Goal: Information Seeking & Learning: Find specific page/section

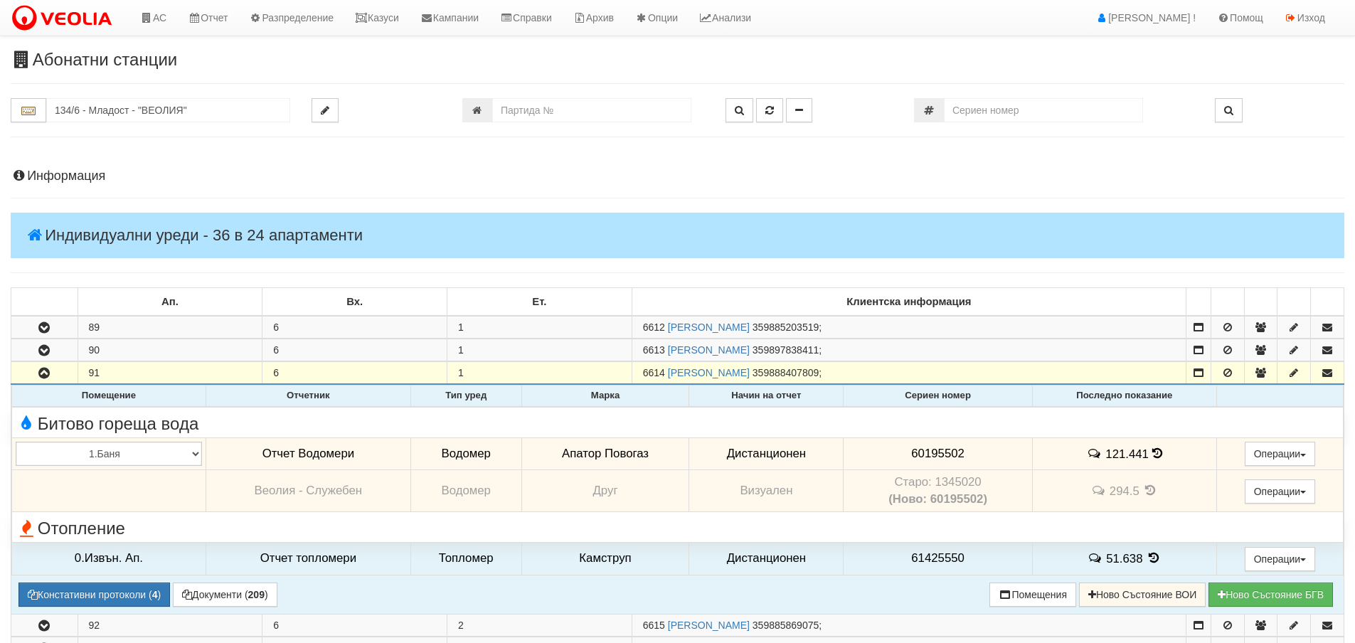
click at [1166, 455] on td "121.441" at bounding box center [1124, 453] width 184 height 33
click at [1149, 460] on td "121.441" at bounding box center [1124, 453] width 184 height 33
click at [1152, 456] on icon at bounding box center [1157, 453] width 10 height 12
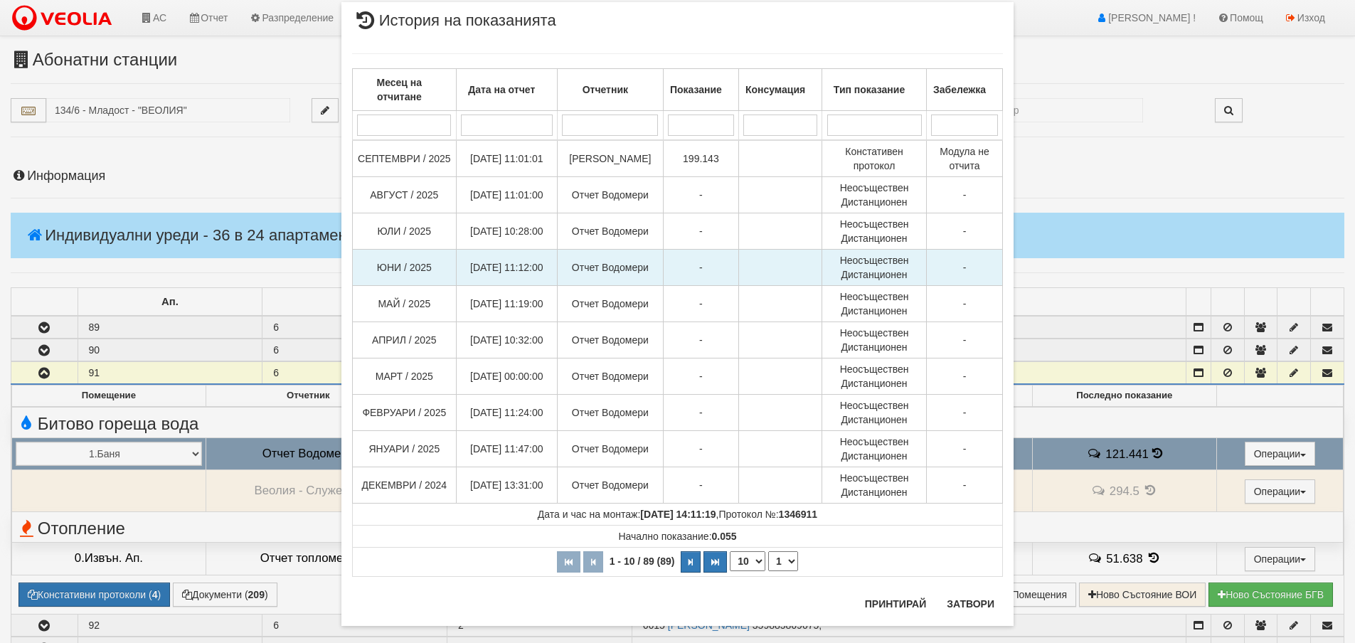
scroll to position [52, 0]
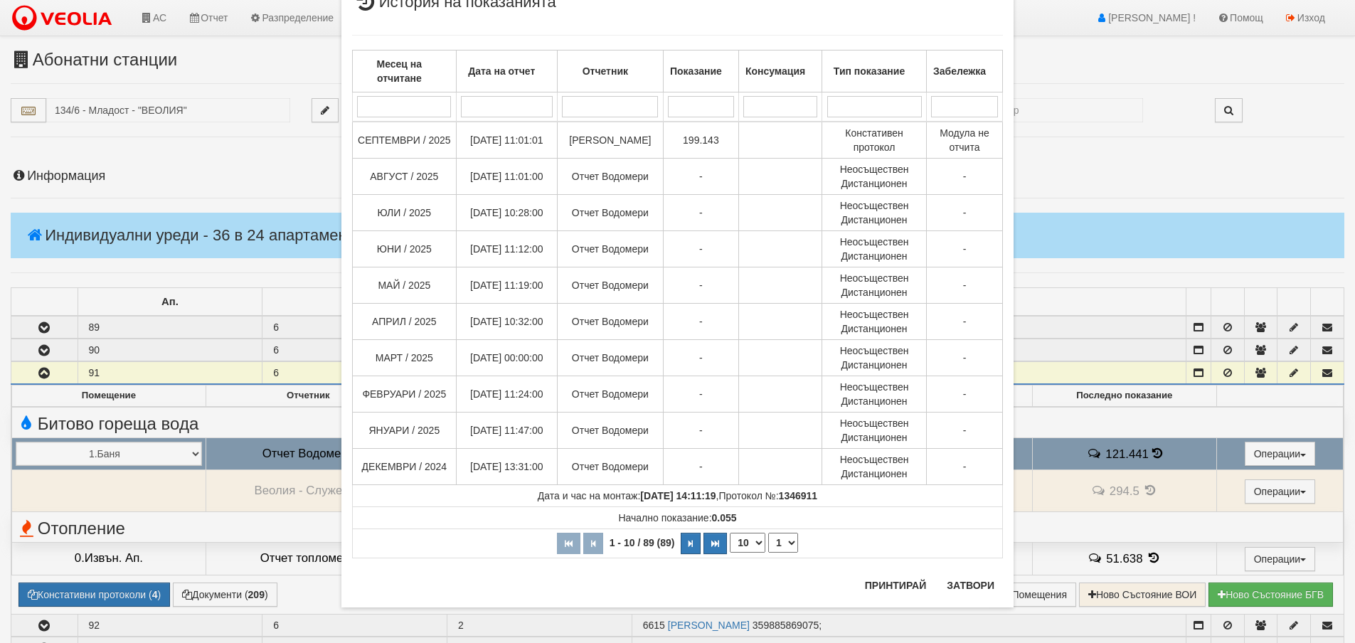
click at [734, 542] on select "10 20 30 40" at bounding box center [748, 543] width 36 height 20
select select "30"
click at [730, 553] on select "10 20 30 40" at bounding box center [748, 543] width 36 height 20
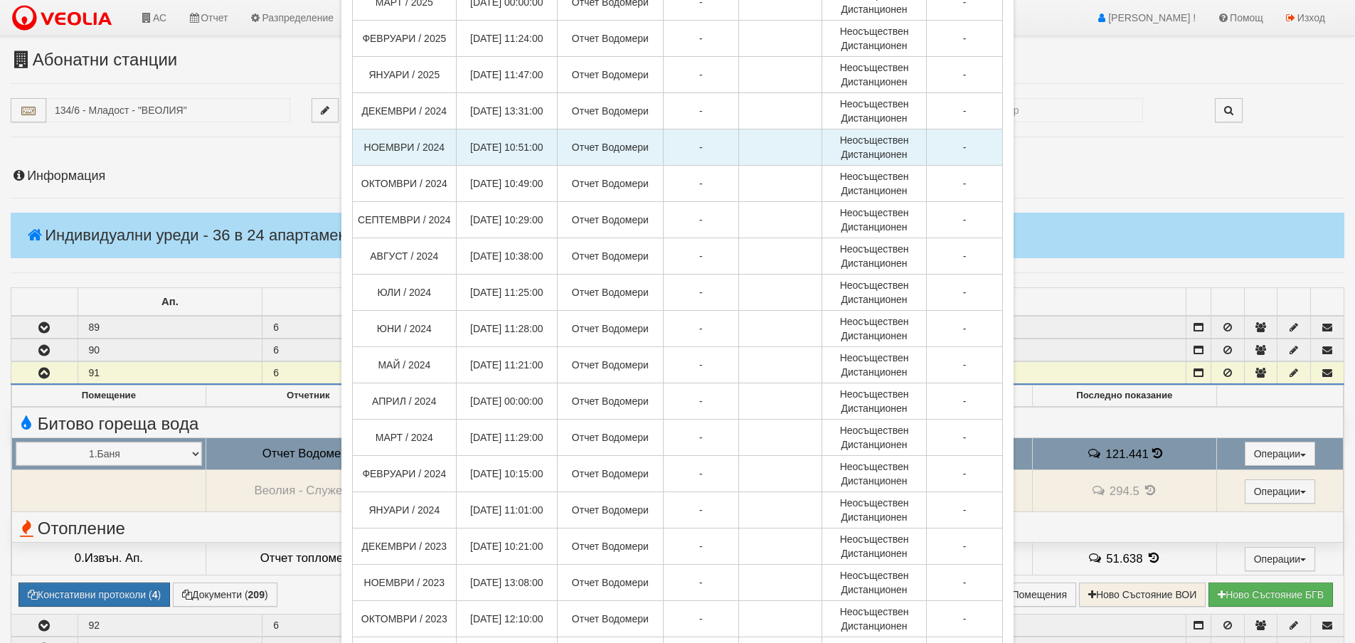
scroll to position [780, 0]
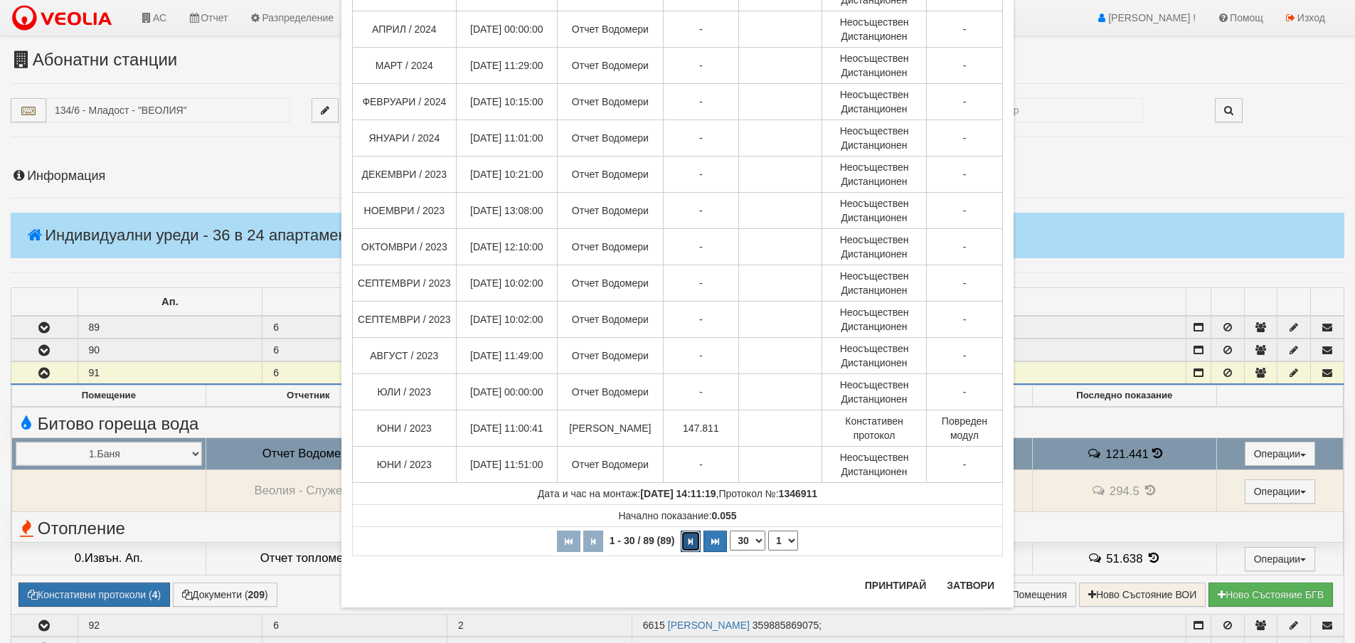
click at [689, 544] on button "button" at bounding box center [691, 541] width 20 height 21
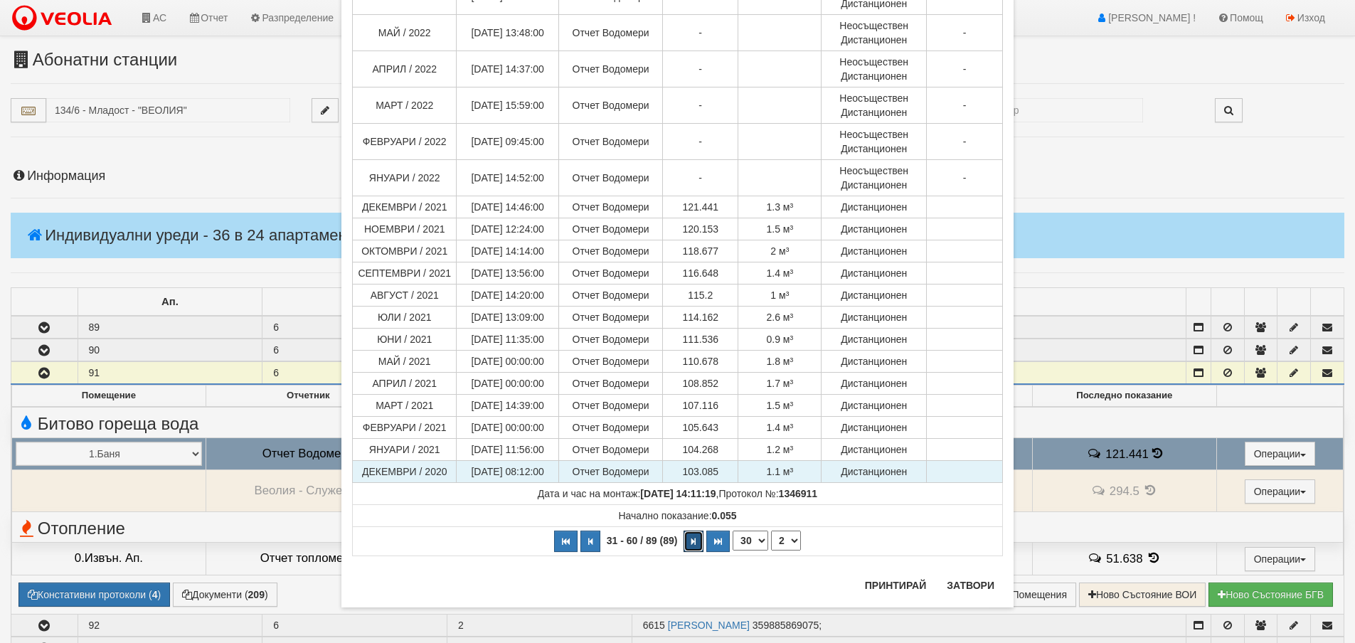
scroll to position [595, 0]
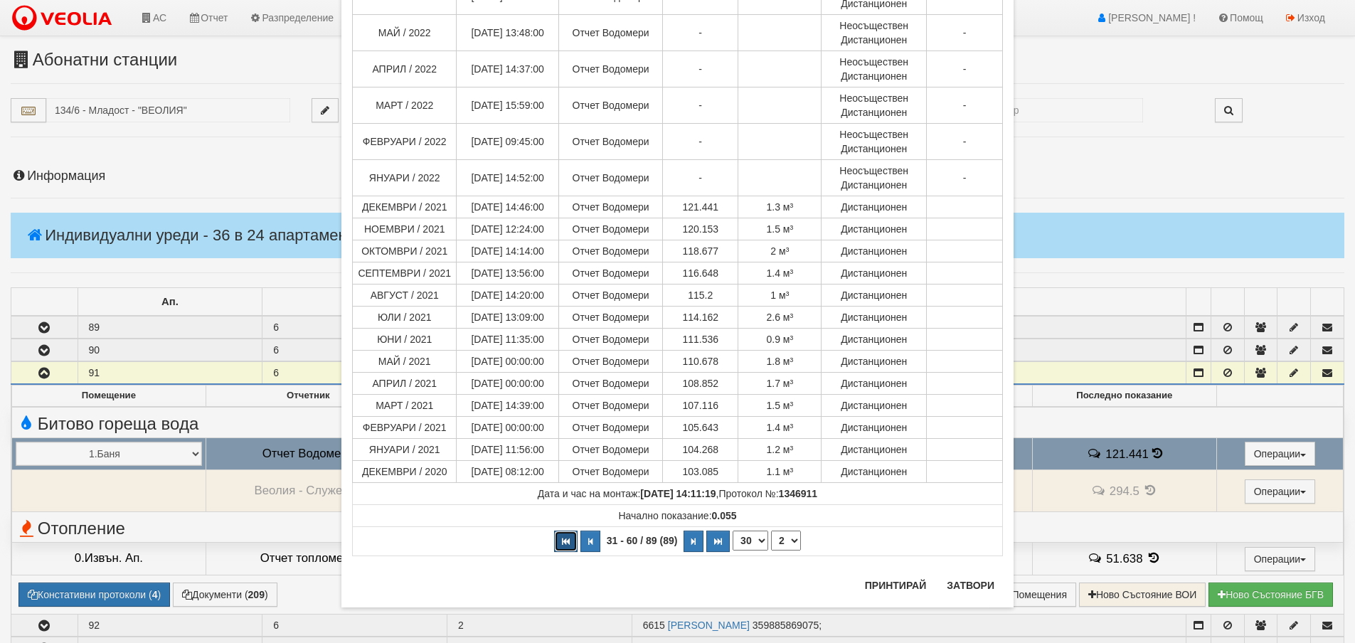
click at [555, 543] on button "button" at bounding box center [565, 541] width 23 height 21
select select "1"
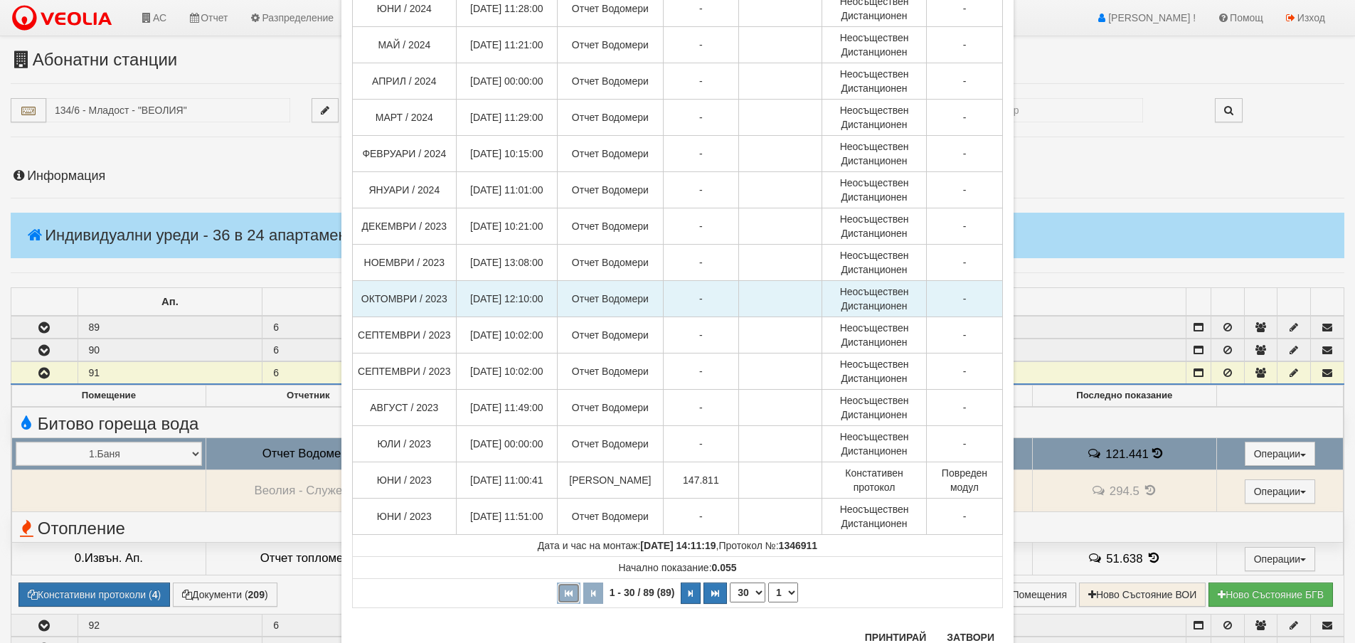
scroll to position [780, 0]
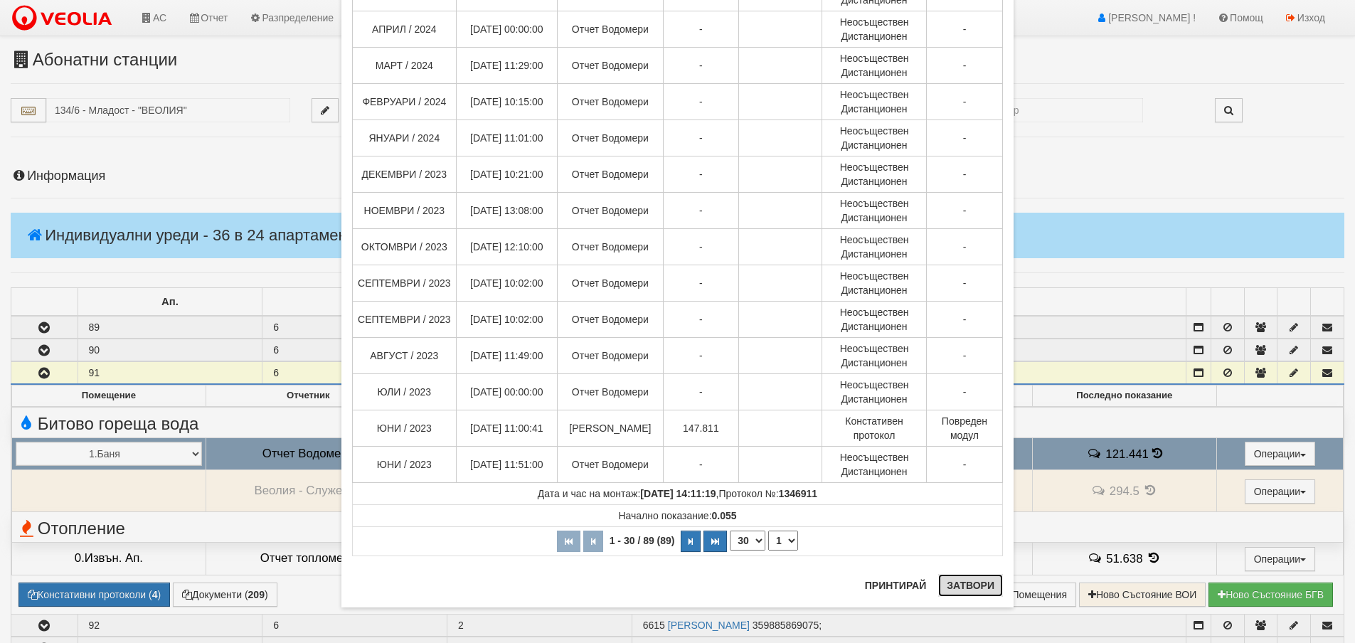
click at [987, 589] on button "Затвори" at bounding box center [970, 585] width 65 height 23
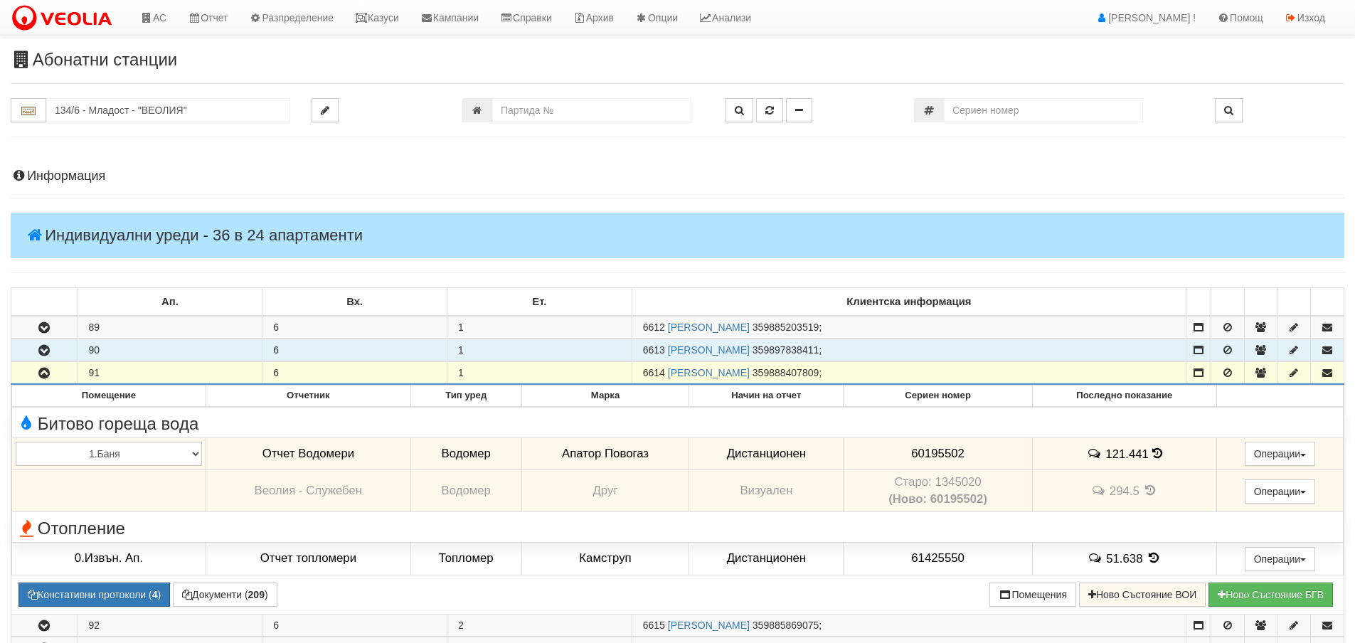
click at [70, 354] on button "button" at bounding box center [44, 349] width 66 height 21
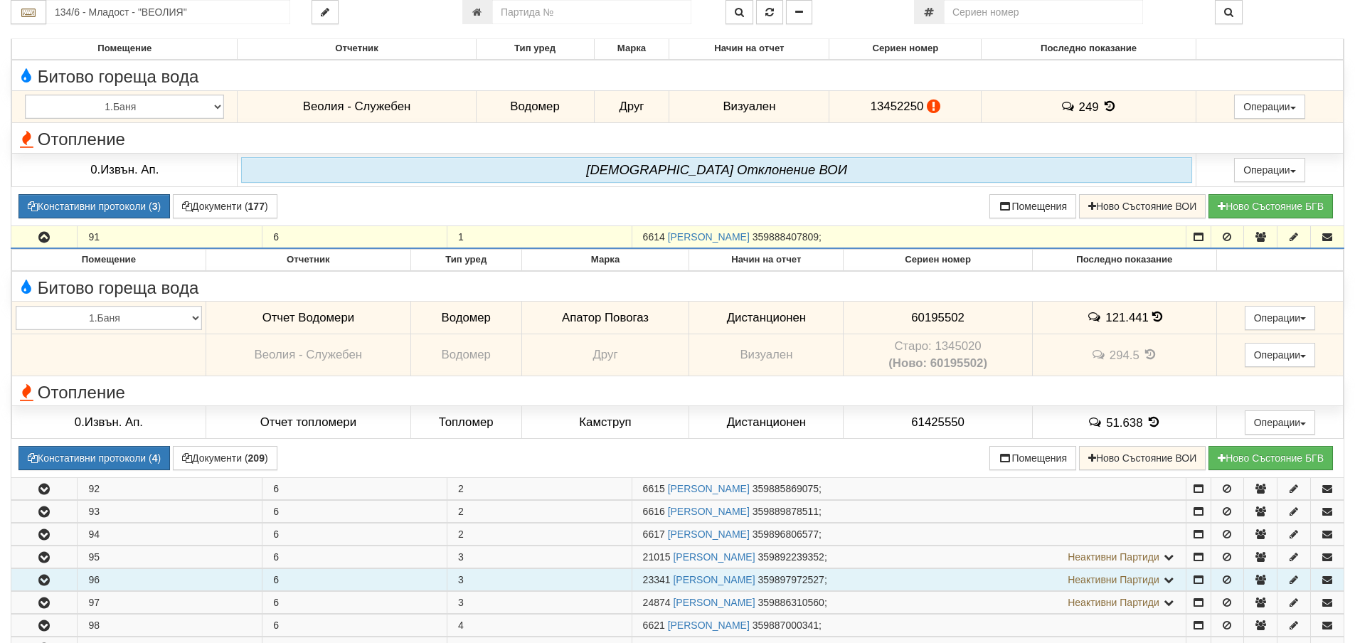
scroll to position [285, 0]
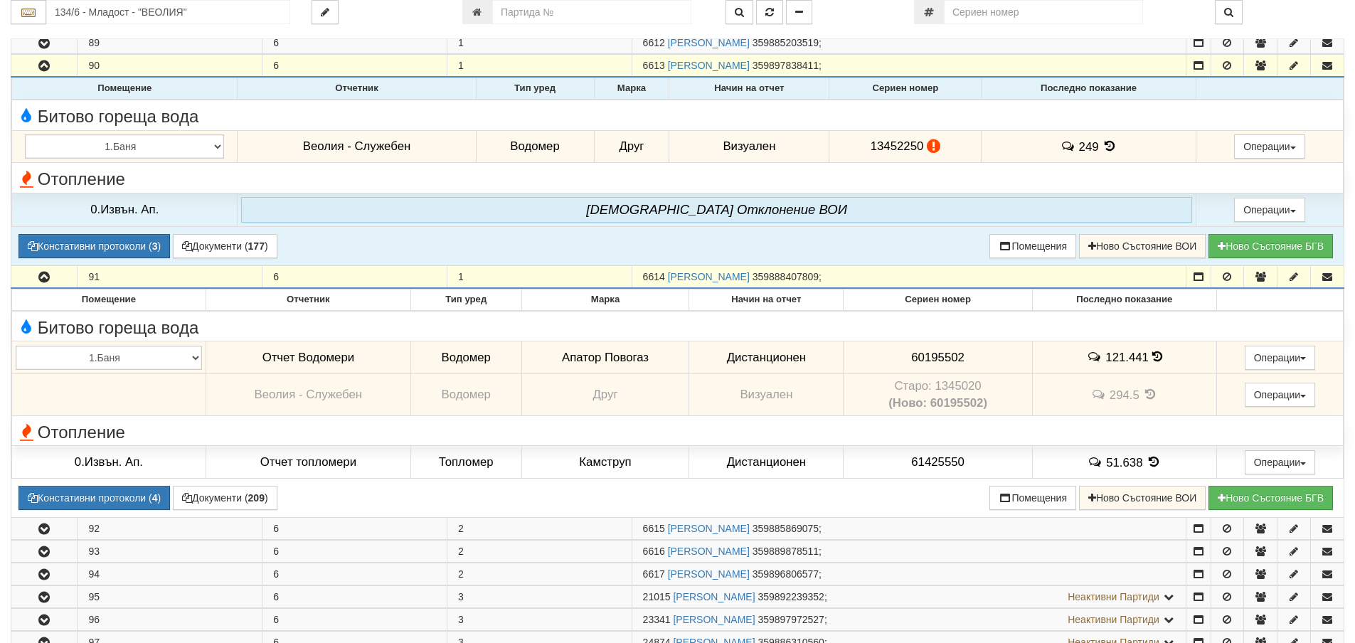
click at [1110, 146] on icon at bounding box center [1110, 146] width 16 height 12
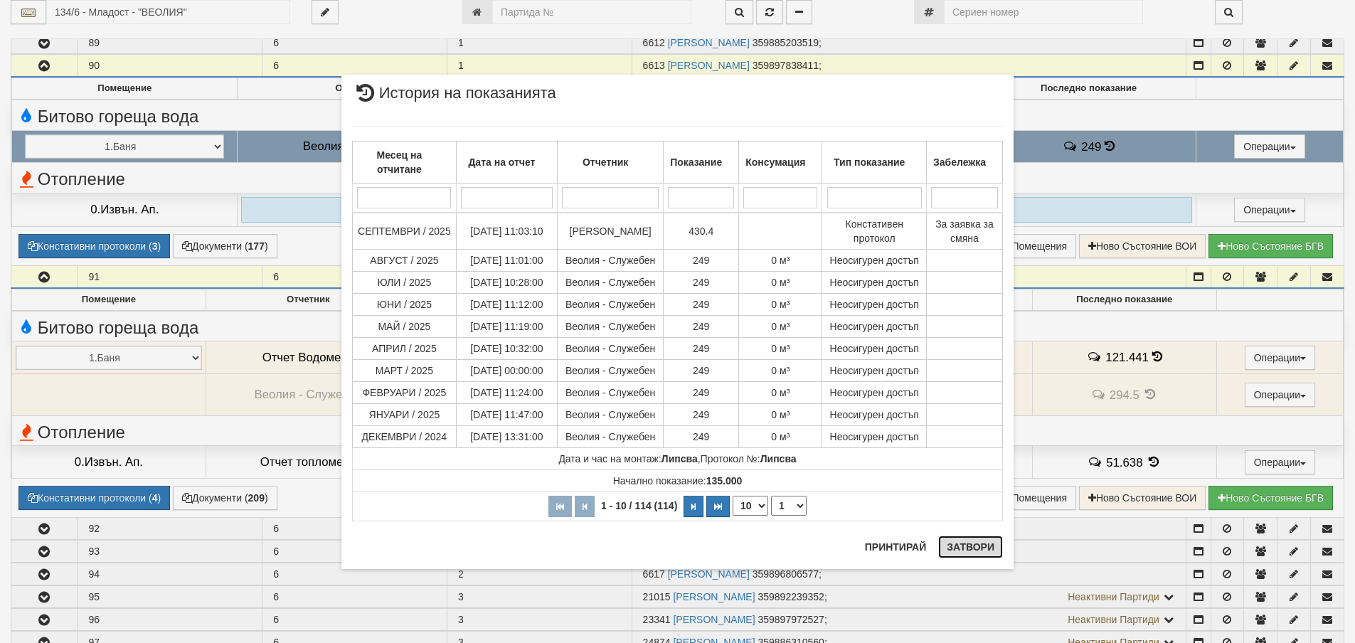
click at [964, 550] on button "Затвори" at bounding box center [970, 547] width 65 height 23
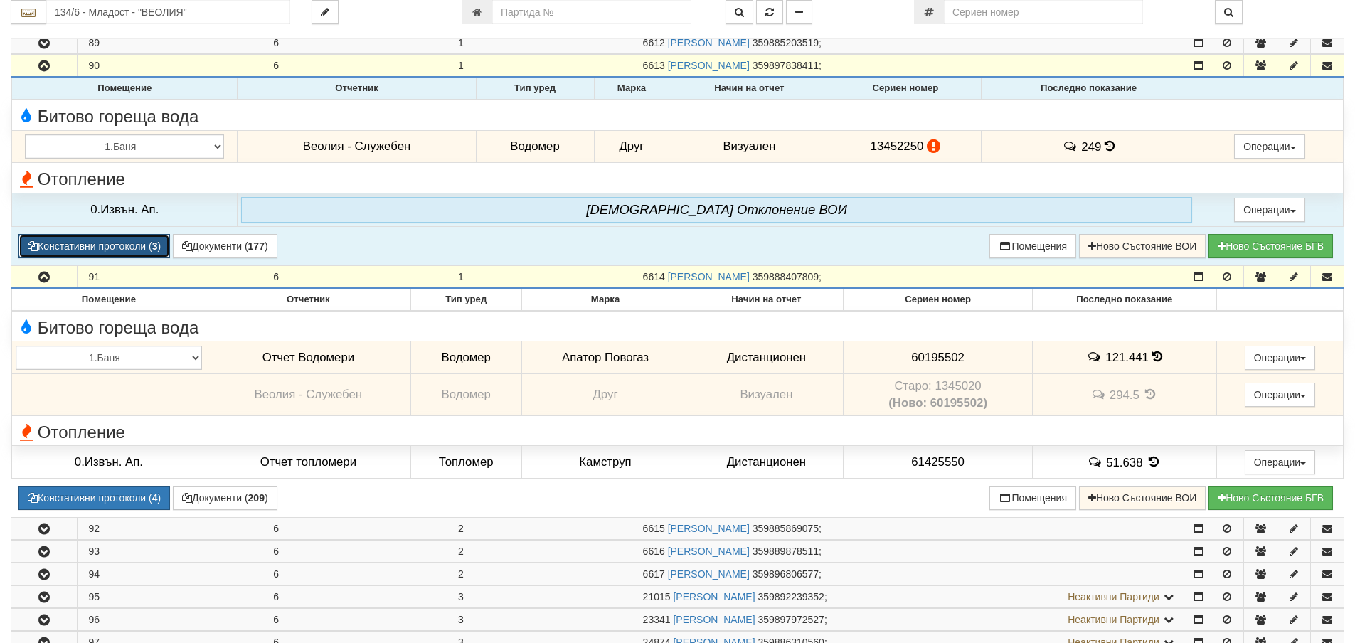
click at [96, 247] on button "Констативни протоколи ( 3 )" at bounding box center [94, 246] width 152 height 24
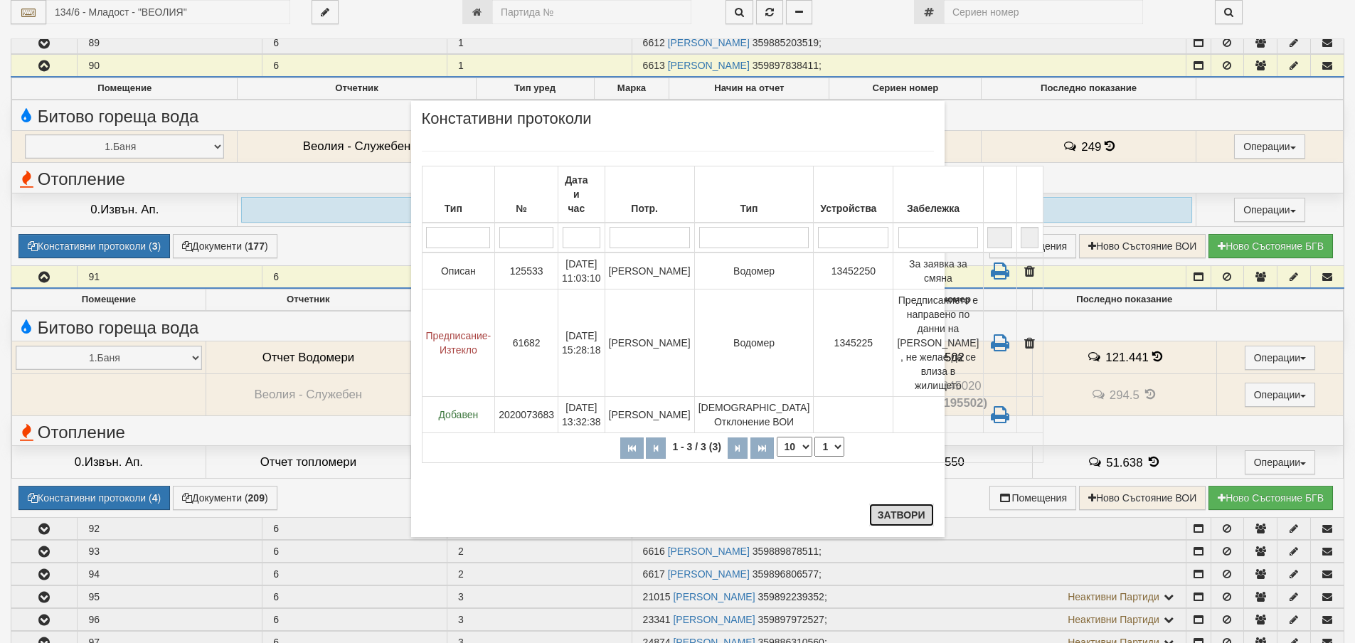
drag, startPoint x: 895, startPoint y: 511, endPoint x: 872, endPoint y: 504, distance: 24.7
click at [894, 511] on button "Затвори" at bounding box center [901, 515] width 65 height 23
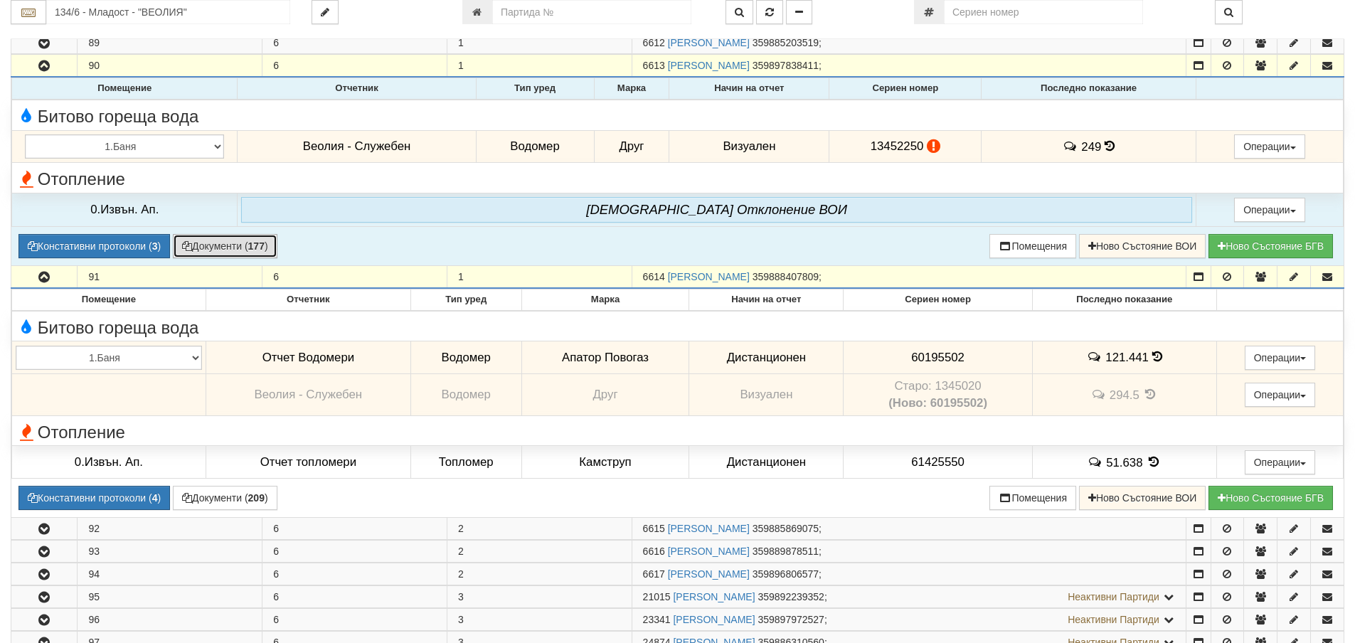
click at [215, 255] on button "Документи ( 177 )" at bounding box center [225, 246] width 105 height 24
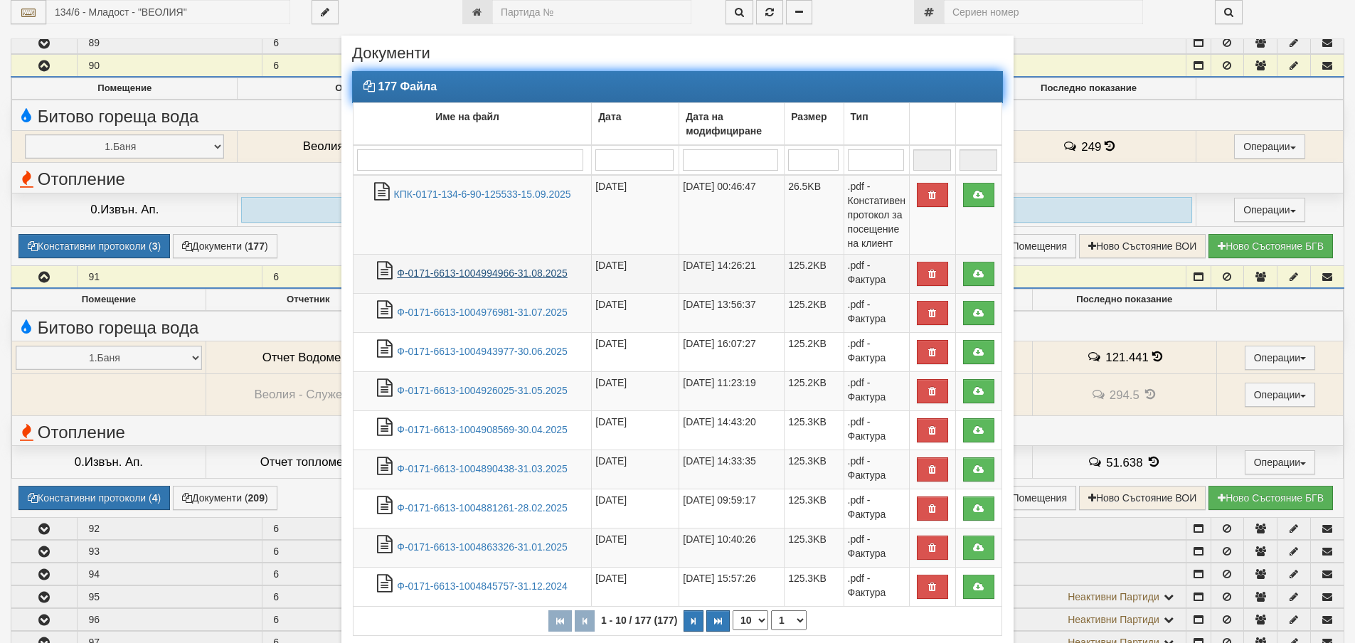
click at [499, 269] on link "Ф-0171-6613-1004994966-31.08.2025" at bounding box center [482, 272] width 171 height 11
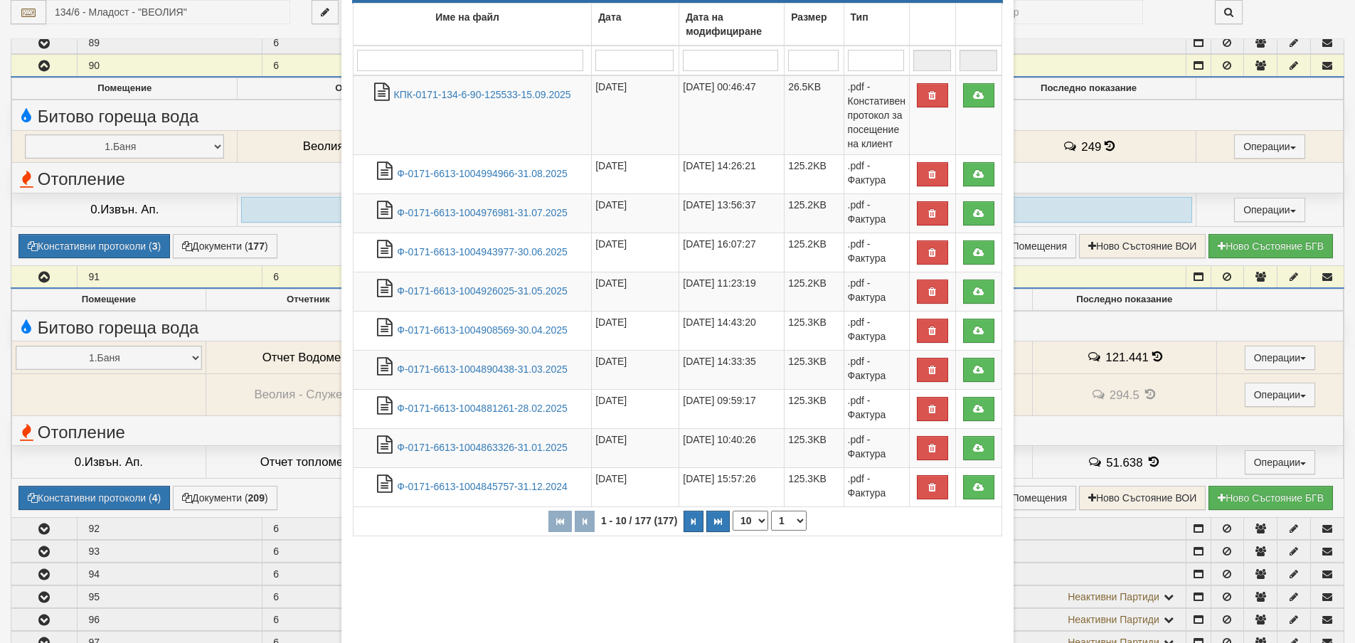
scroll to position [196, 0]
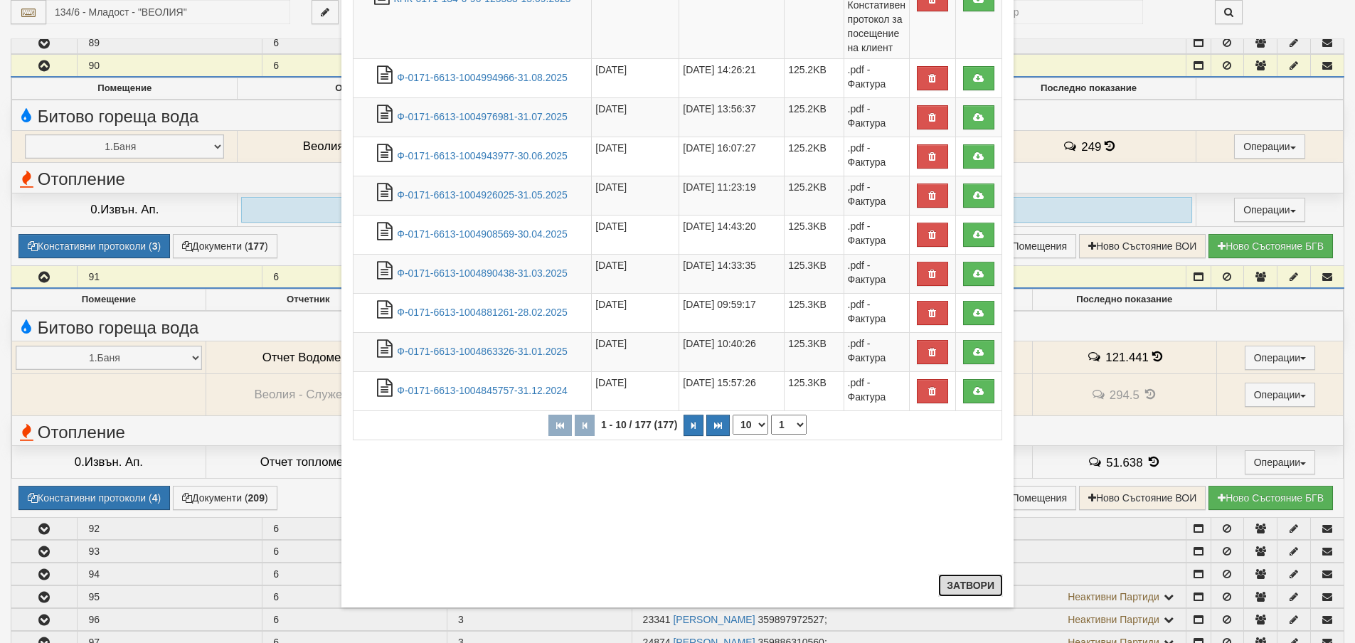
click at [973, 592] on button "Затвори" at bounding box center [970, 585] width 65 height 23
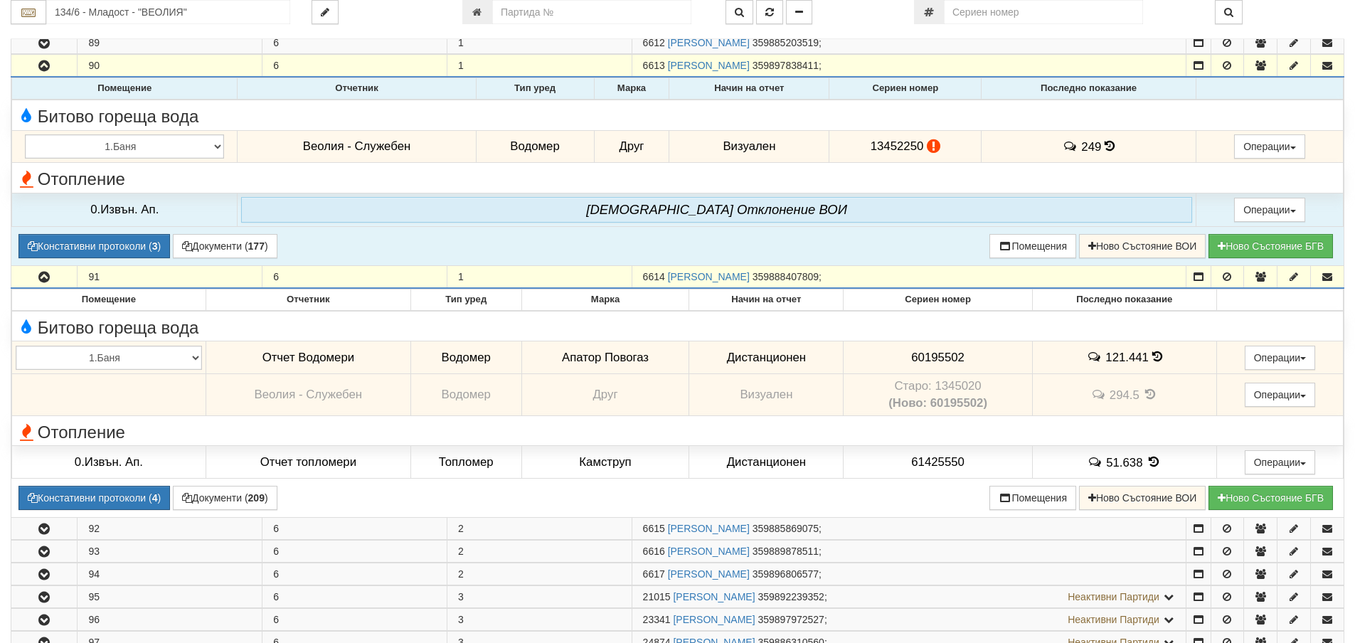
click at [1107, 146] on icon at bounding box center [1110, 146] width 10 height 12
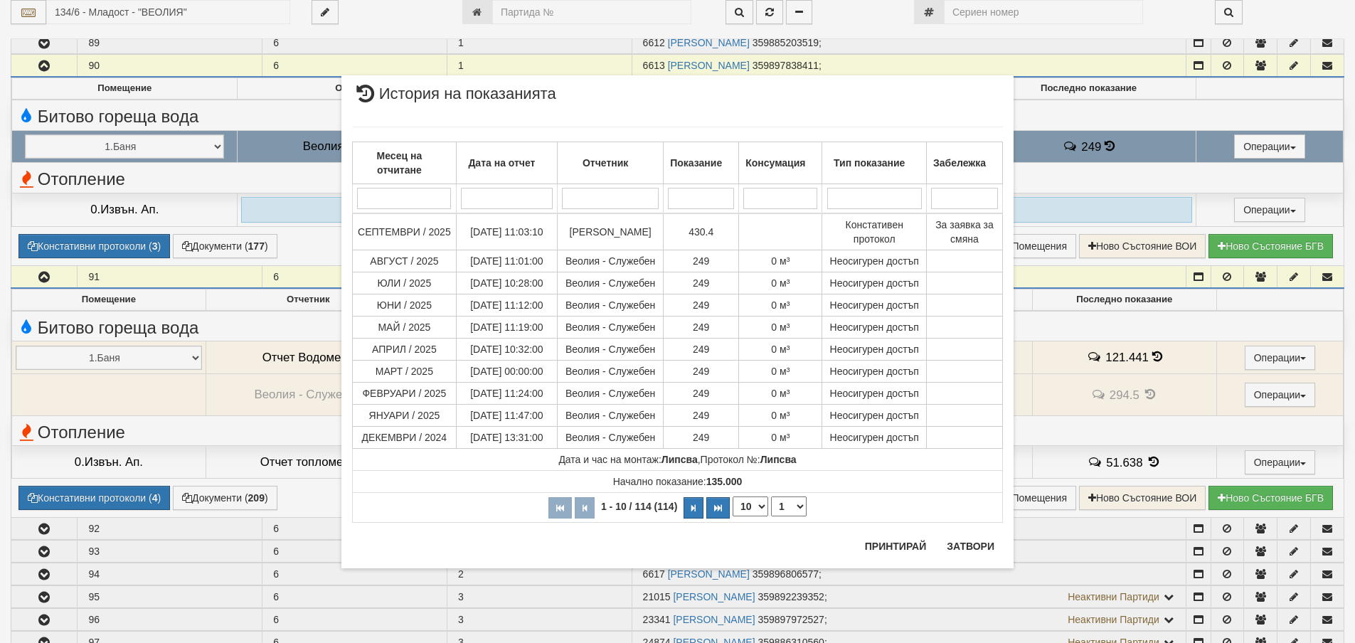
click at [977, 536] on div "Месец на отчитане Дата на отчет Отчетник Показание Консумация Тип показание Заб…" at bounding box center [677, 324] width 651 height 424
drag, startPoint x: 972, startPoint y: 556, endPoint x: 737, endPoint y: 415, distance: 274.3
click at [967, 550] on button "Затвори" at bounding box center [970, 546] width 65 height 23
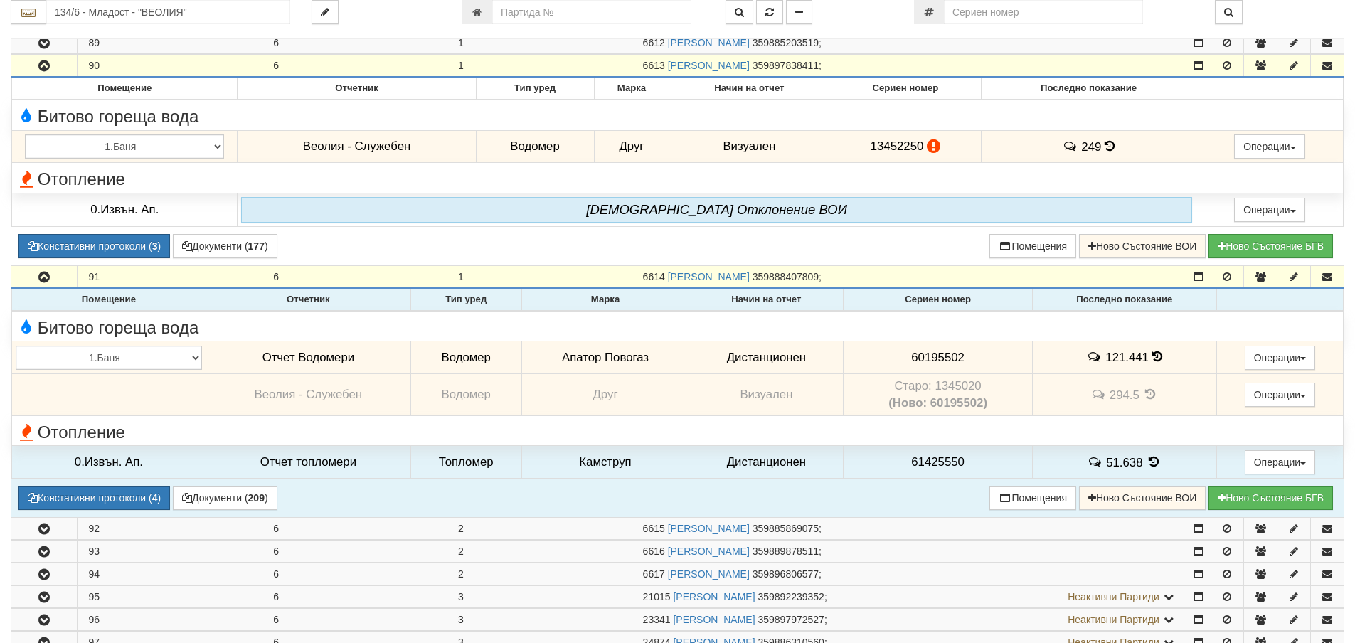
scroll to position [71, 0]
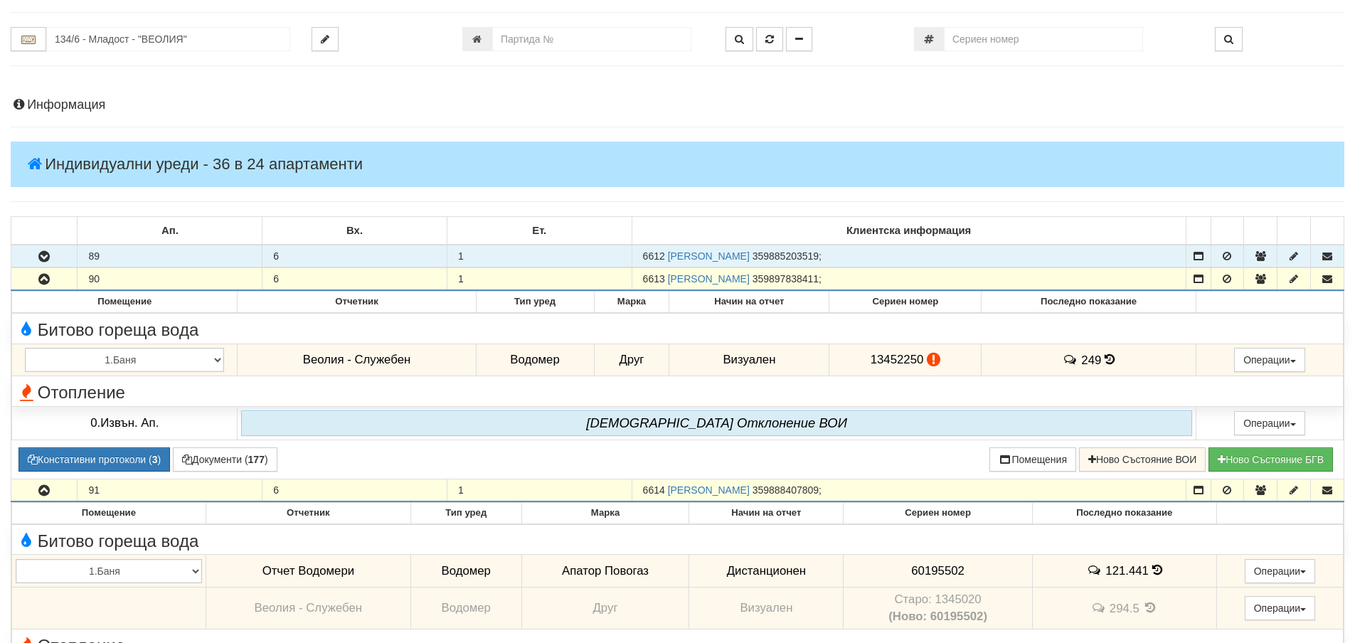
drag, startPoint x: 69, startPoint y: 250, endPoint x: 124, endPoint y: 248, distance: 54.8
click at [68, 248] on button "button" at bounding box center [43, 255] width 65 height 21
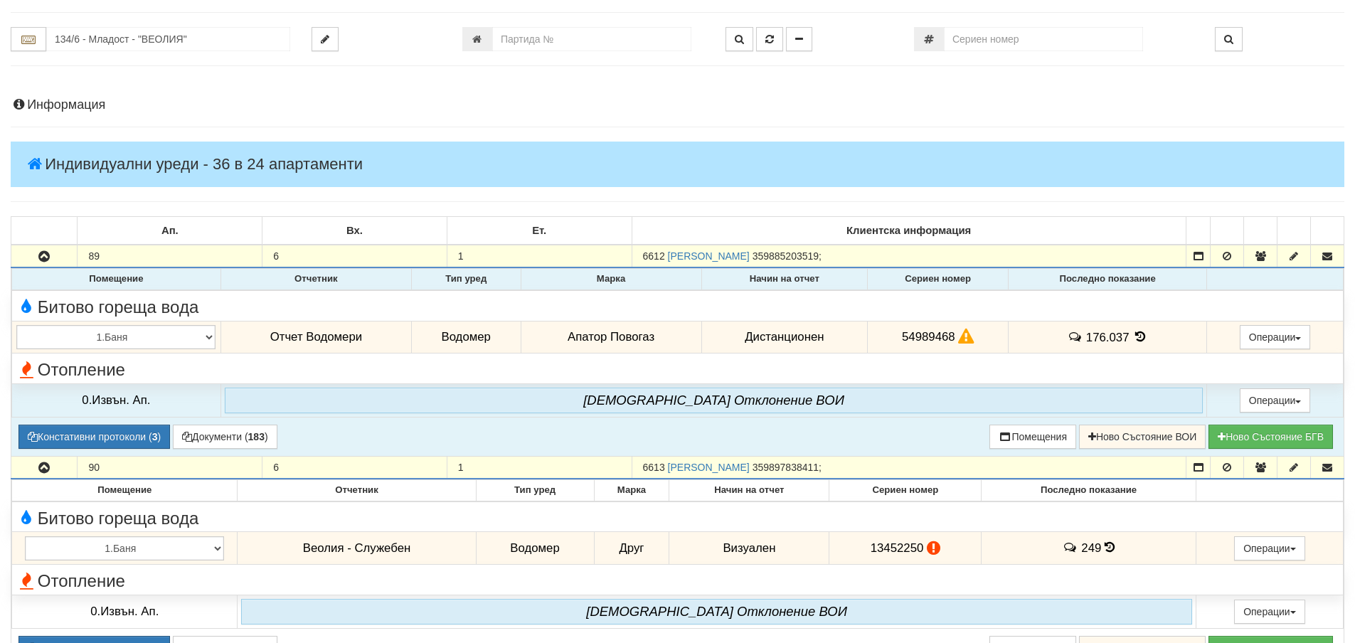
click at [1138, 341] on icon at bounding box center [1140, 337] width 16 height 12
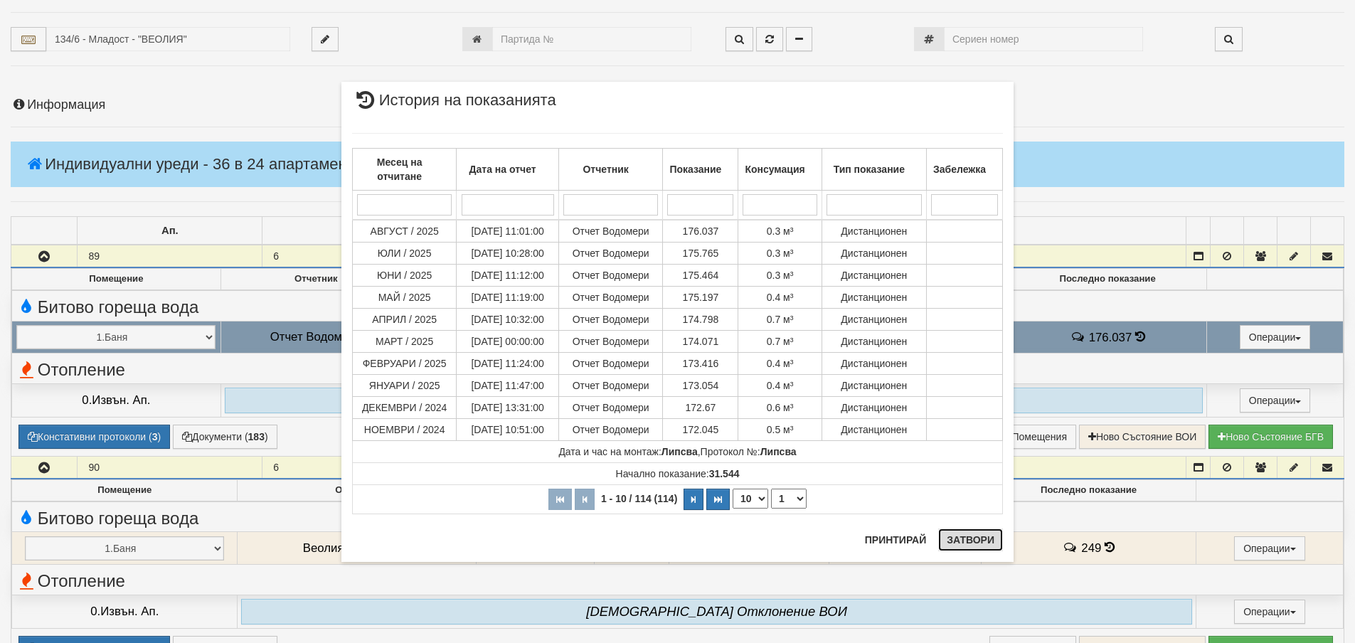
click at [958, 531] on button "Затвори" at bounding box center [970, 539] width 65 height 23
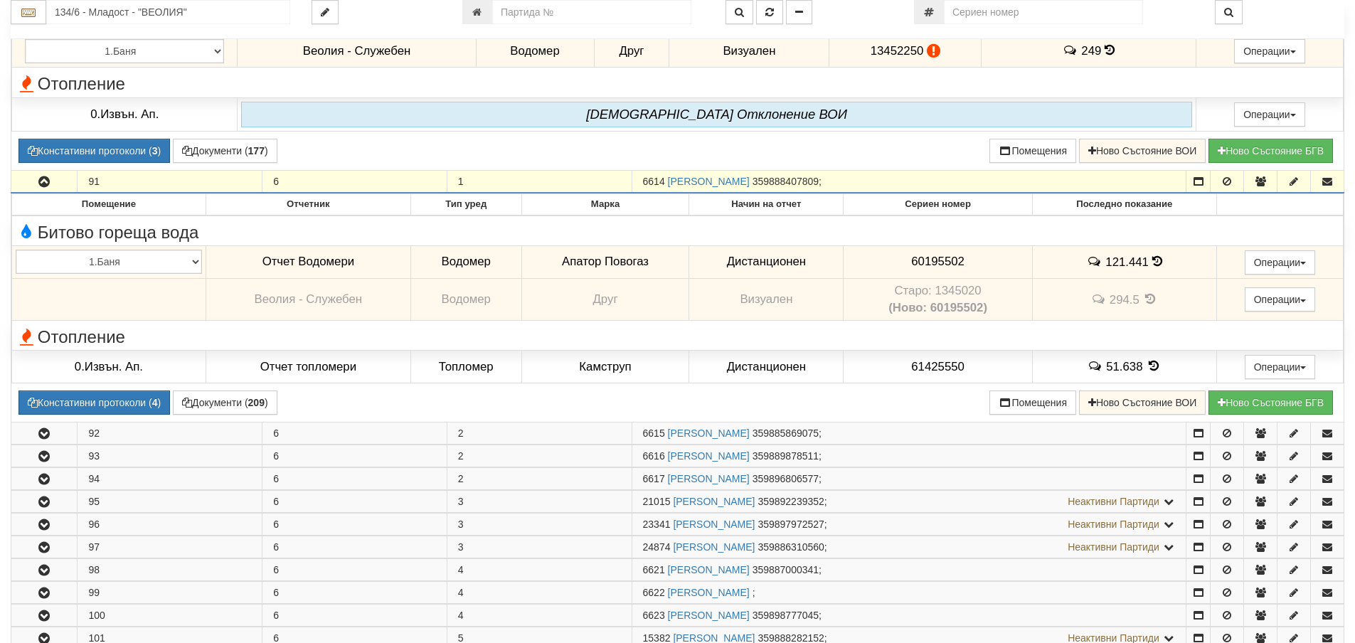
scroll to position [782, 0]
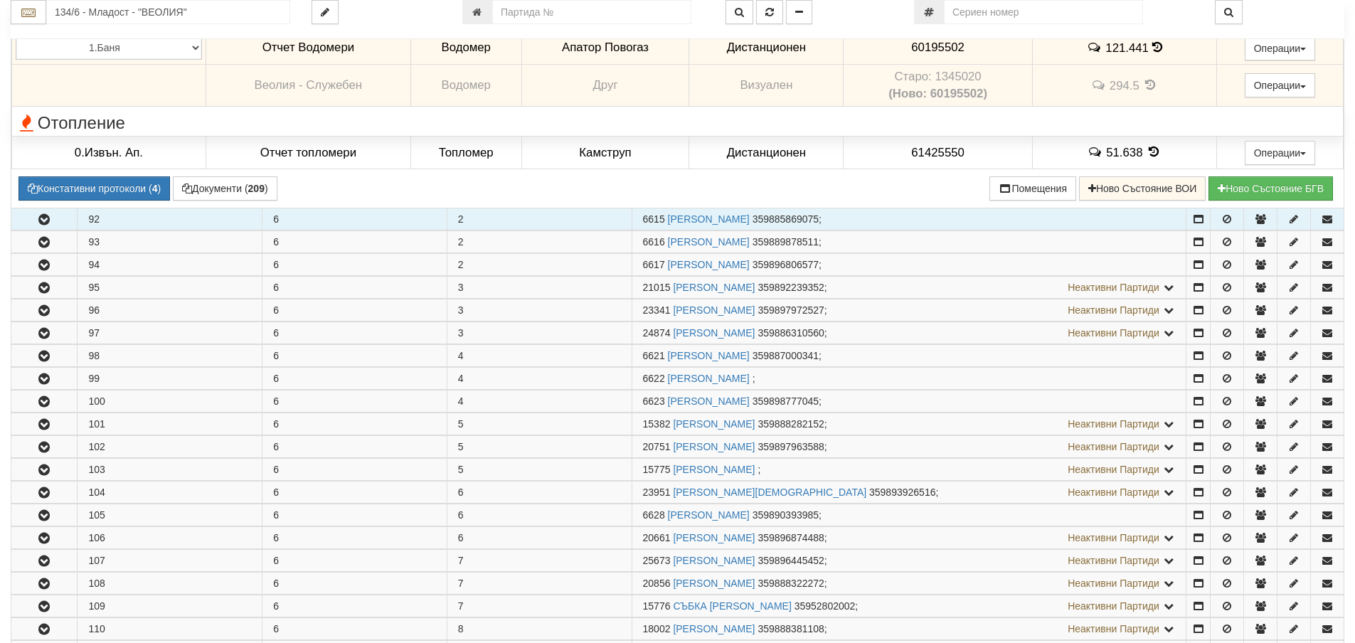
click at [24, 228] on button "button" at bounding box center [43, 218] width 65 height 21
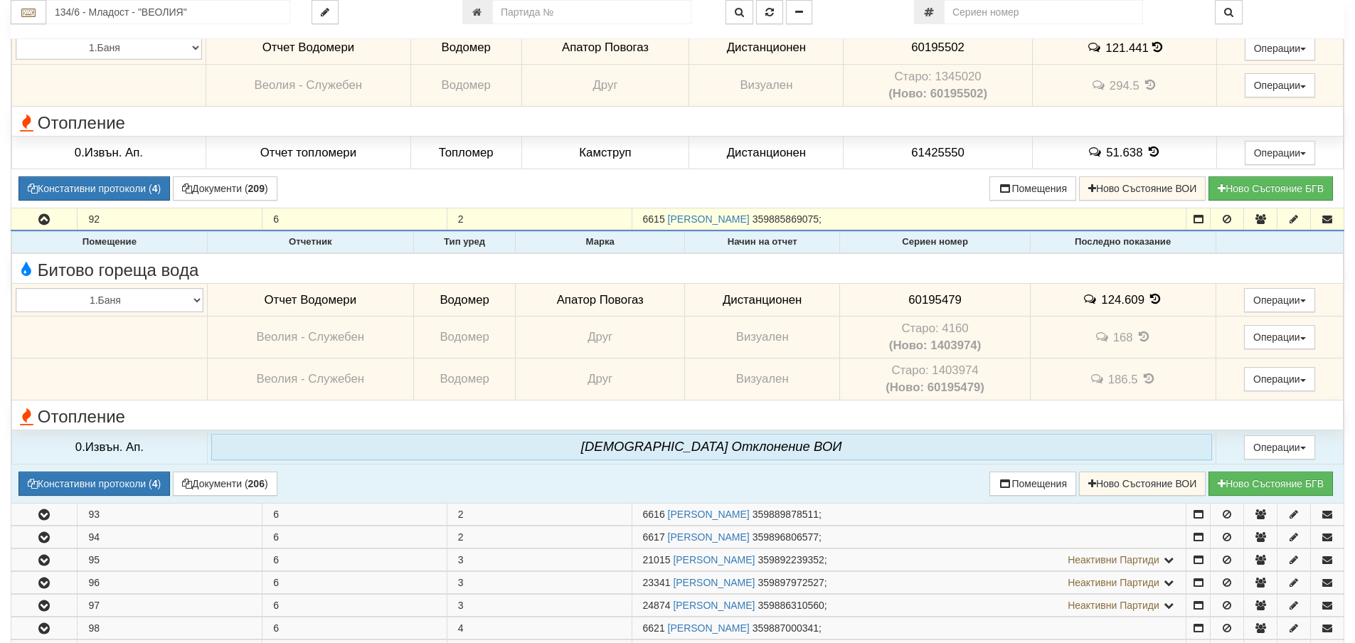
click at [1161, 299] on td "124.609" at bounding box center [1123, 300] width 186 height 33
click at [1157, 297] on icon at bounding box center [1156, 299] width 16 height 12
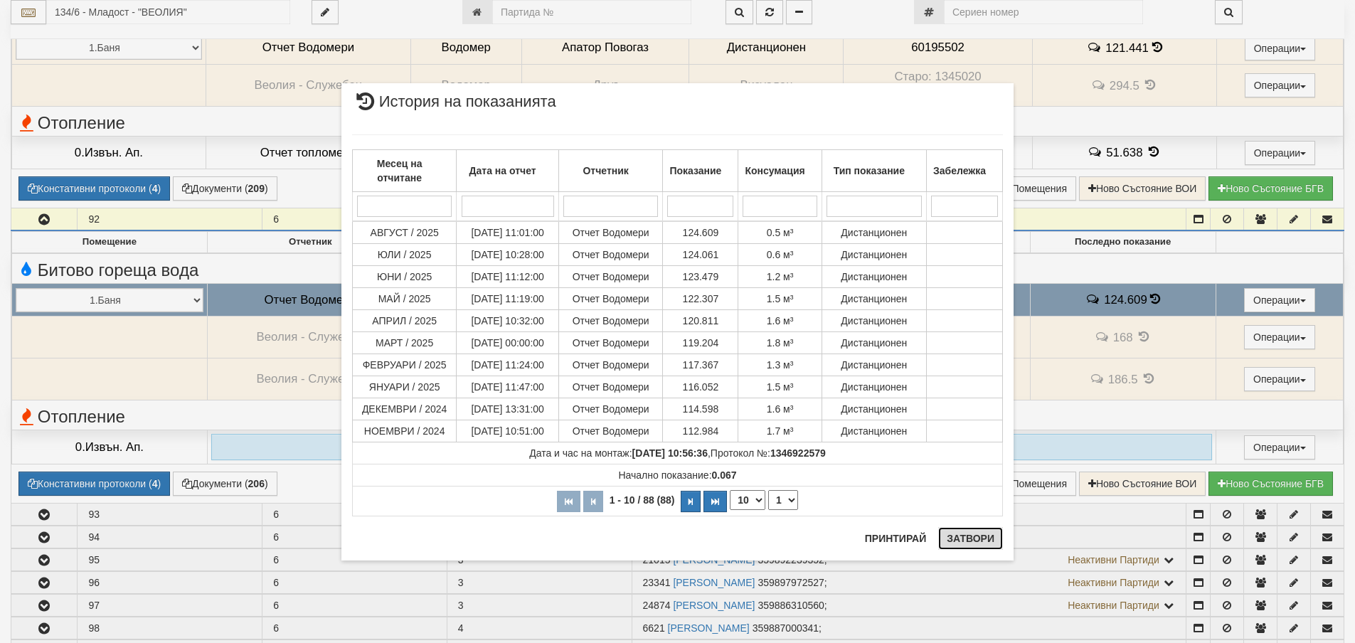
click at [970, 535] on button "Затвори" at bounding box center [970, 538] width 65 height 23
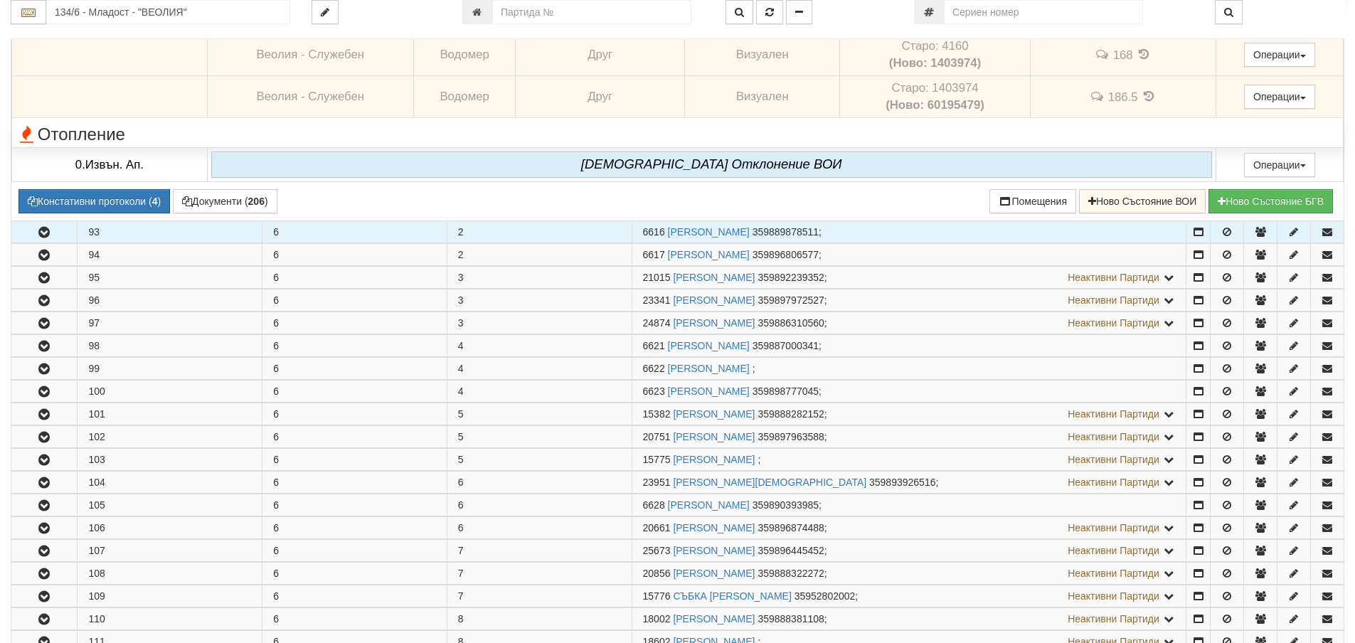
scroll to position [1067, 0]
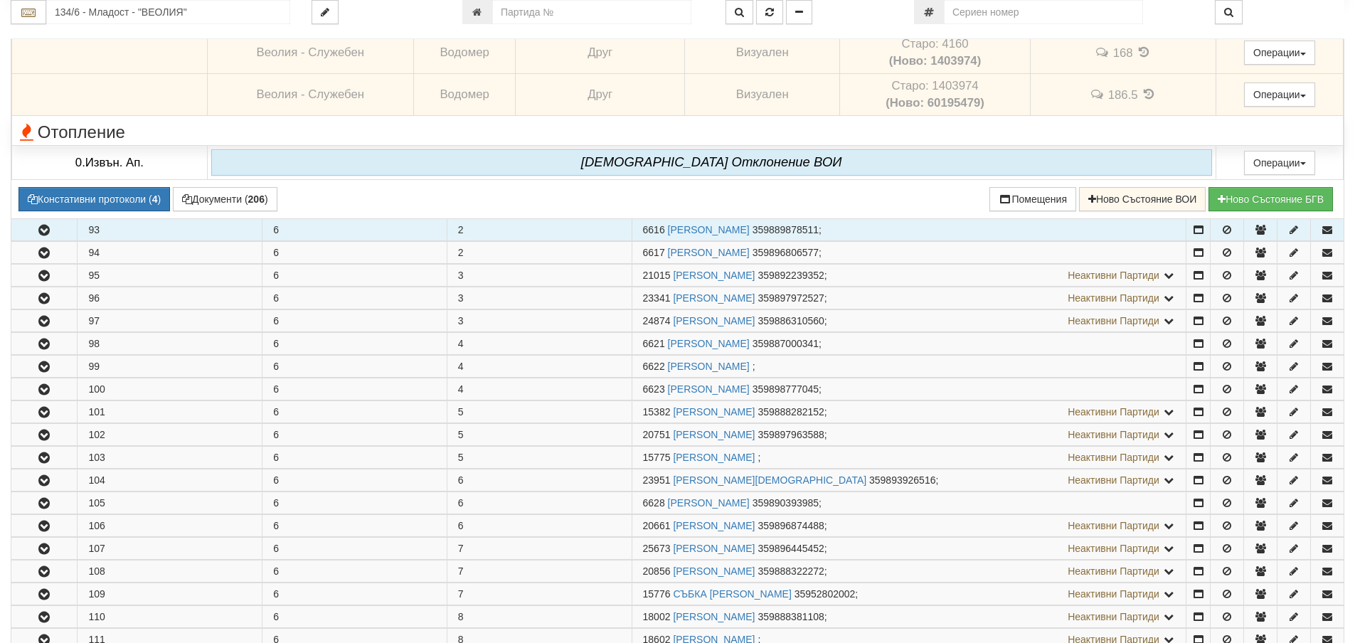
click at [34, 229] on button "button" at bounding box center [43, 229] width 65 height 21
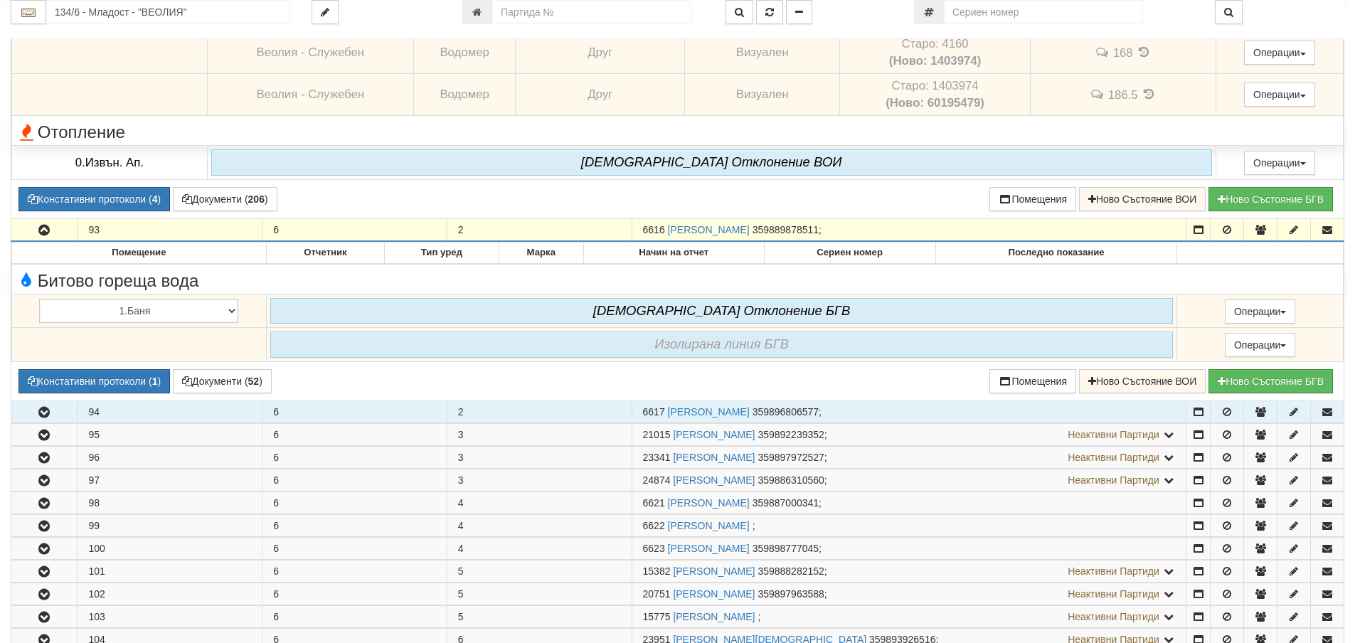
click at [54, 414] on button "button" at bounding box center [43, 411] width 65 height 21
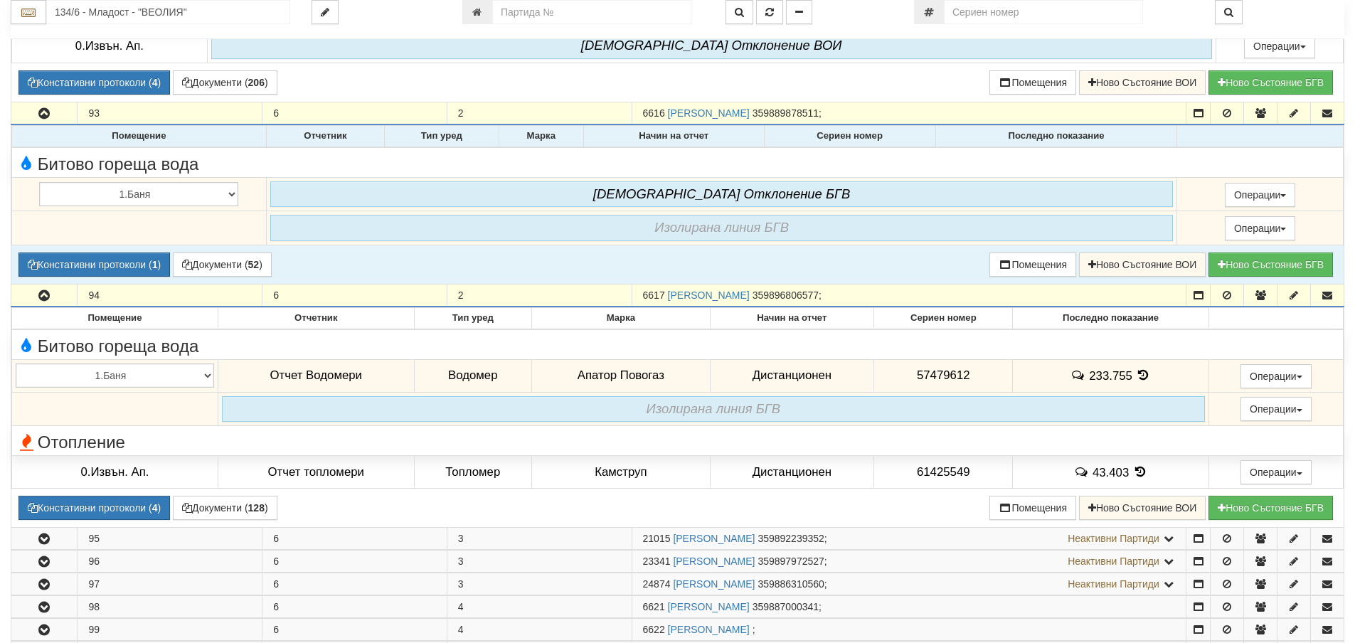
scroll to position [1209, 0]
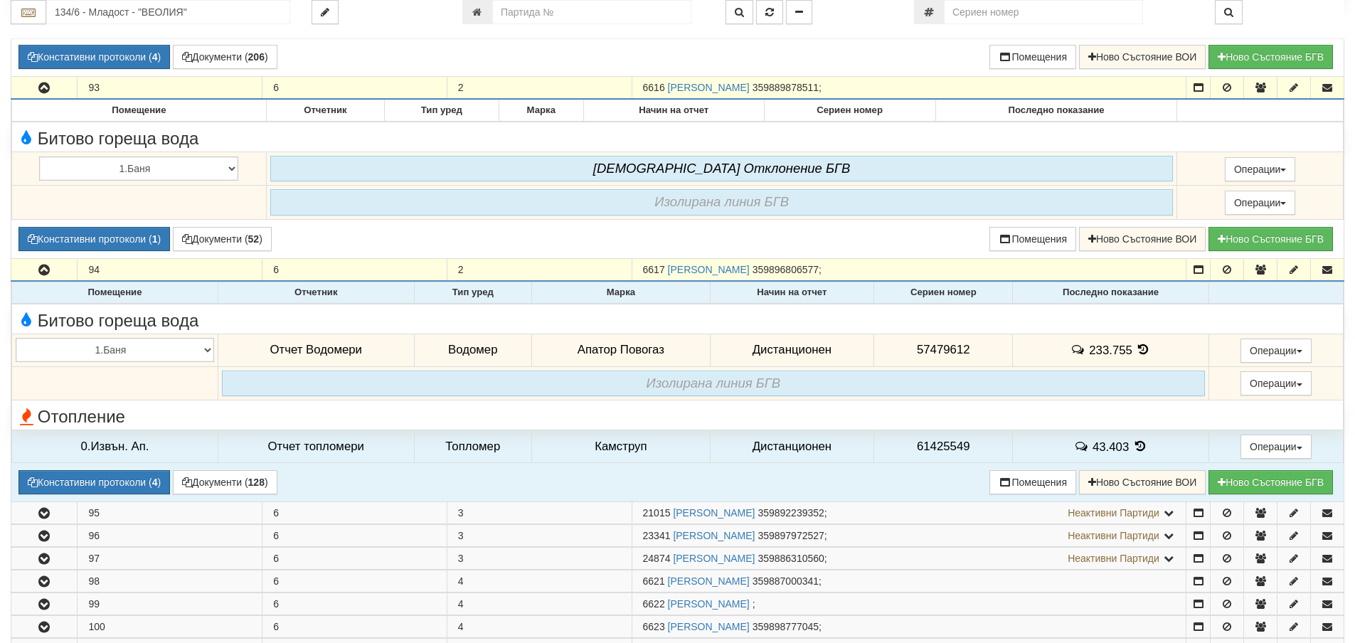
click at [1146, 353] on icon at bounding box center [1144, 350] width 16 height 12
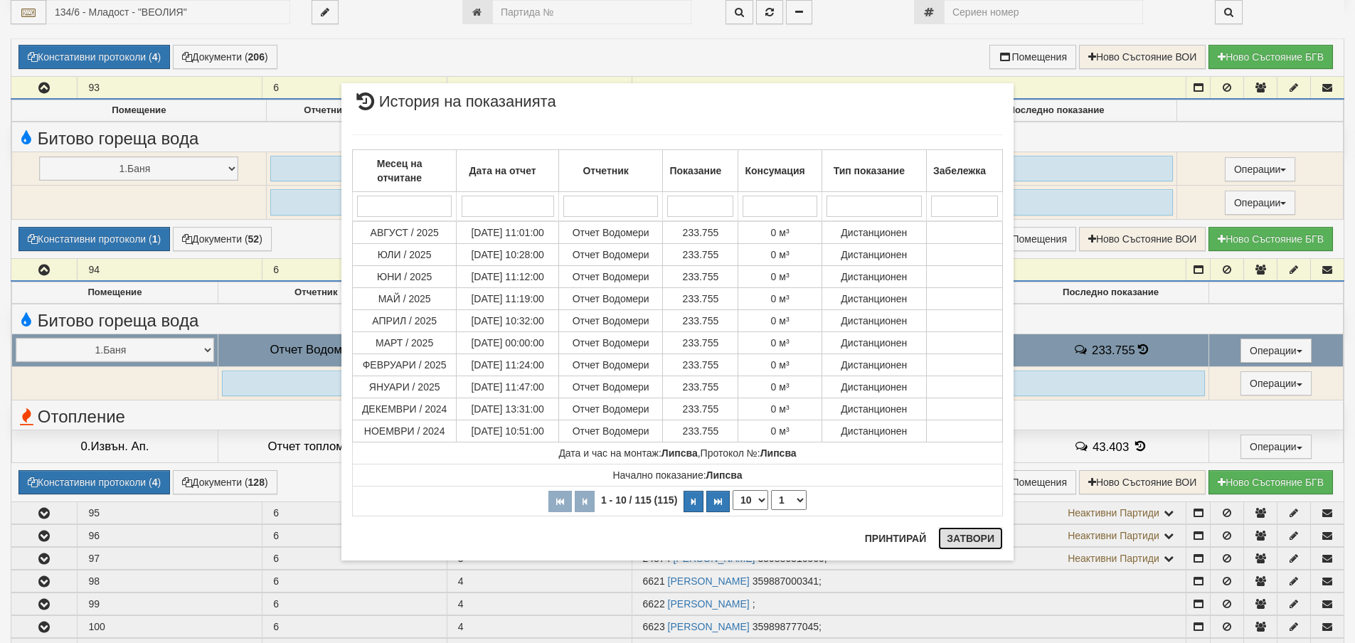
drag, startPoint x: 951, startPoint y: 543, endPoint x: 768, endPoint y: 502, distance: 187.4
click at [947, 540] on button "Затвори" at bounding box center [970, 538] width 65 height 23
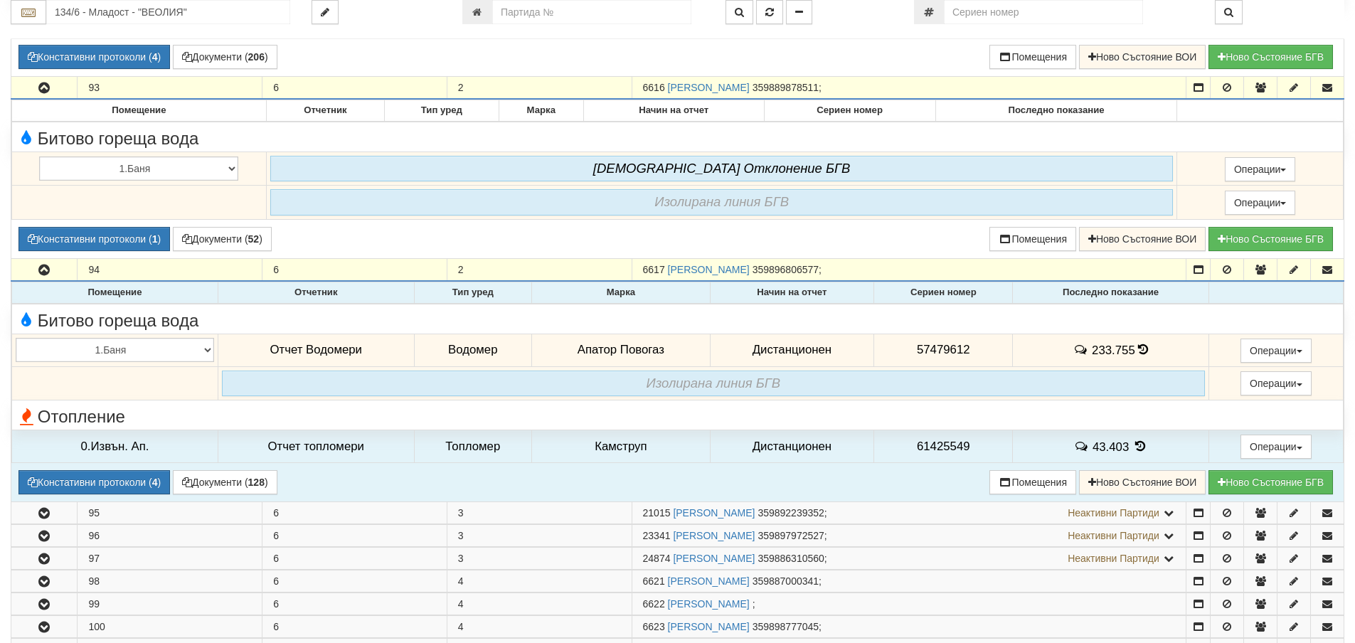
scroll to position [1565, 0]
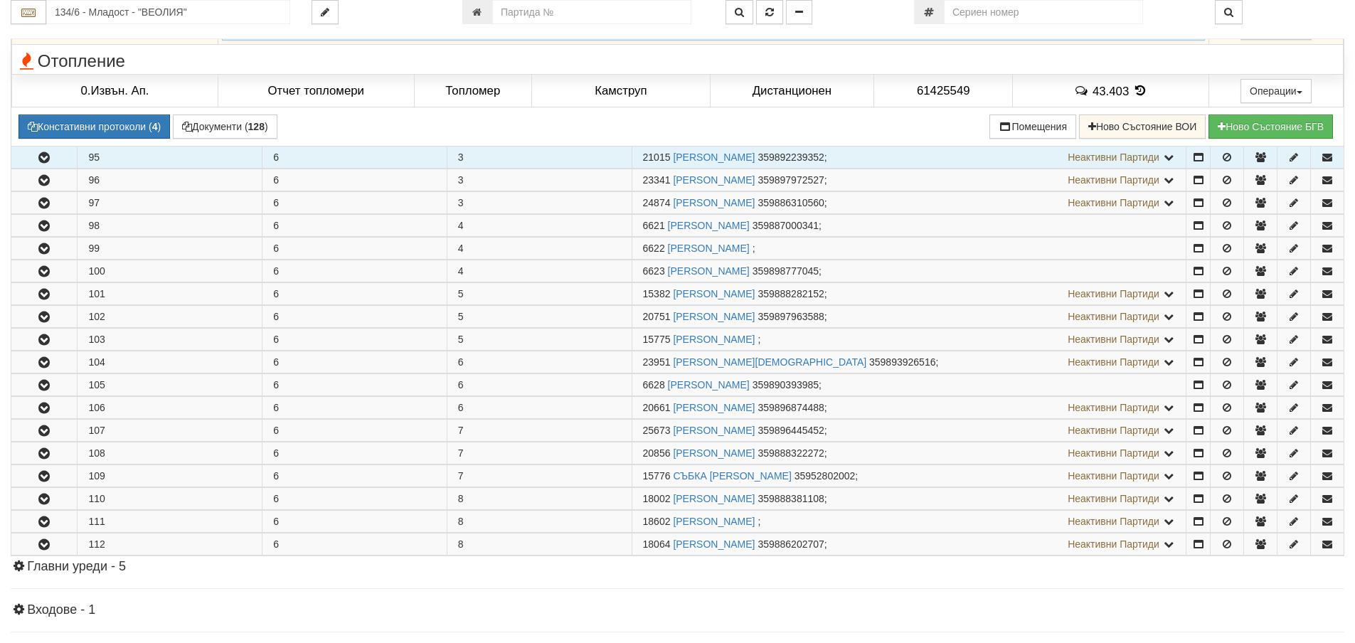
click at [63, 164] on button "button" at bounding box center [43, 157] width 65 height 21
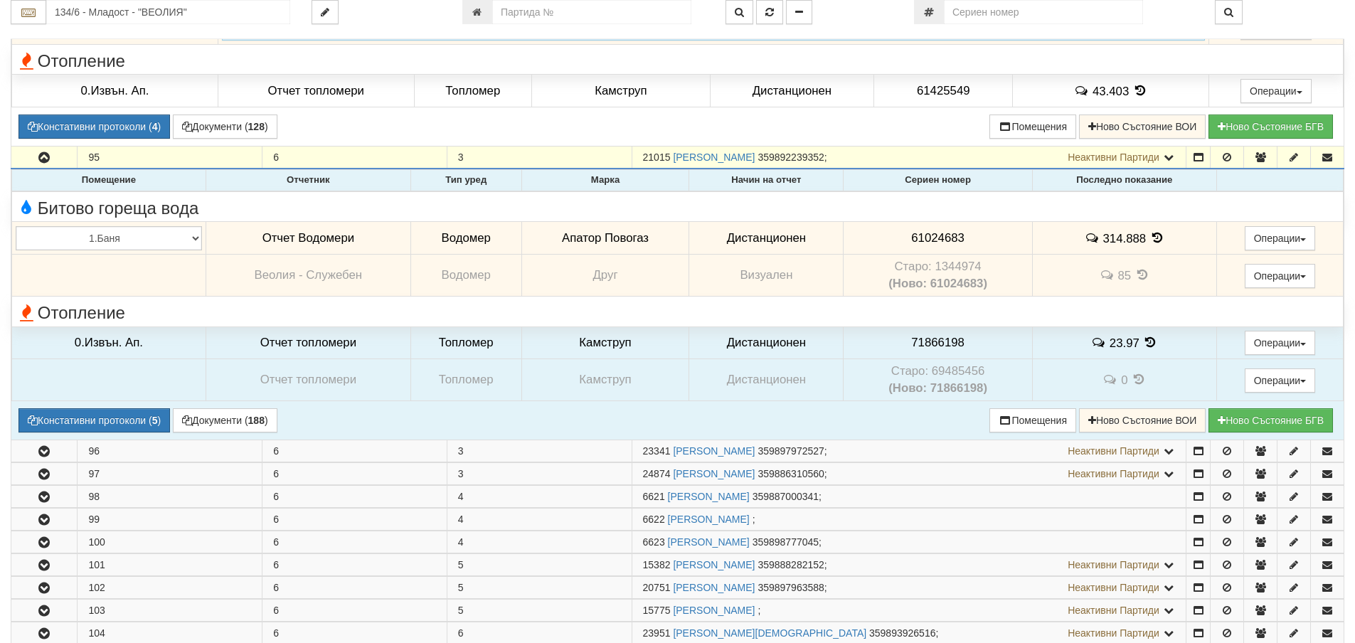
click at [1142, 238] on td "314.888" at bounding box center [1124, 238] width 184 height 33
click at [1156, 234] on icon at bounding box center [1157, 238] width 16 height 12
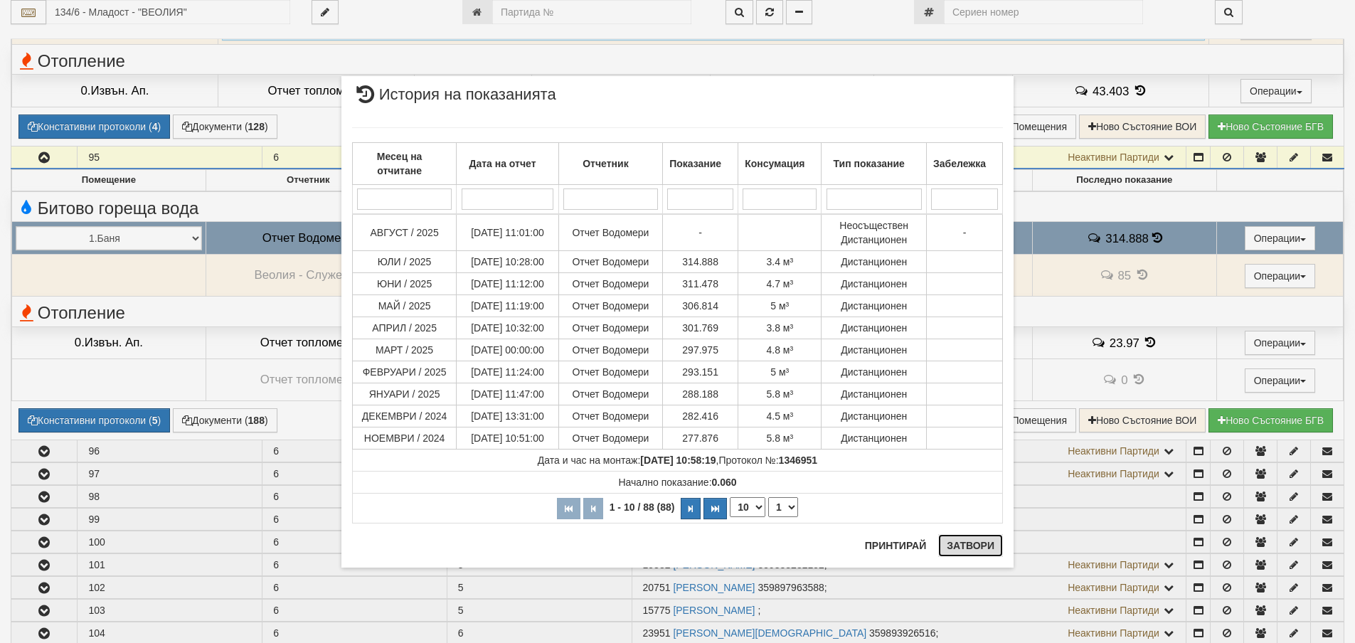
click at [961, 551] on button "Затвори" at bounding box center [970, 545] width 65 height 23
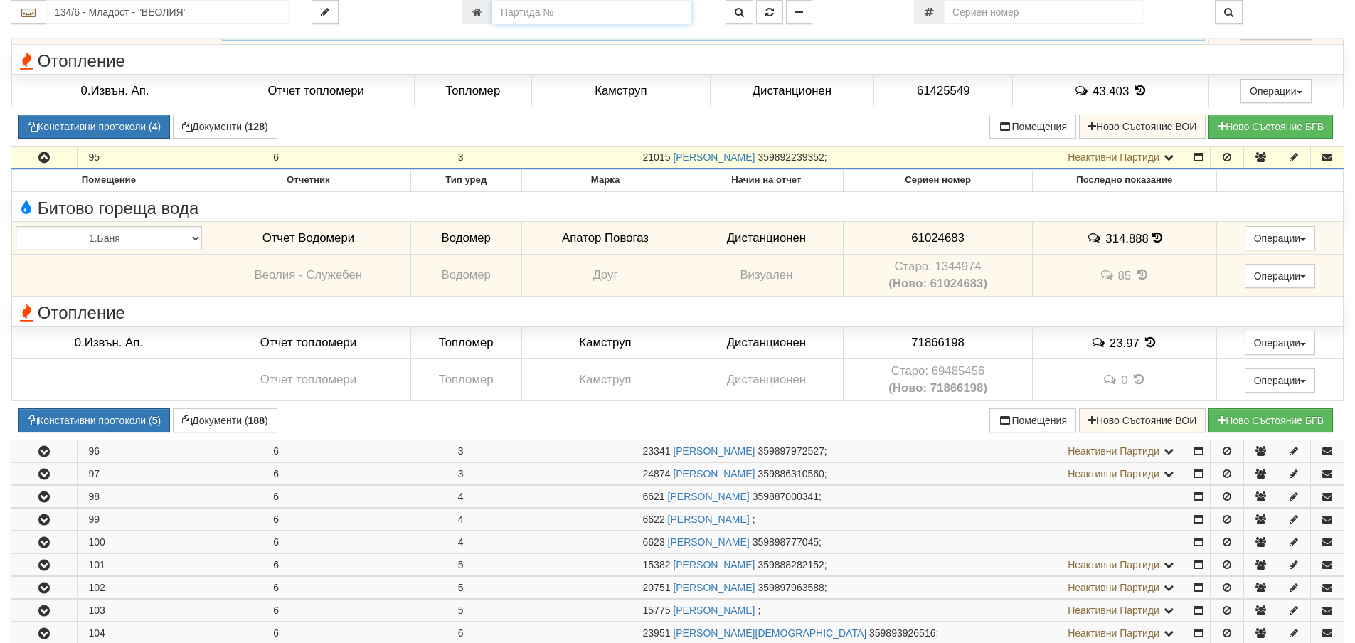
click at [632, 6] on input "number" at bounding box center [591, 12] width 199 height 24
type input "6595"
type input "134/5 - "ВЕОЛИЯ ЕНЕРДЖИ ВАРНА " ЕАД"
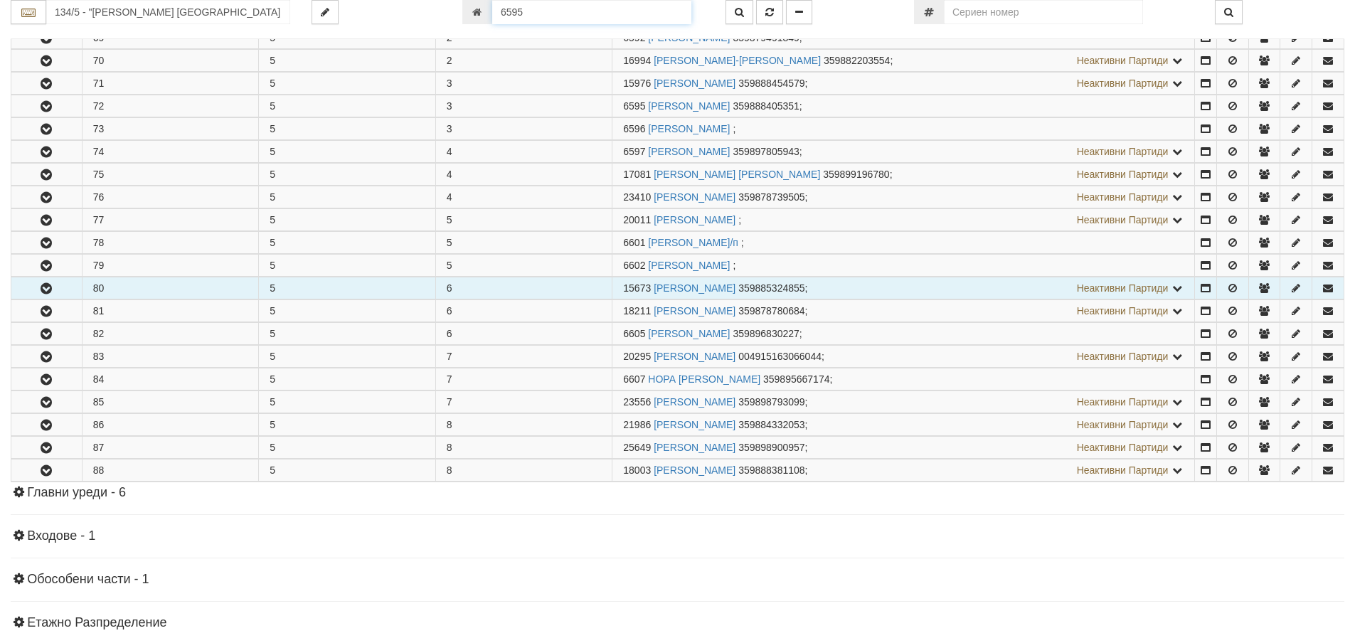
scroll to position [440, 0]
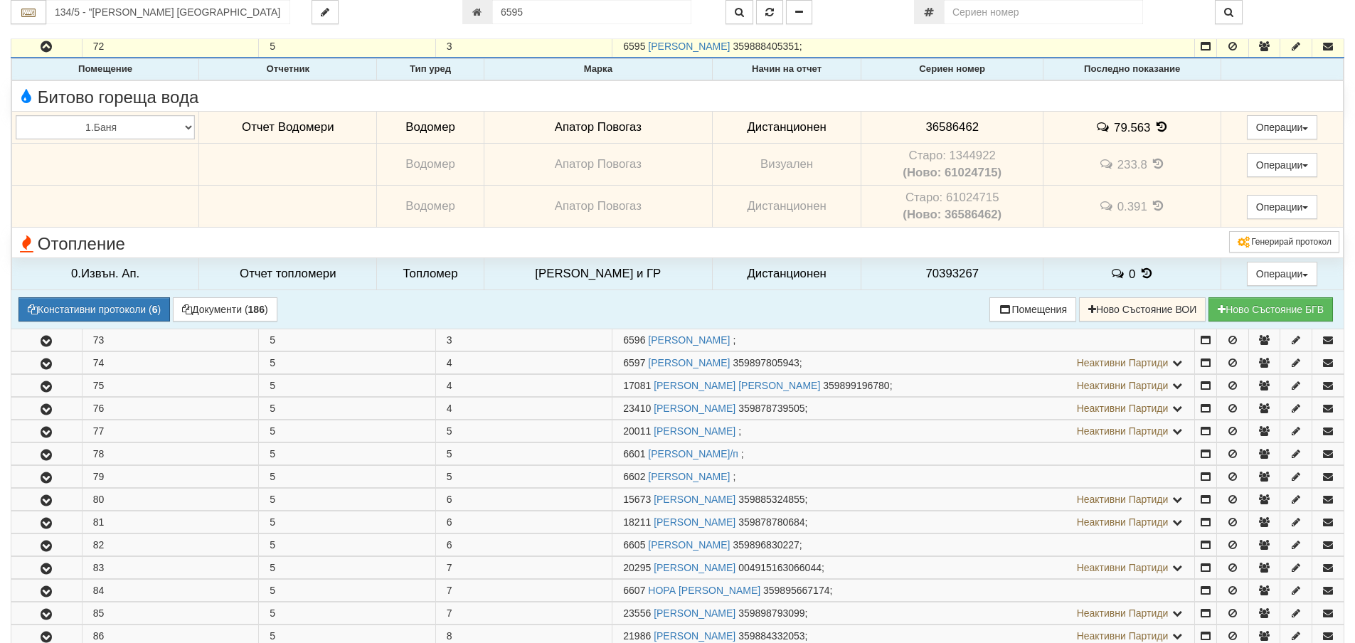
click at [1158, 124] on icon at bounding box center [1162, 127] width 16 height 12
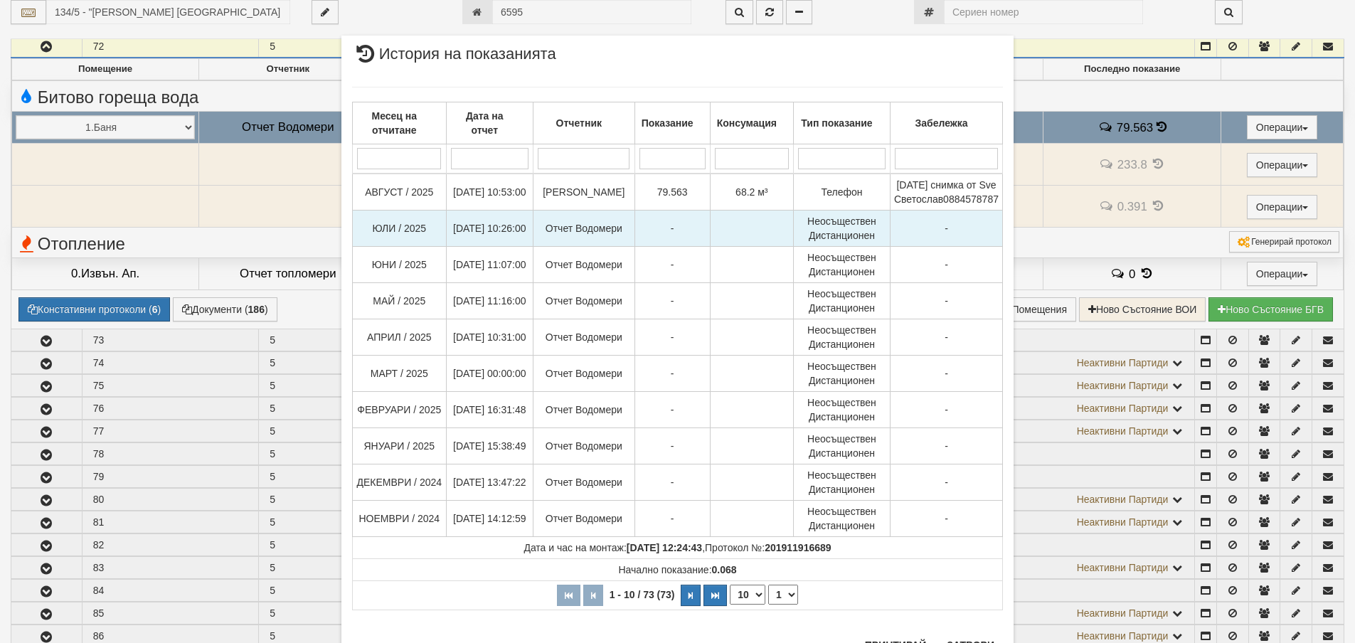
scroll to position [60, 0]
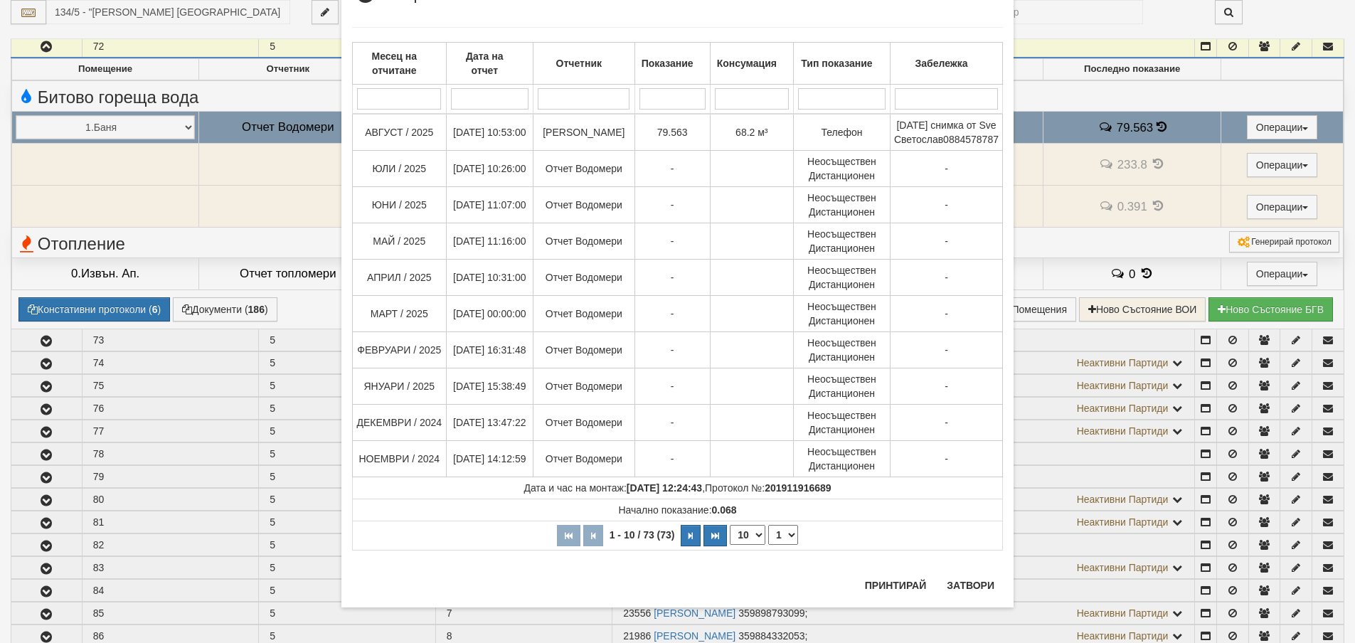
click at [743, 545] on select "10 20 30 40" at bounding box center [748, 535] width 36 height 20
select select "40"
click at [730, 545] on select "10 20 30 40" at bounding box center [748, 535] width 36 height 20
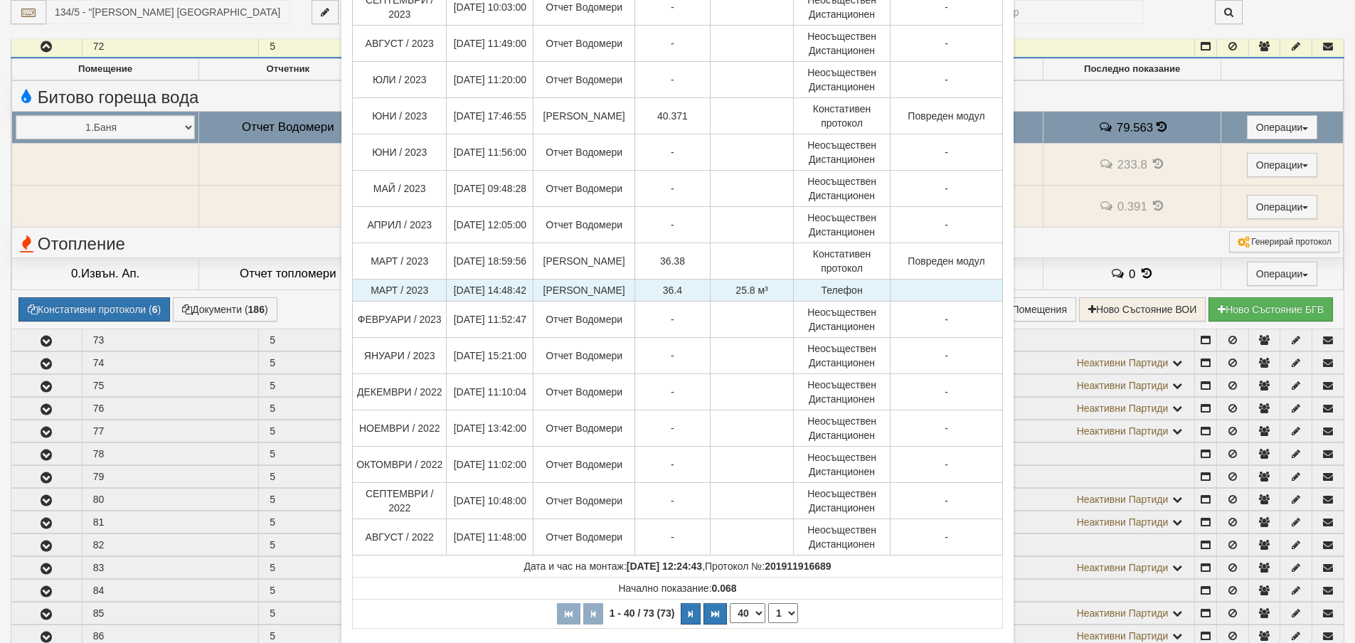
scroll to position [1157, 0]
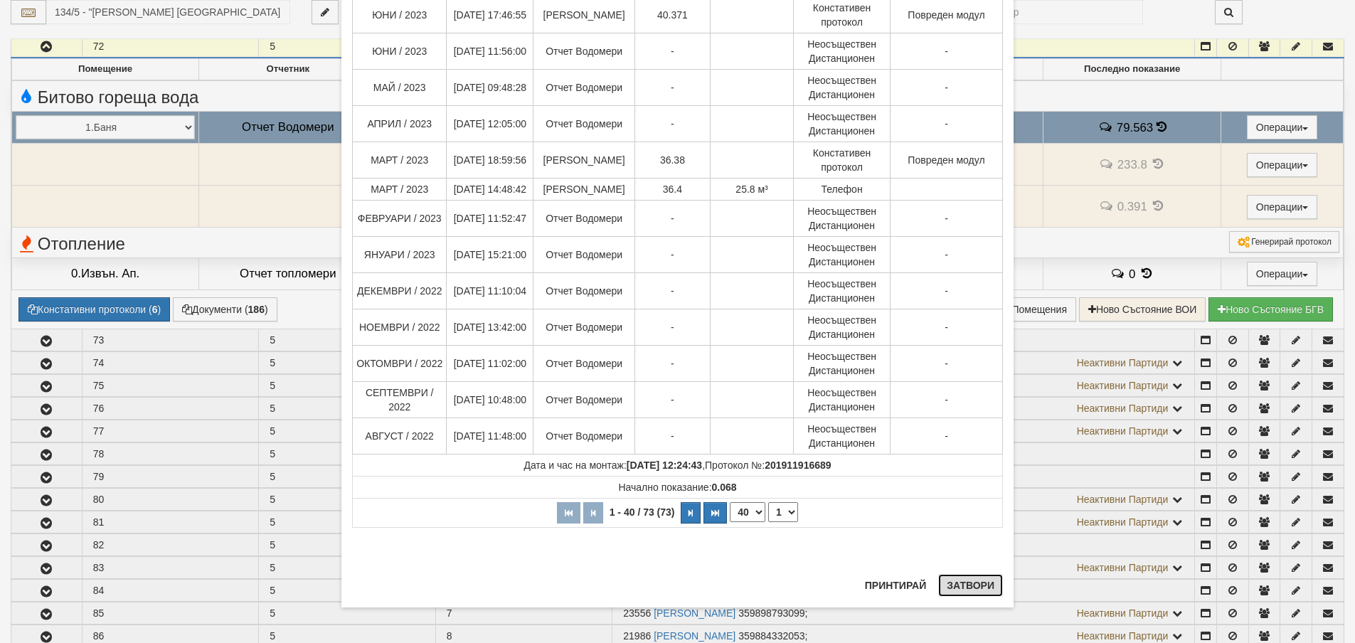
click at [984, 585] on button "Затвори" at bounding box center [970, 585] width 65 height 23
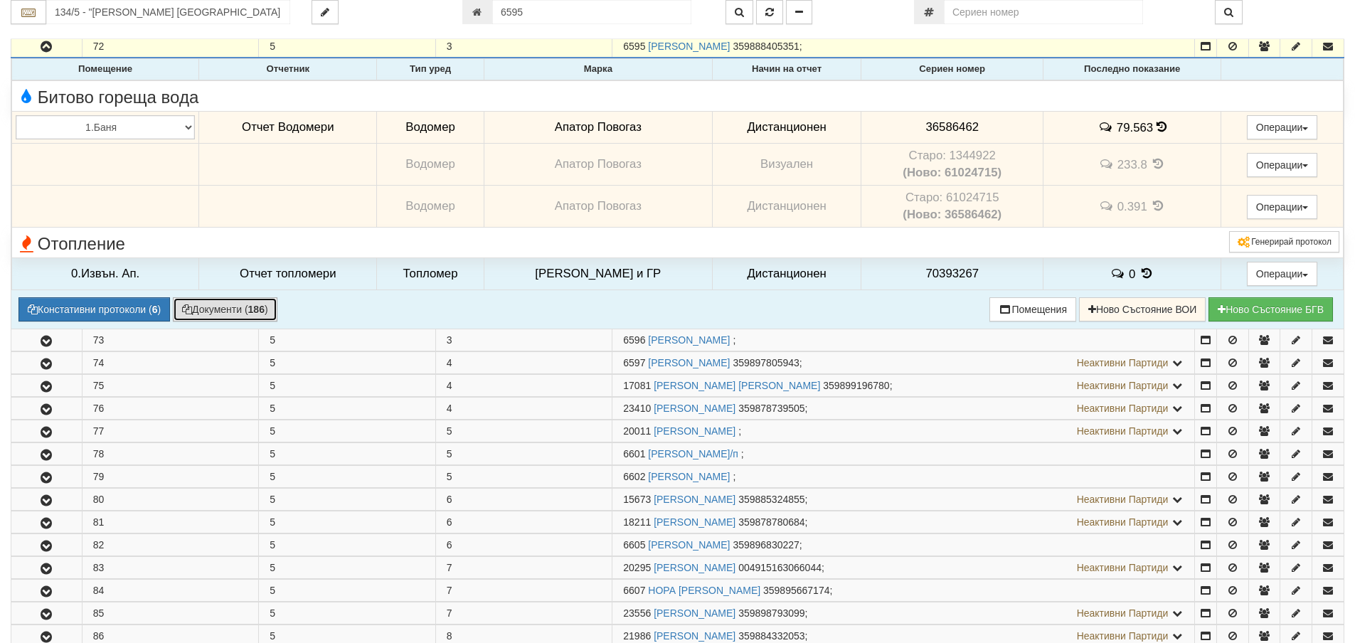
click at [267, 317] on button "Документи ( 186 )" at bounding box center [225, 309] width 105 height 24
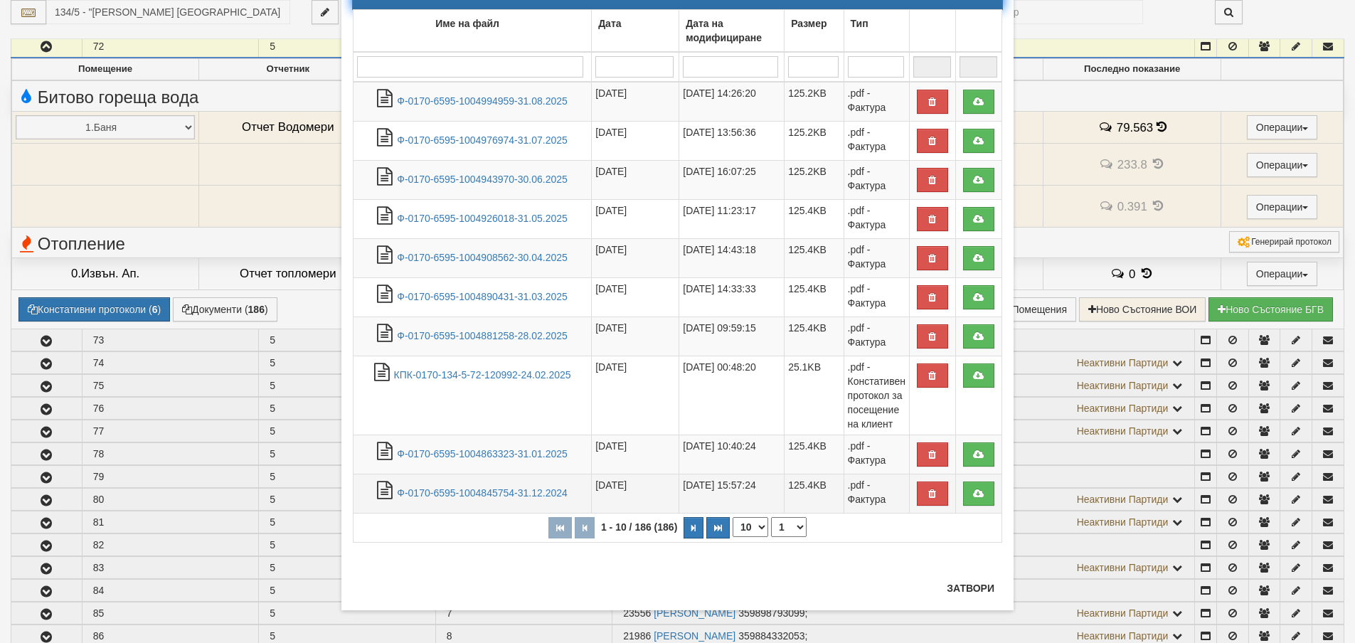
scroll to position [96, 0]
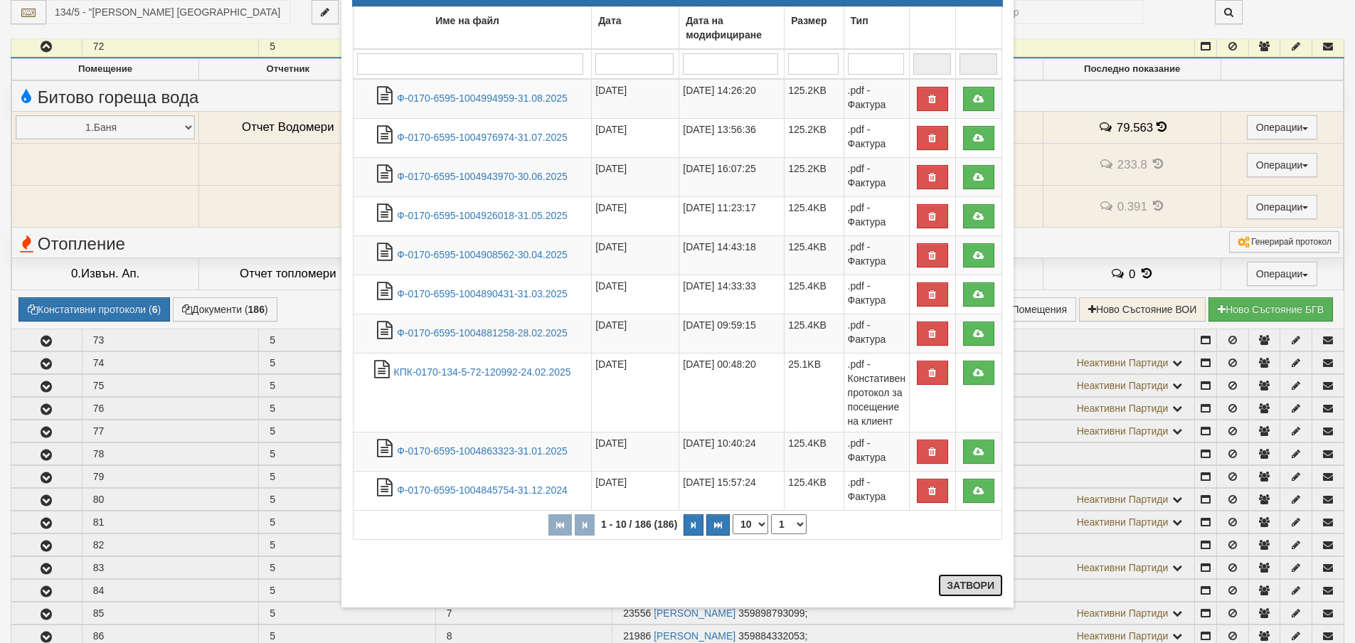
click at [984, 581] on button "Затвори" at bounding box center [970, 585] width 65 height 23
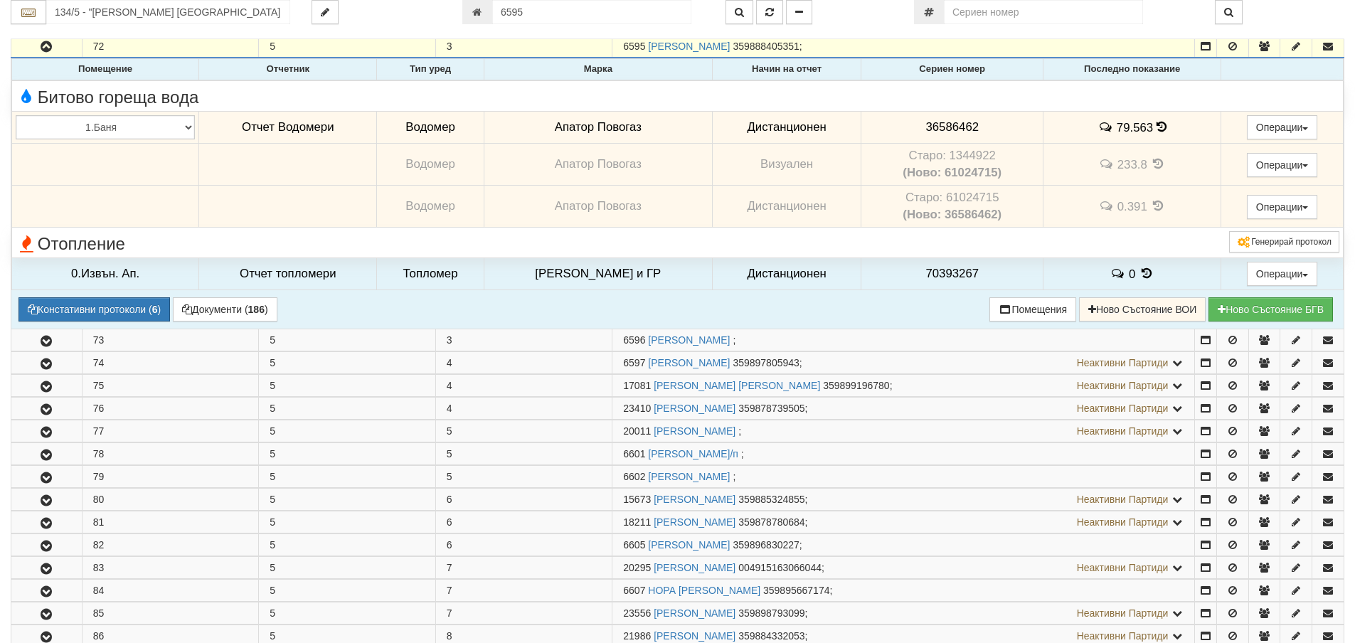
click at [1157, 123] on icon at bounding box center [1162, 127] width 10 height 12
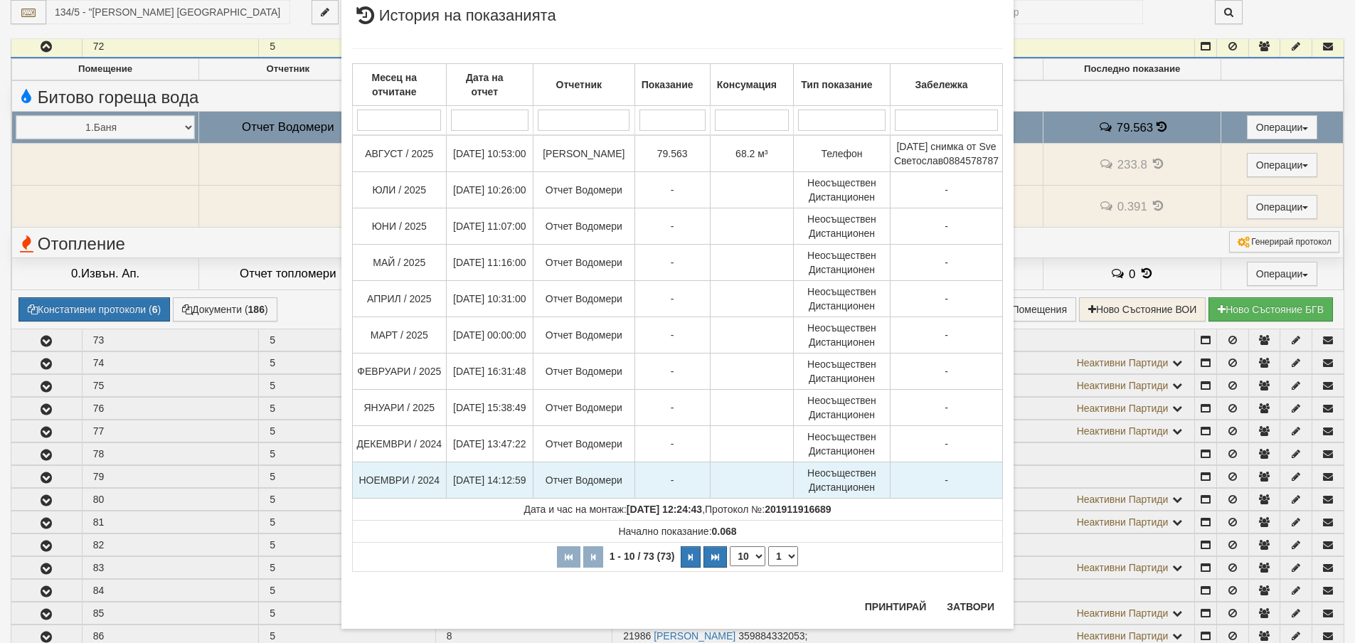
scroll to position [60, 0]
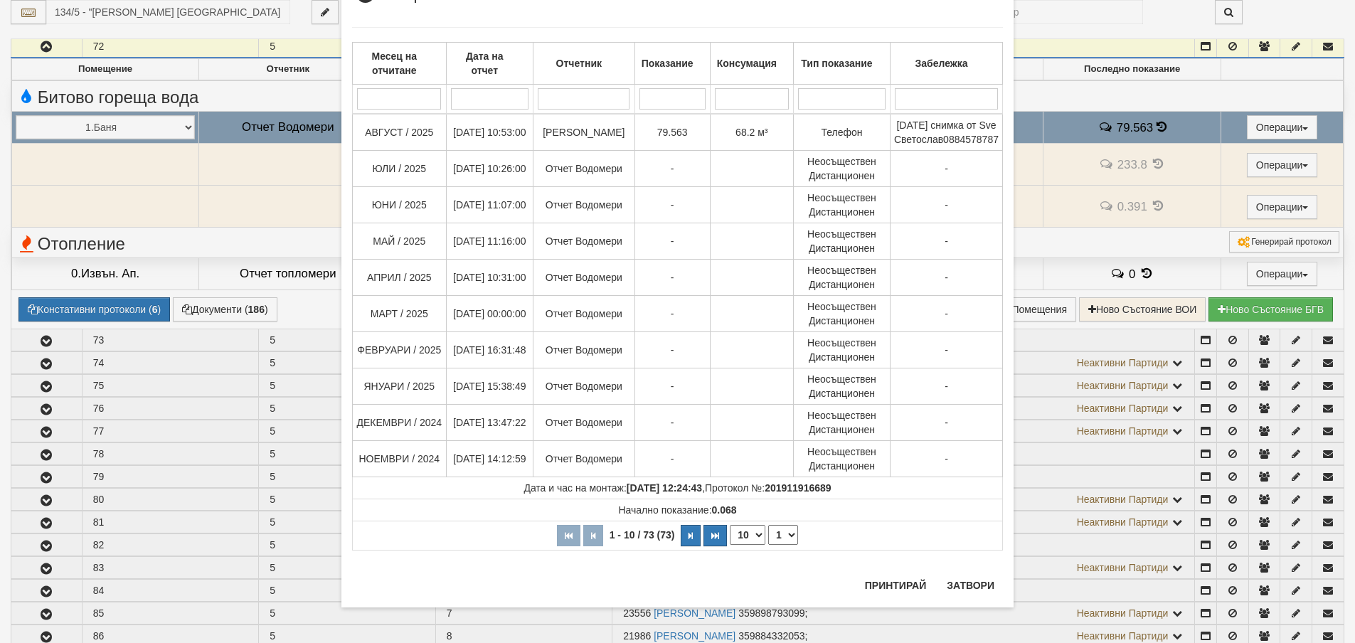
click at [743, 545] on select "10 20 30 40" at bounding box center [748, 535] width 36 height 20
select select "40"
click at [730, 545] on select "10 20 30 40" at bounding box center [748, 535] width 36 height 20
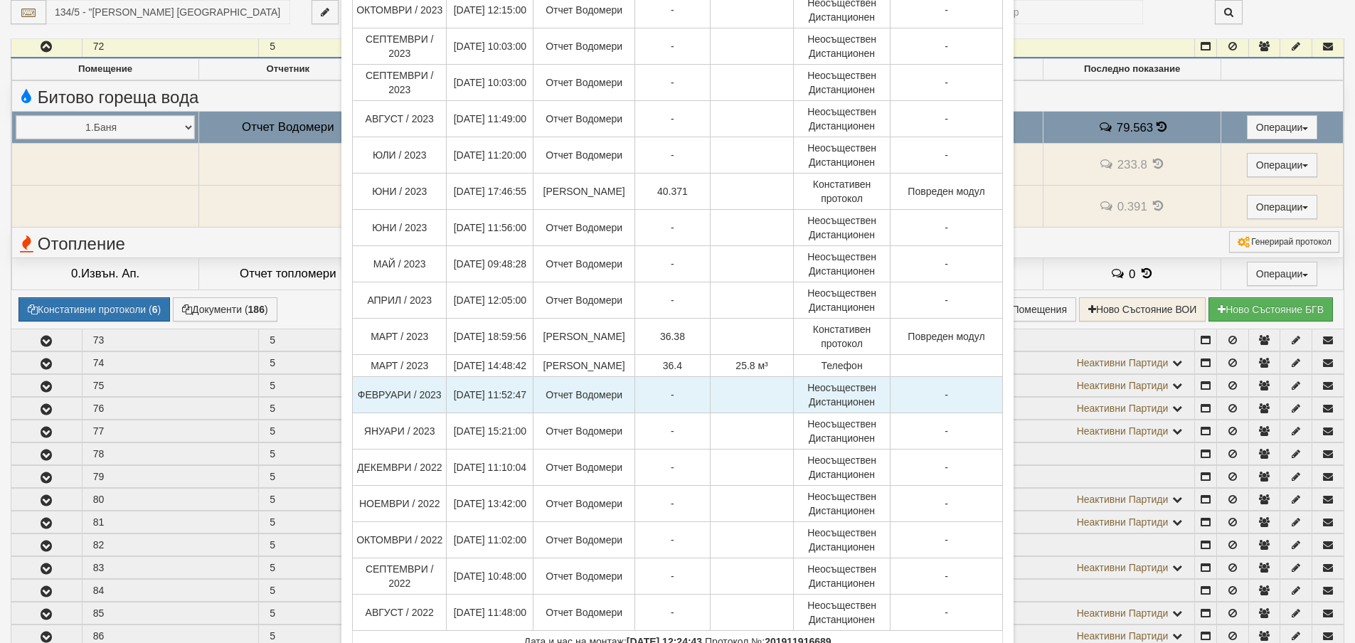
scroll to position [1157, 0]
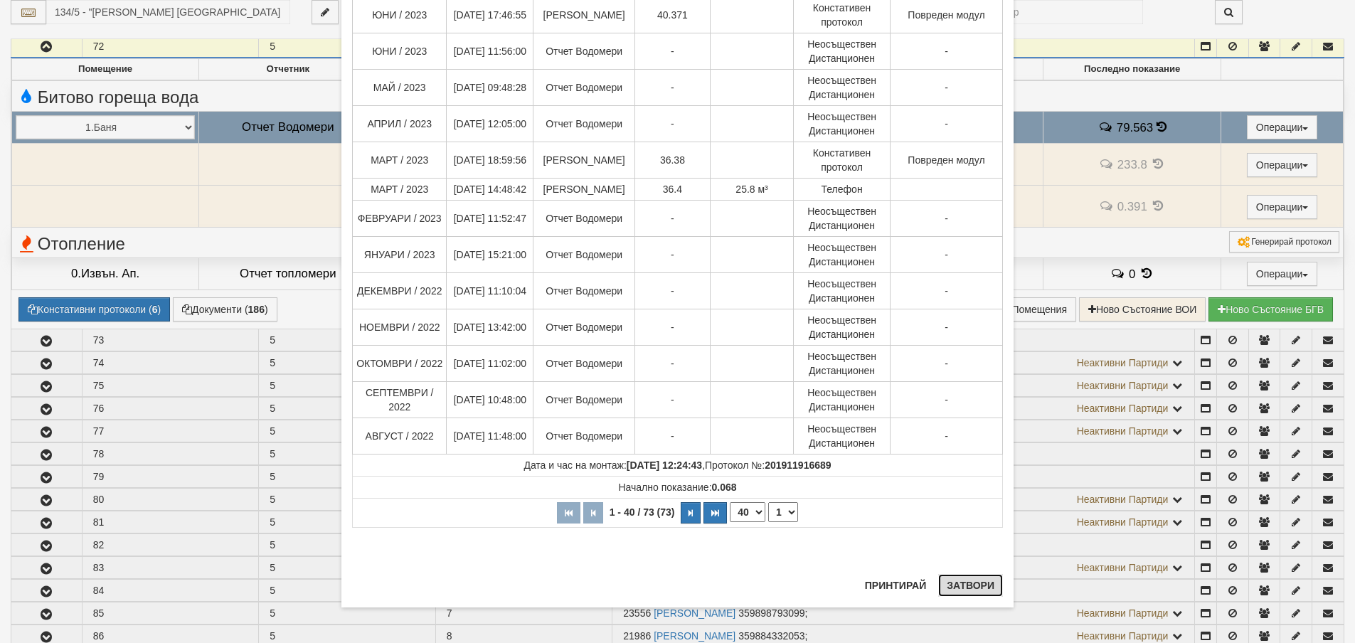
drag, startPoint x: 964, startPoint y: 582, endPoint x: 756, endPoint y: 552, distance: 210.5
click at [957, 582] on button "Затвори" at bounding box center [970, 585] width 65 height 23
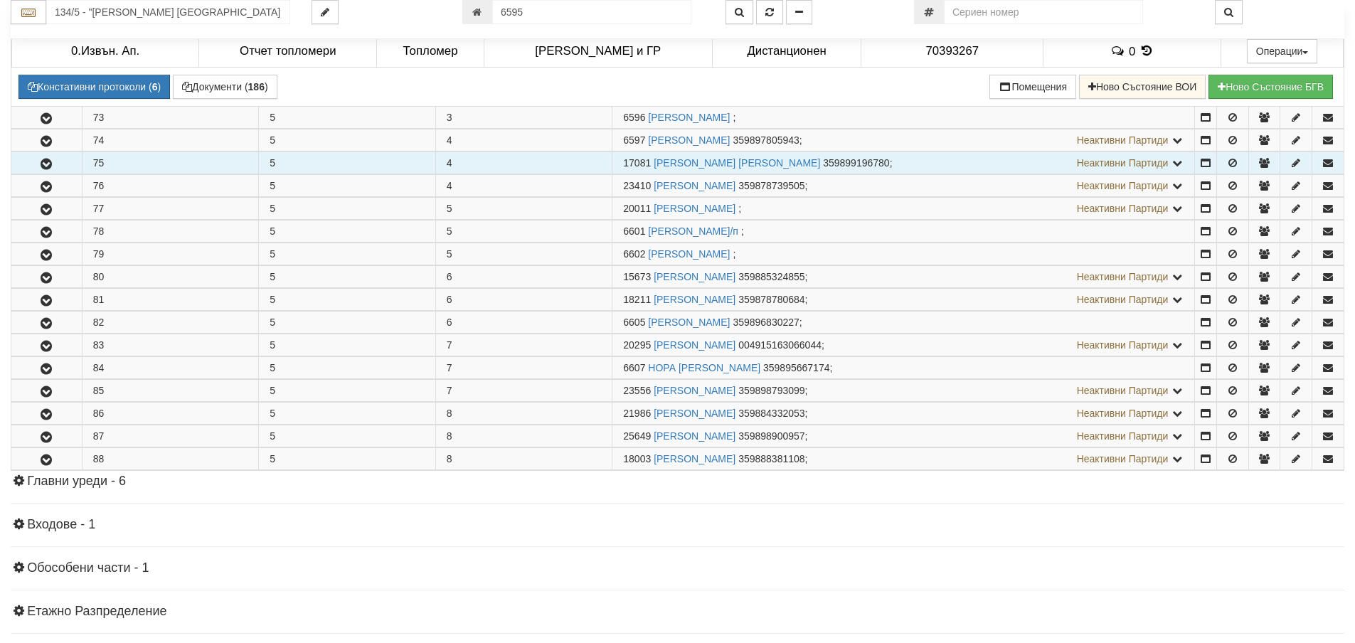
scroll to position [624, 0]
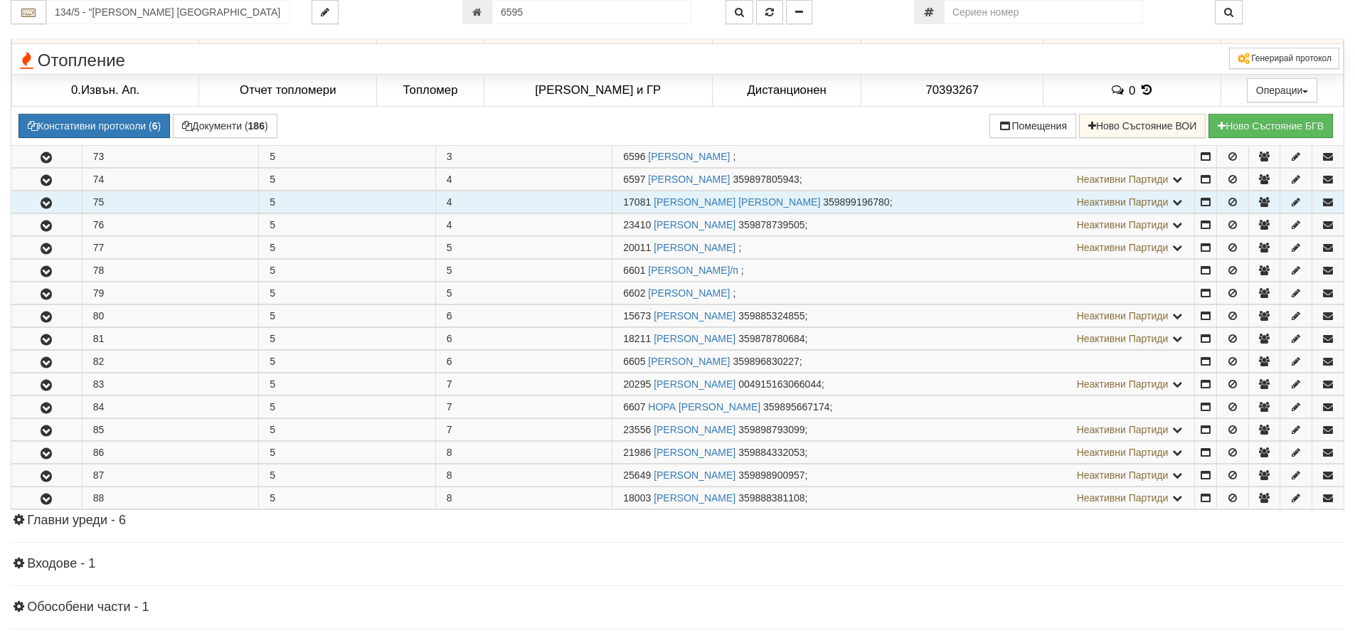
click at [48, 201] on icon "button" at bounding box center [46, 203] width 17 height 10
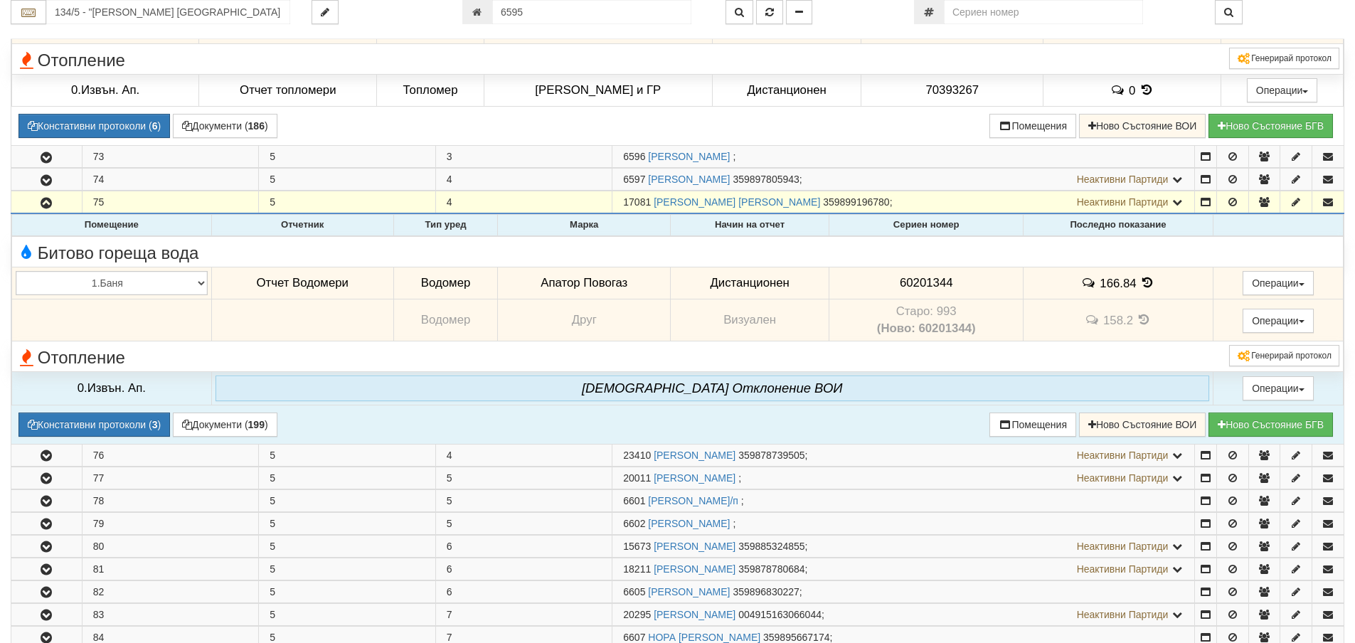
click at [1145, 285] on icon at bounding box center [1147, 283] width 16 height 12
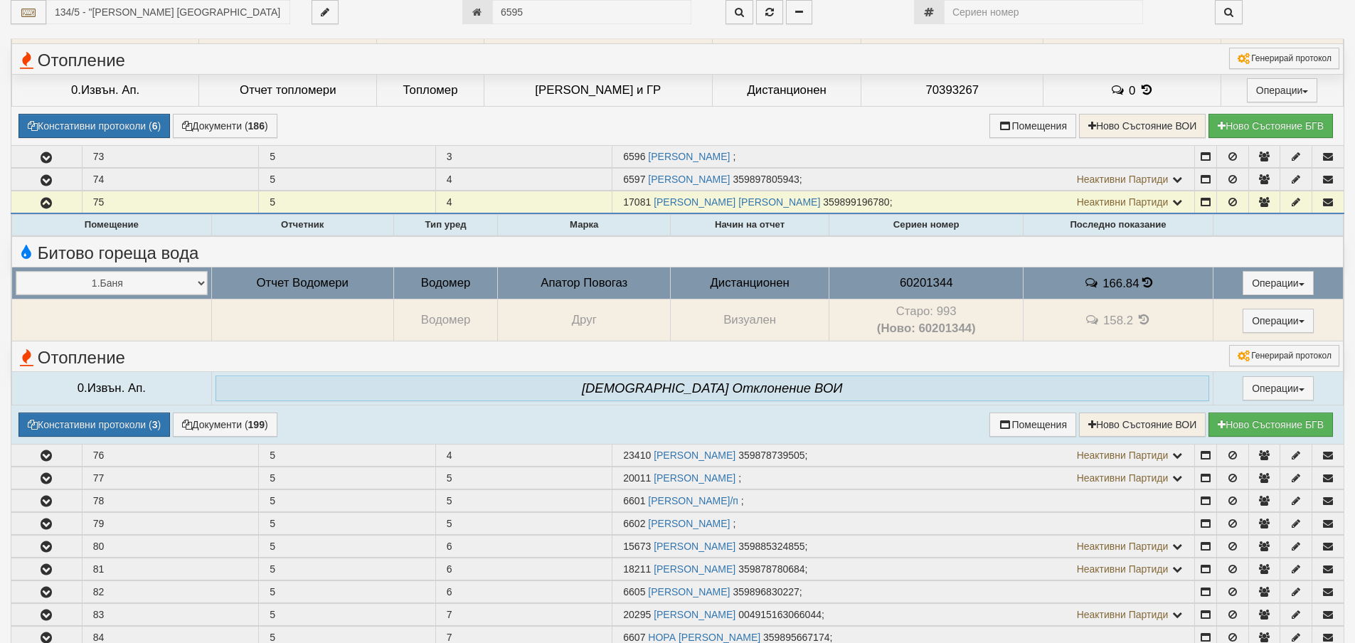
select select "1"
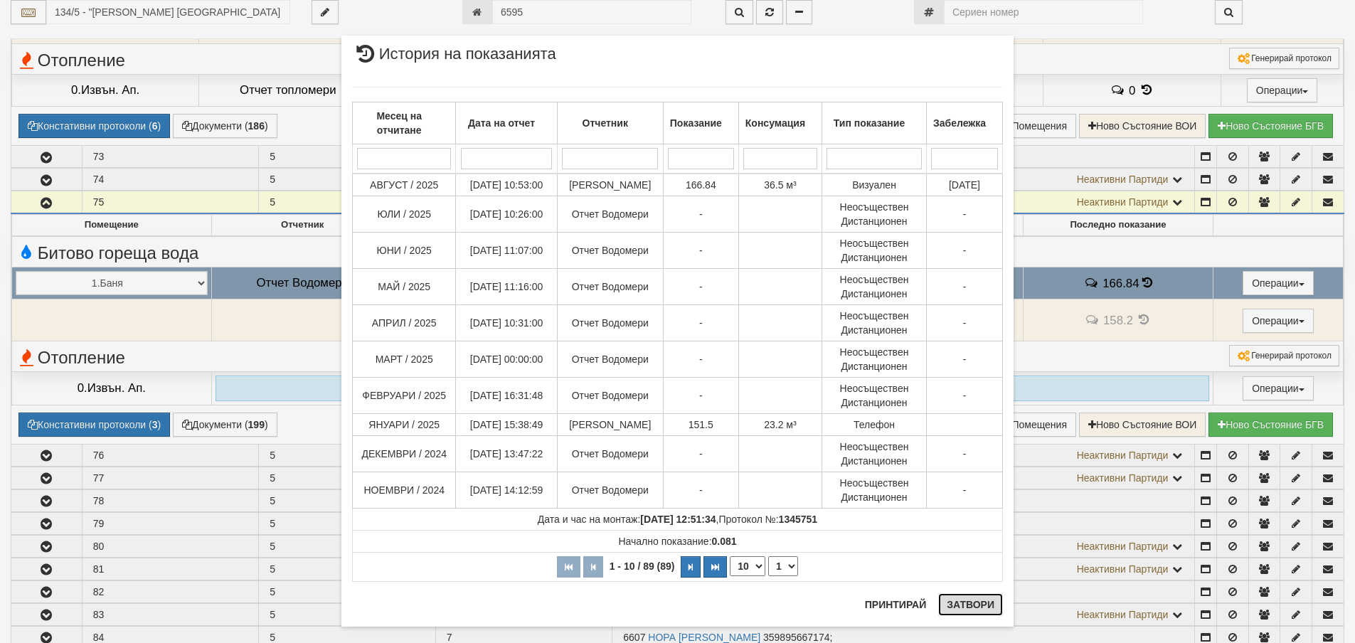
drag, startPoint x: 967, startPoint y: 600, endPoint x: 508, endPoint y: 454, distance: 482.3
click at [959, 597] on button "Затвори" at bounding box center [970, 604] width 65 height 23
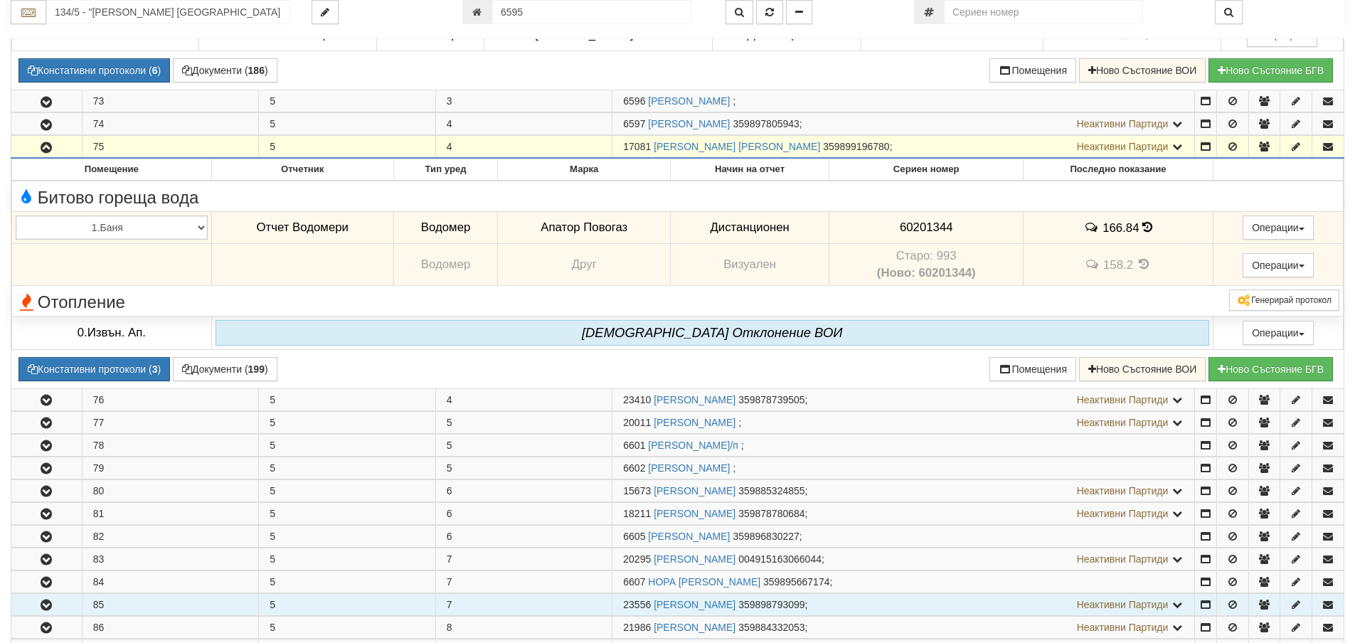
scroll to position [837, 0]
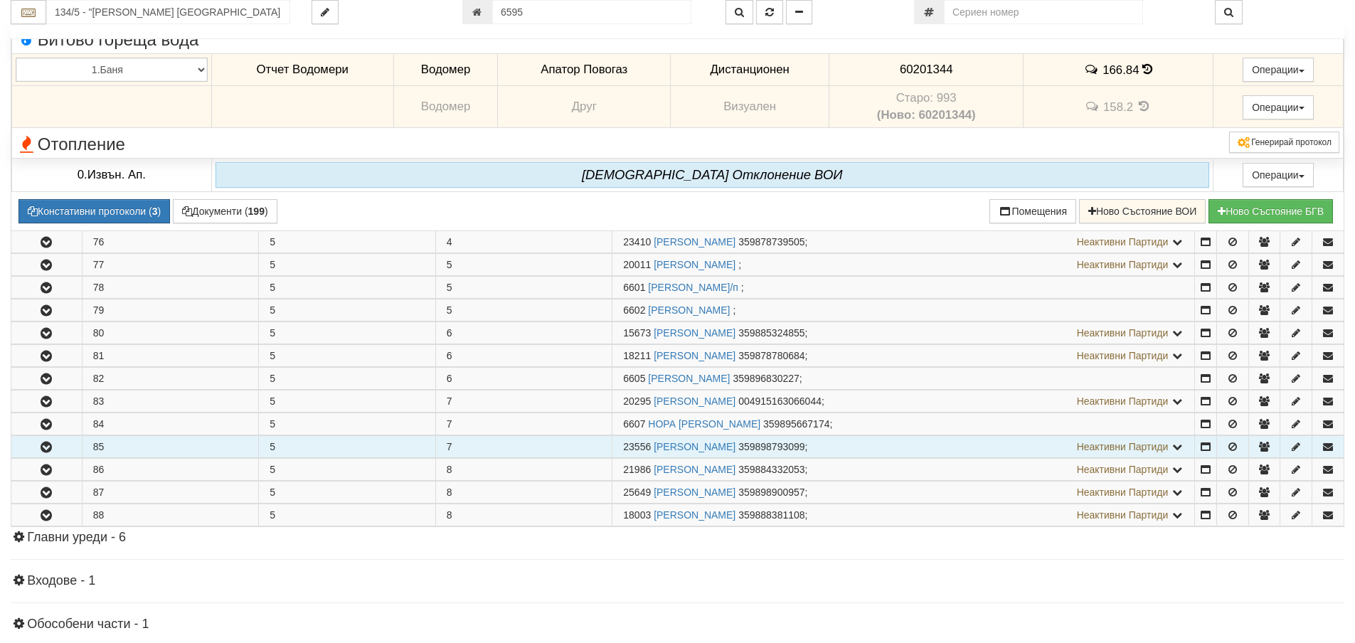
click at [59, 445] on button "button" at bounding box center [46, 446] width 70 height 21
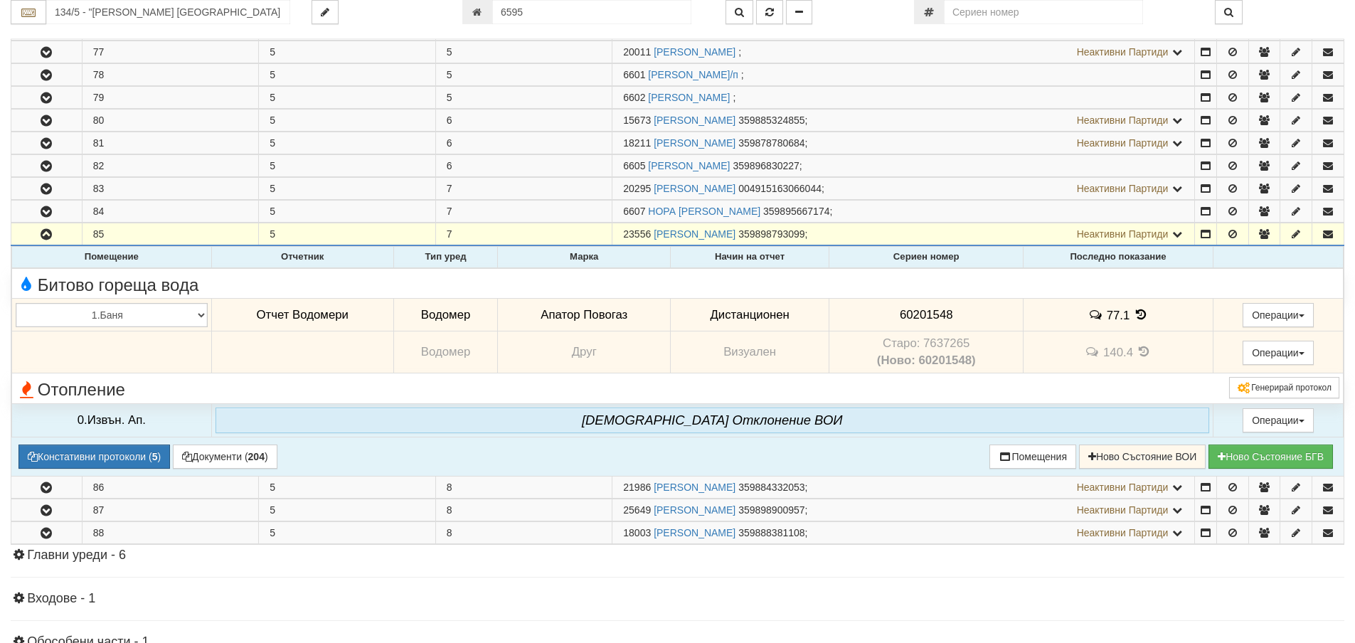
scroll to position [1051, 0]
click at [1138, 317] on icon at bounding box center [1141, 314] width 16 height 12
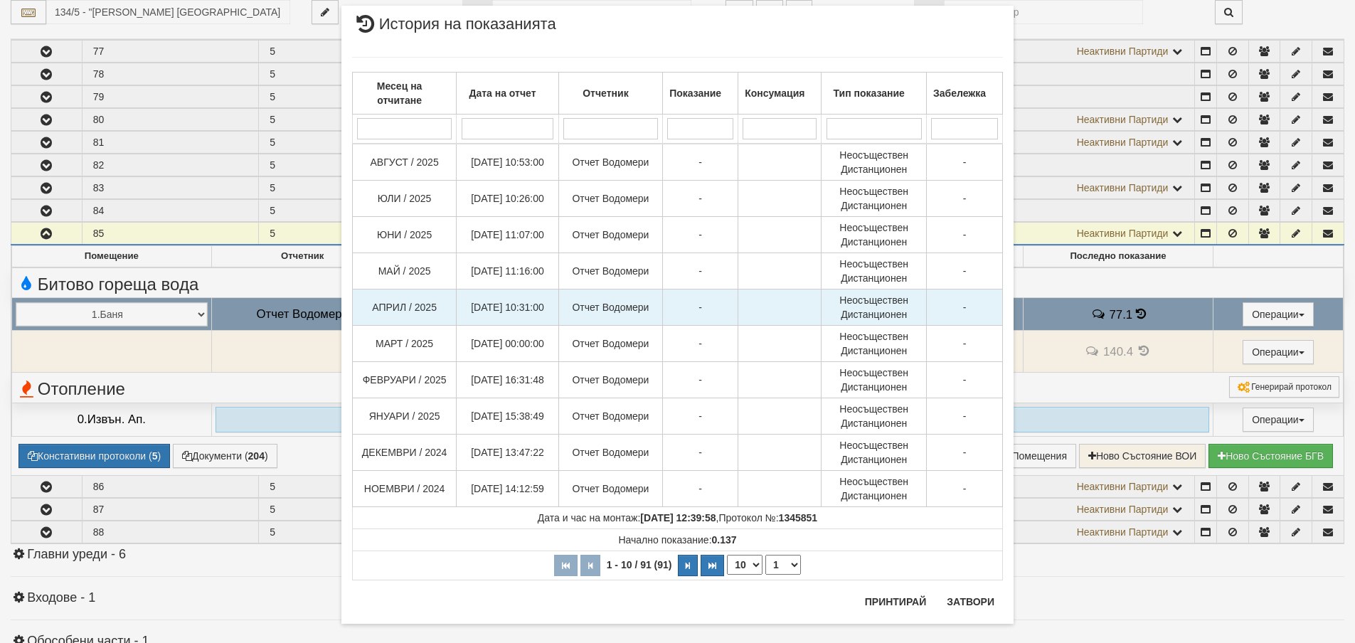
scroll to position [46, 0]
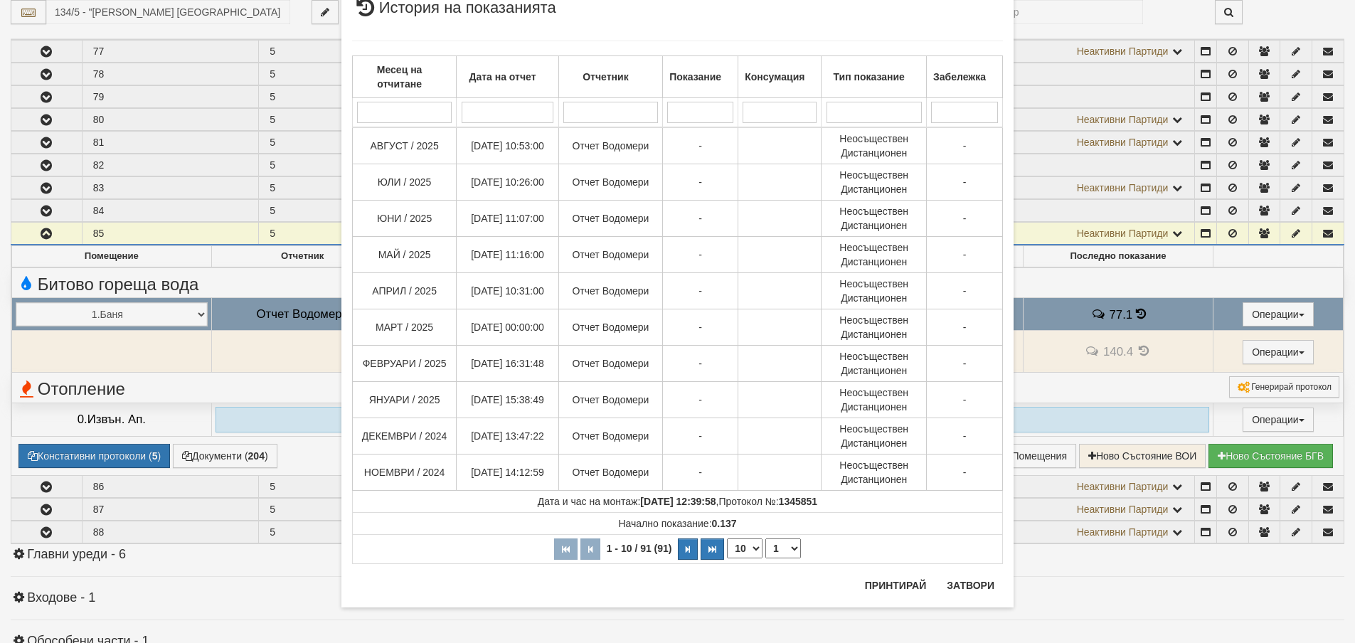
click at [746, 552] on select "10 20 30 40" at bounding box center [745, 548] width 36 height 20
select select "40"
click at [727, 558] on select "10 20 30 40" at bounding box center [745, 548] width 36 height 20
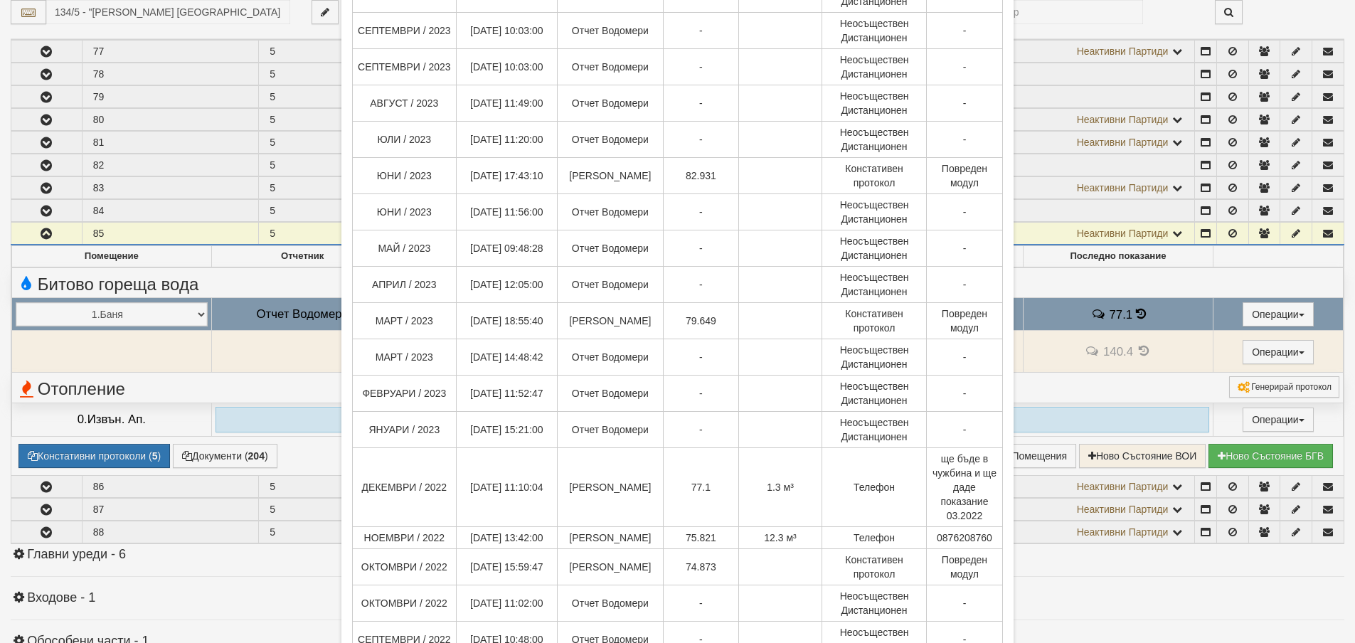
scroll to position [1185, 0]
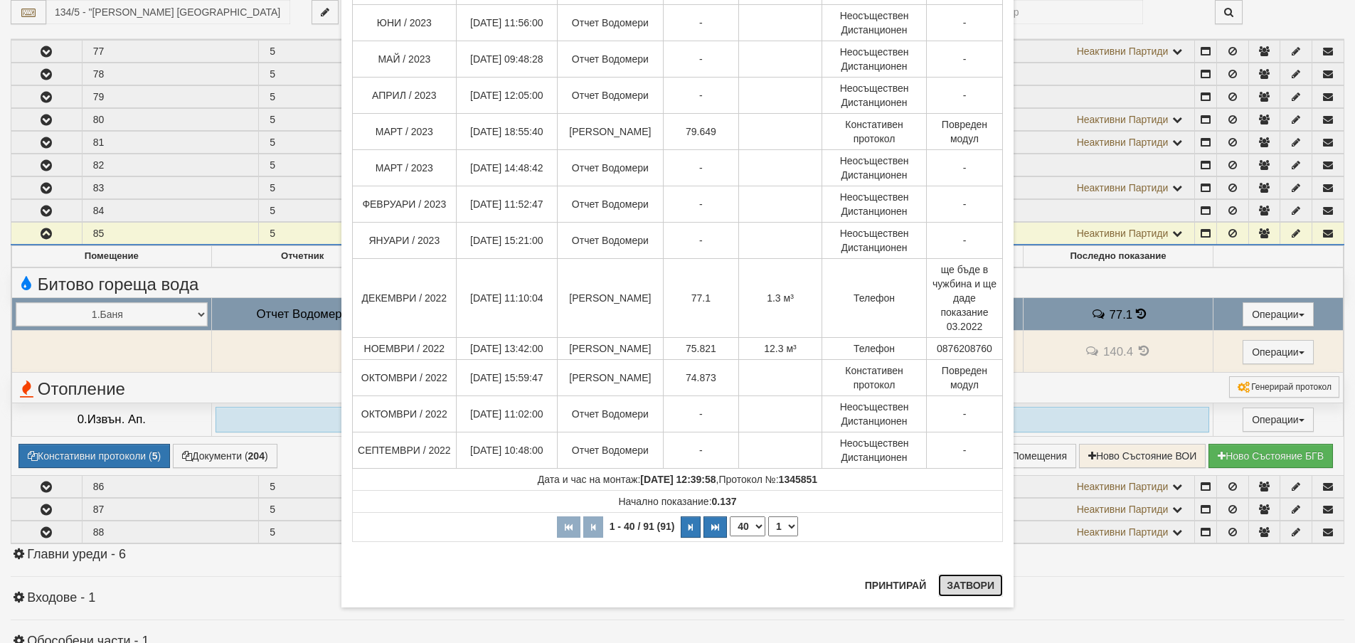
click at [977, 595] on button "Затвори" at bounding box center [970, 585] width 65 height 23
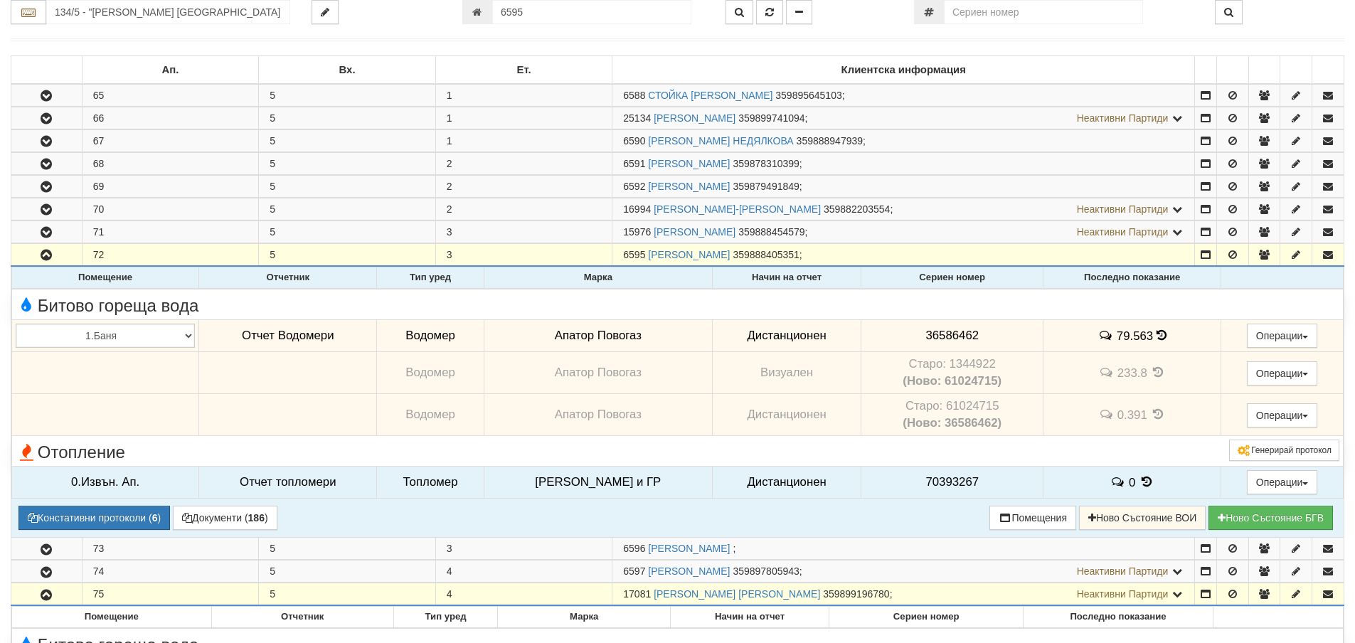
scroll to position [0, 0]
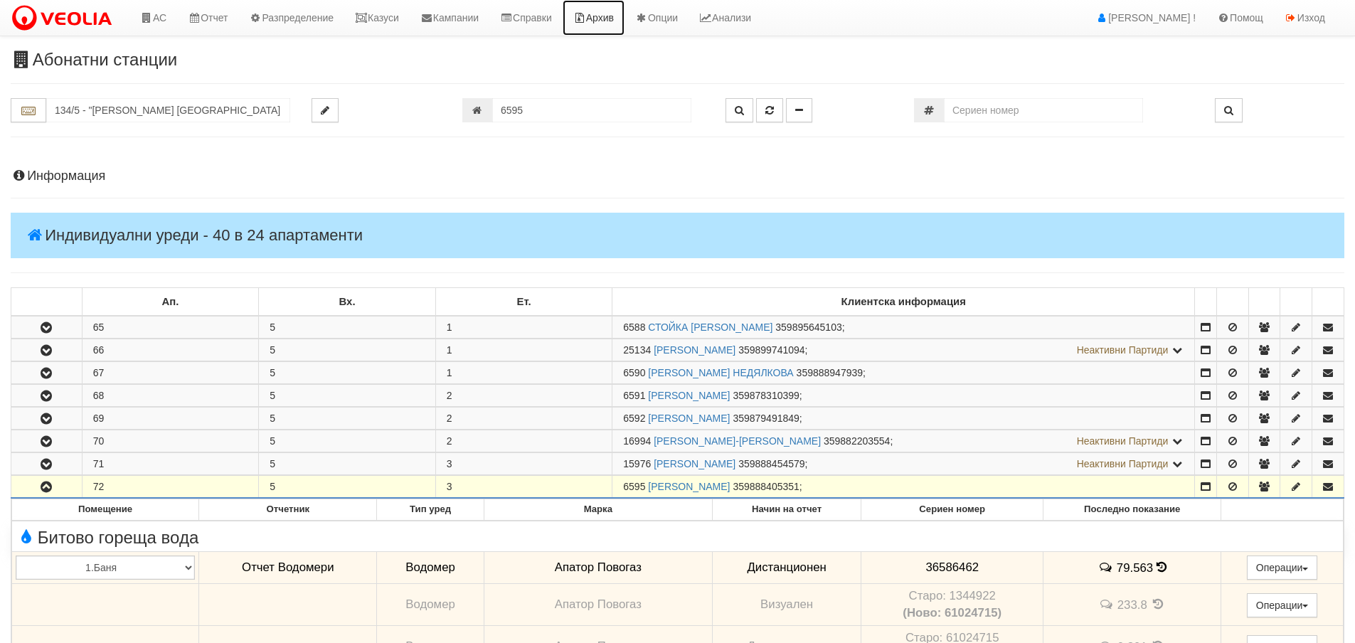
drag, startPoint x: 632, startPoint y: 21, endPoint x: 598, endPoint y: 75, distance: 63.6
click at [624, 21] on link "Архив" at bounding box center [594, 18] width 62 height 36
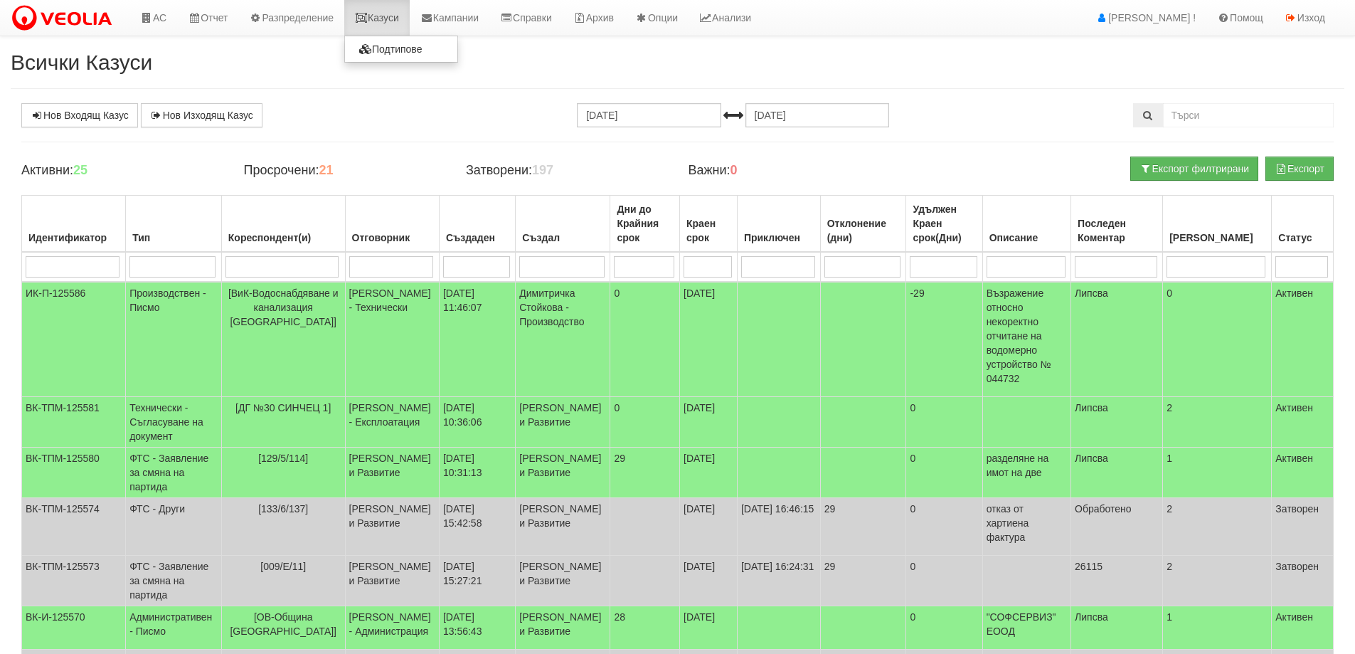
click at [388, 18] on link "Казуси" at bounding box center [376, 18] width 65 height 36
click at [396, 13] on link "Казуси" at bounding box center [376, 18] width 65 height 36
click at [403, 14] on link "Казуси" at bounding box center [376, 18] width 65 height 36
click at [383, 21] on link "Казуси" at bounding box center [376, 18] width 65 height 36
click at [379, 19] on link "Казуси" at bounding box center [376, 18] width 65 height 36
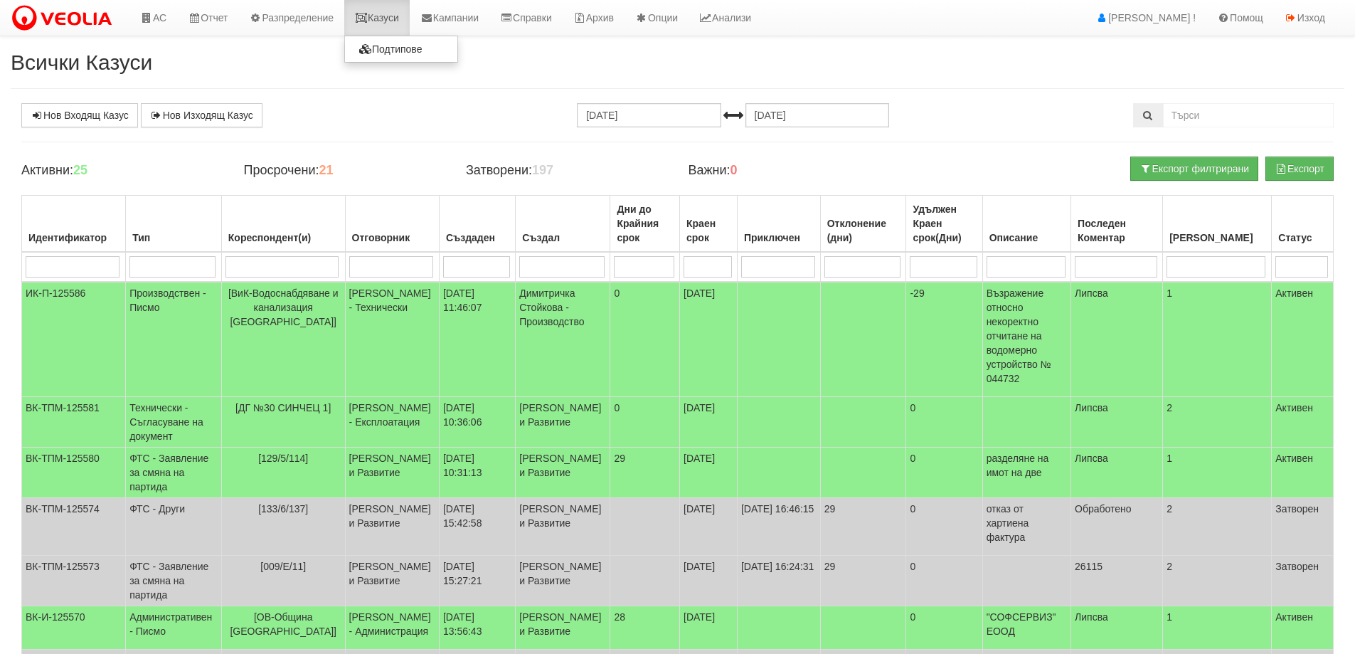
click at [410, 21] on link "Казуси" at bounding box center [376, 18] width 65 height 36
click at [403, 12] on link "Казуси" at bounding box center [376, 18] width 65 height 36
click at [395, 11] on link "Казуси" at bounding box center [376, 18] width 65 height 36
click at [368, 14] on icon at bounding box center [361, 18] width 13 height 10
click at [401, 11] on link "Казуси" at bounding box center [376, 18] width 65 height 36
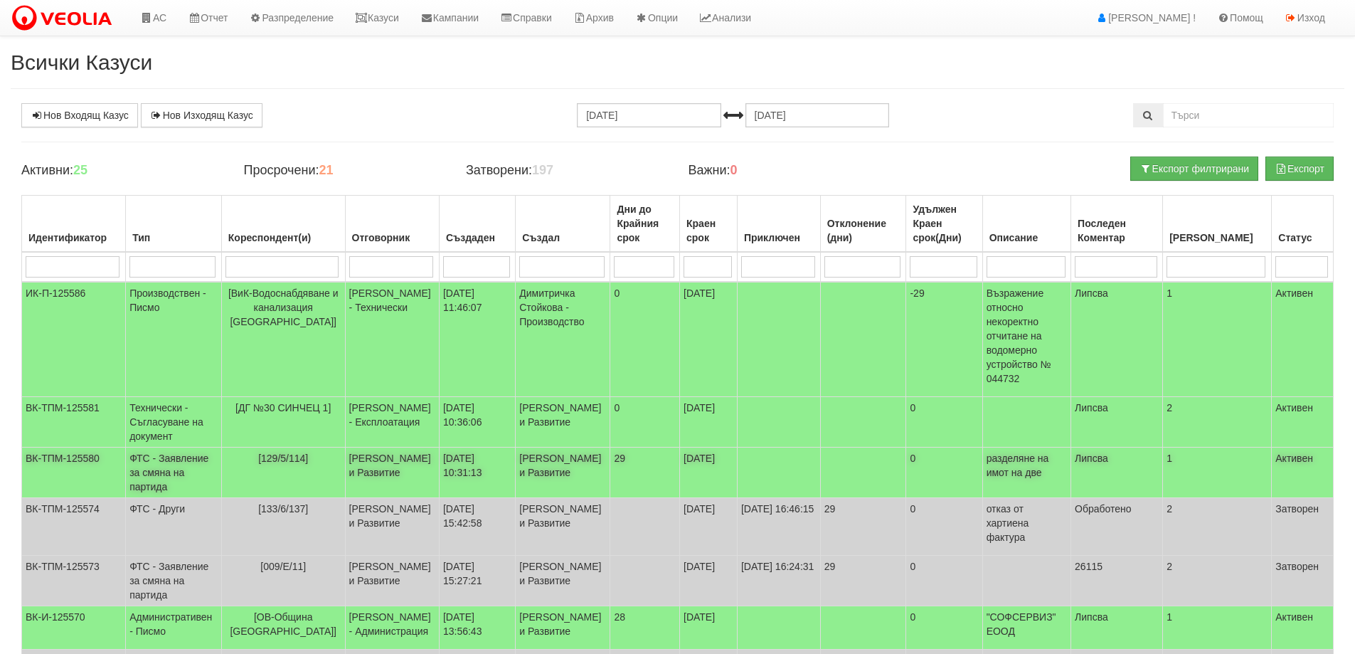
click at [712, 489] on td "[DATE]" at bounding box center [709, 472] width 58 height 51
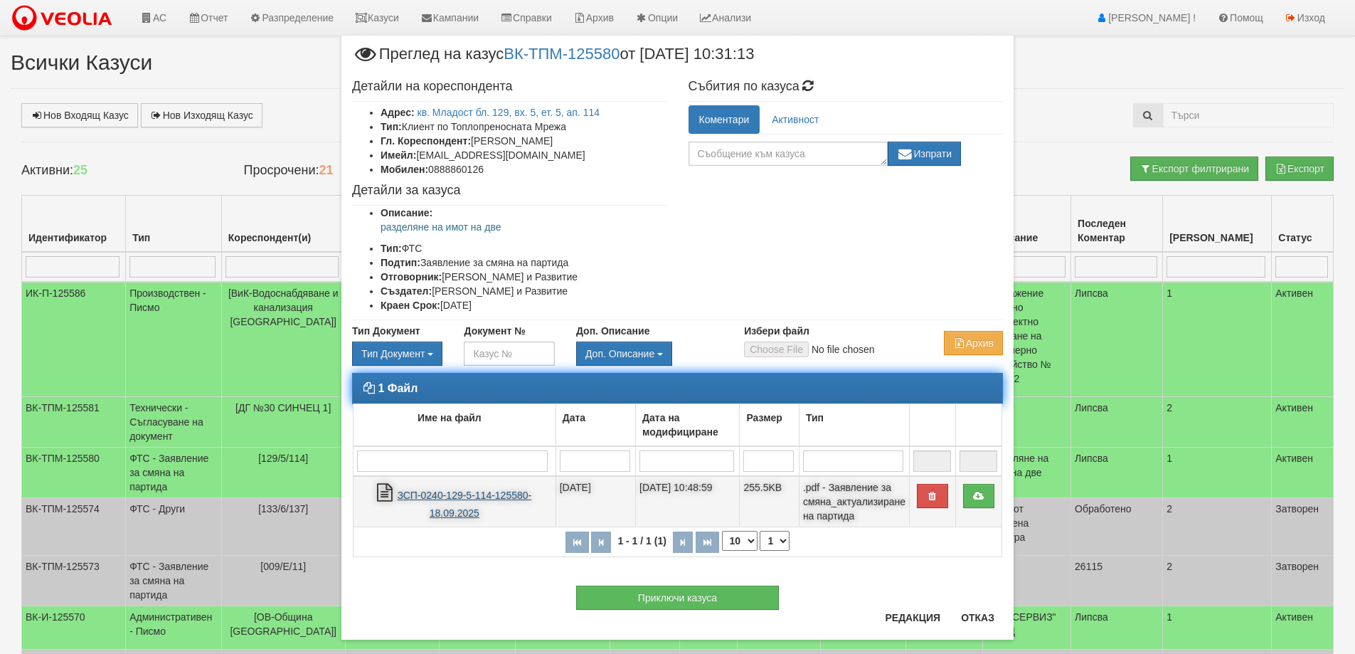
click at [459, 491] on link "ЗСП-0240-129-5-114-125580-18.09.2025" at bounding box center [464, 503] width 134 height 29
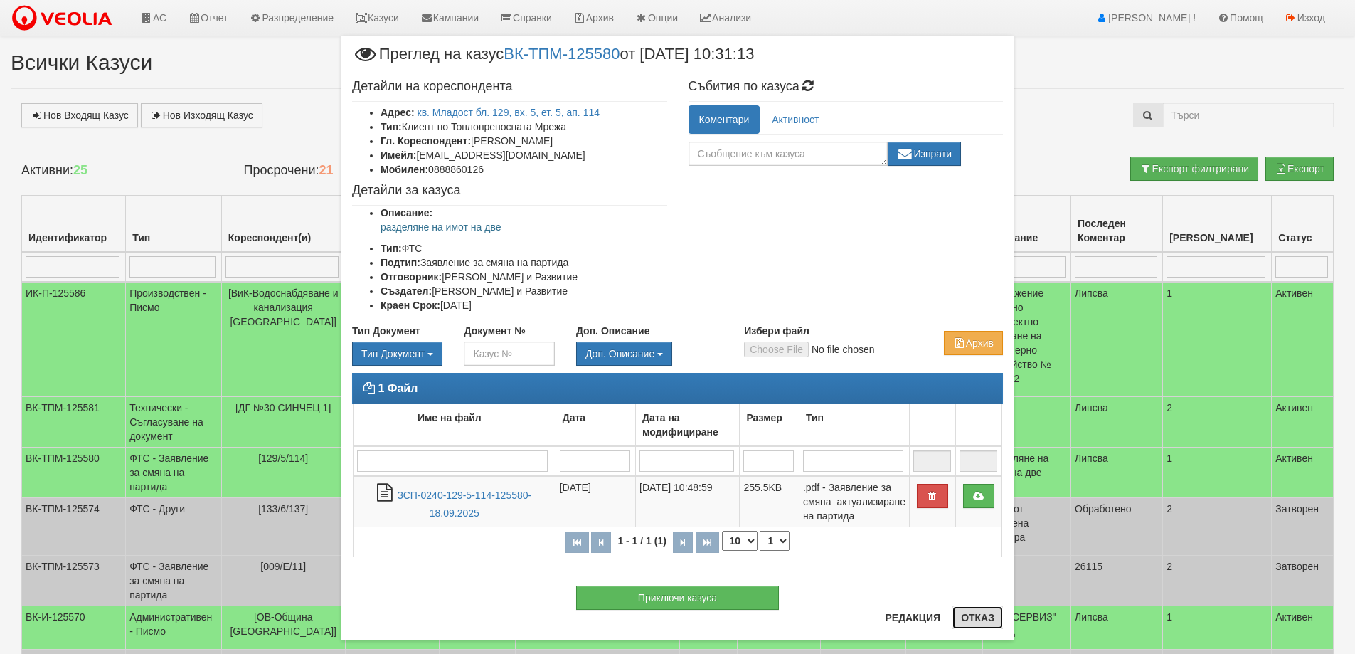
click at [982, 615] on button "Отказ" at bounding box center [977, 617] width 51 height 23
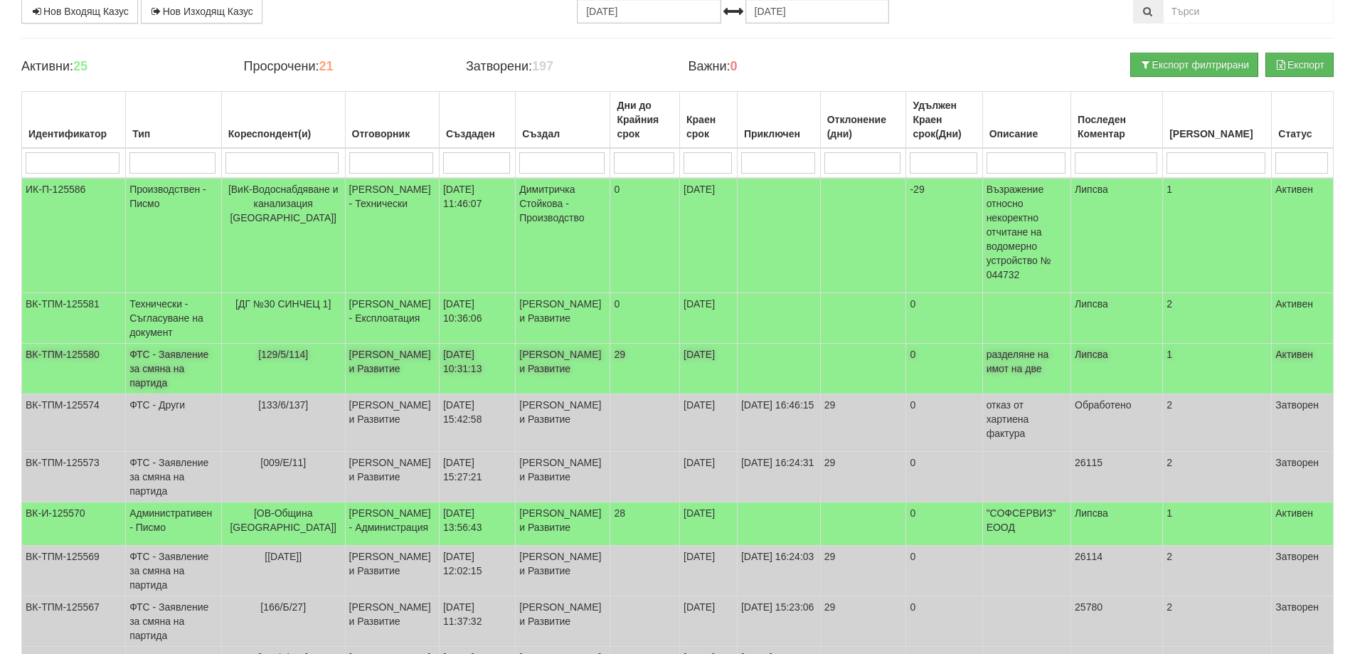
scroll to position [71, 0]
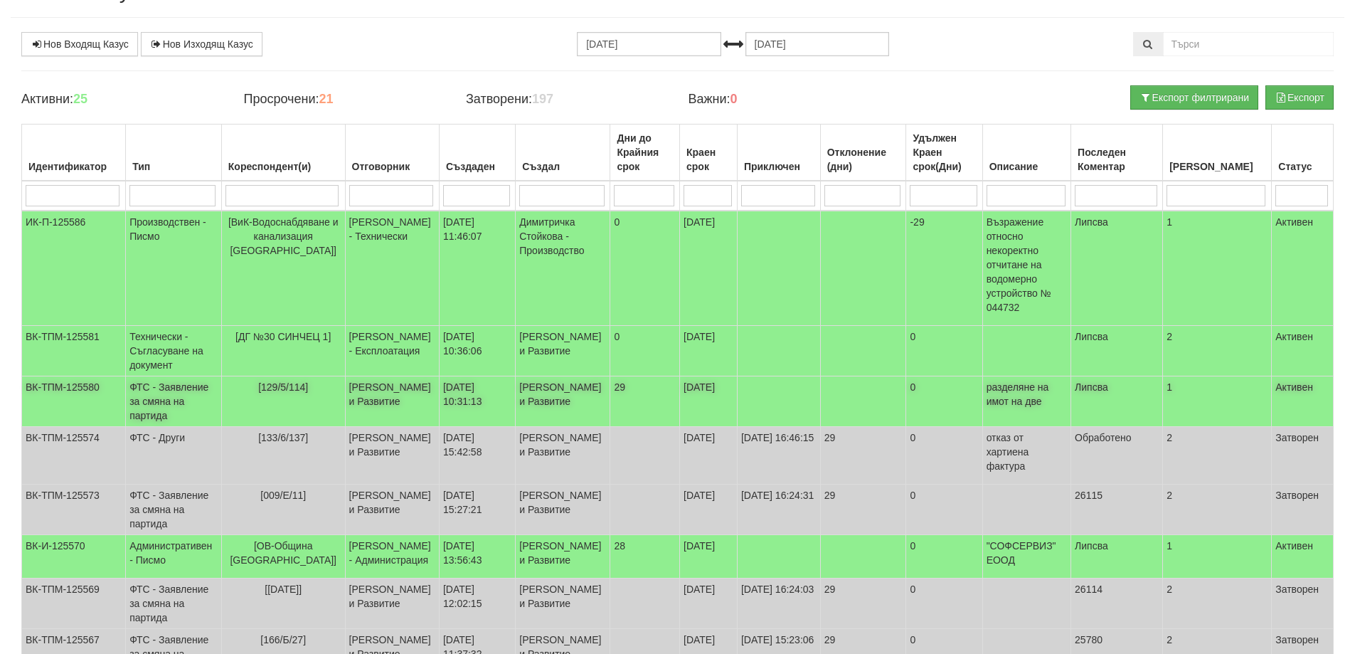
click at [375, 407] on td "[PERSON_NAME] и Развитие" at bounding box center [392, 401] width 94 height 51
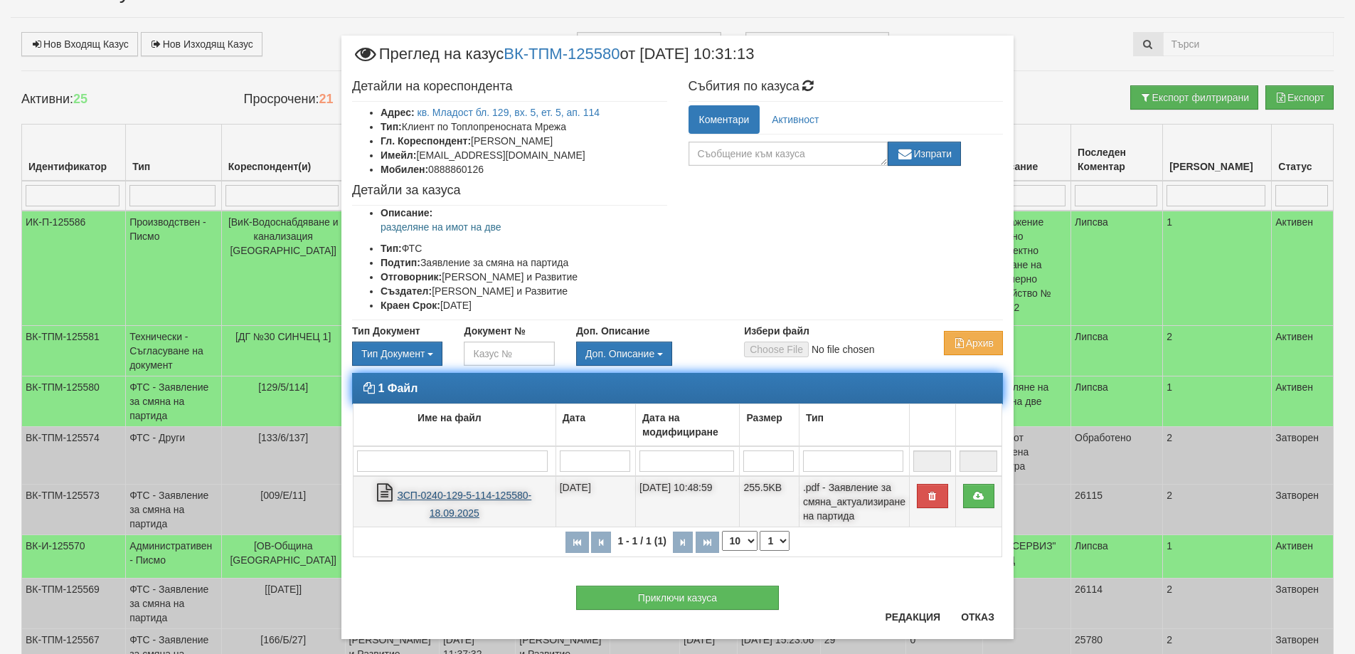
click at [471, 496] on link "ЗСП-0240-129-5-114-125580-18.09.2025" at bounding box center [464, 503] width 134 height 29
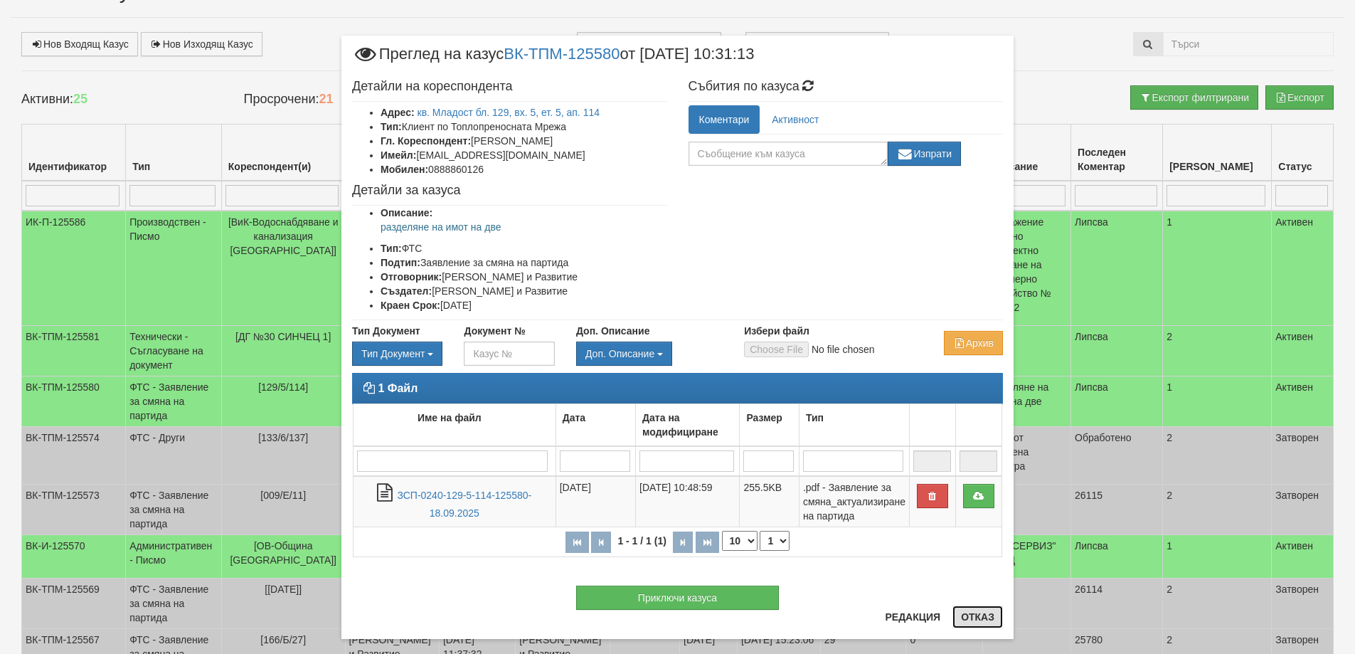
drag, startPoint x: 968, startPoint y: 622, endPoint x: 948, endPoint y: 564, distance: 61.6
click at [963, 617] on button "Отказ" at bounding box center [977, 616] width 51 height 23
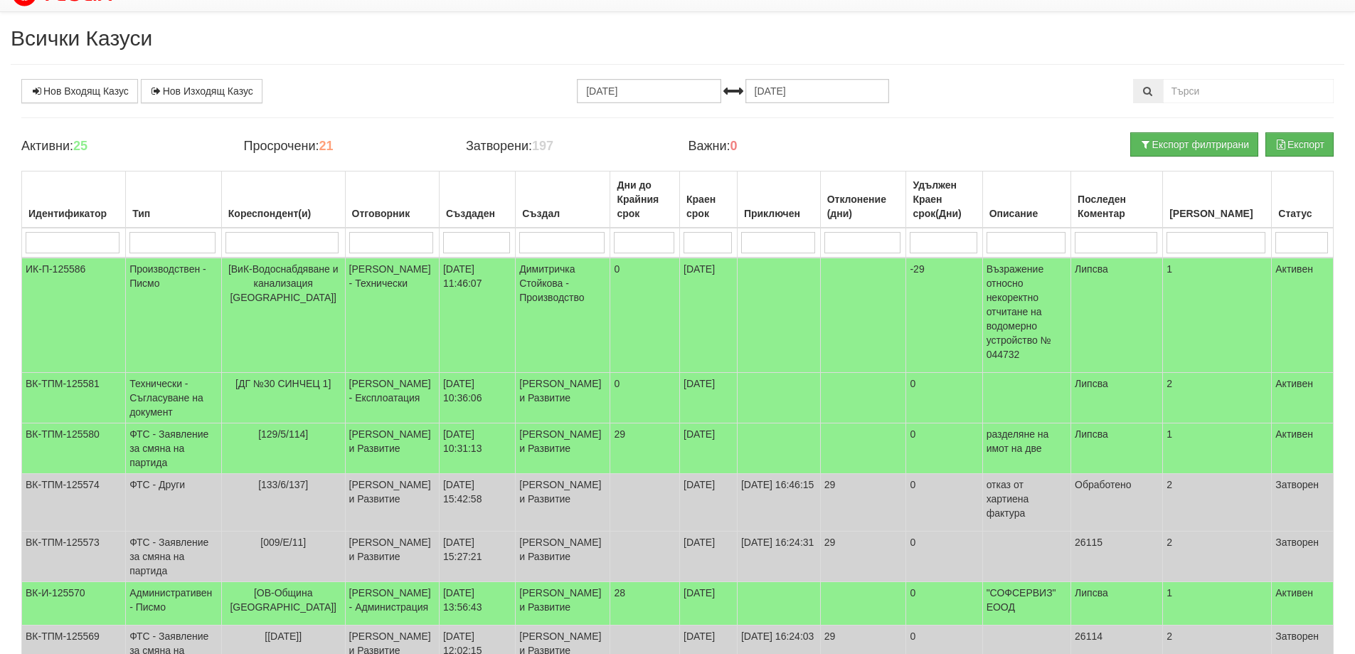
scroll to position [0, 0]
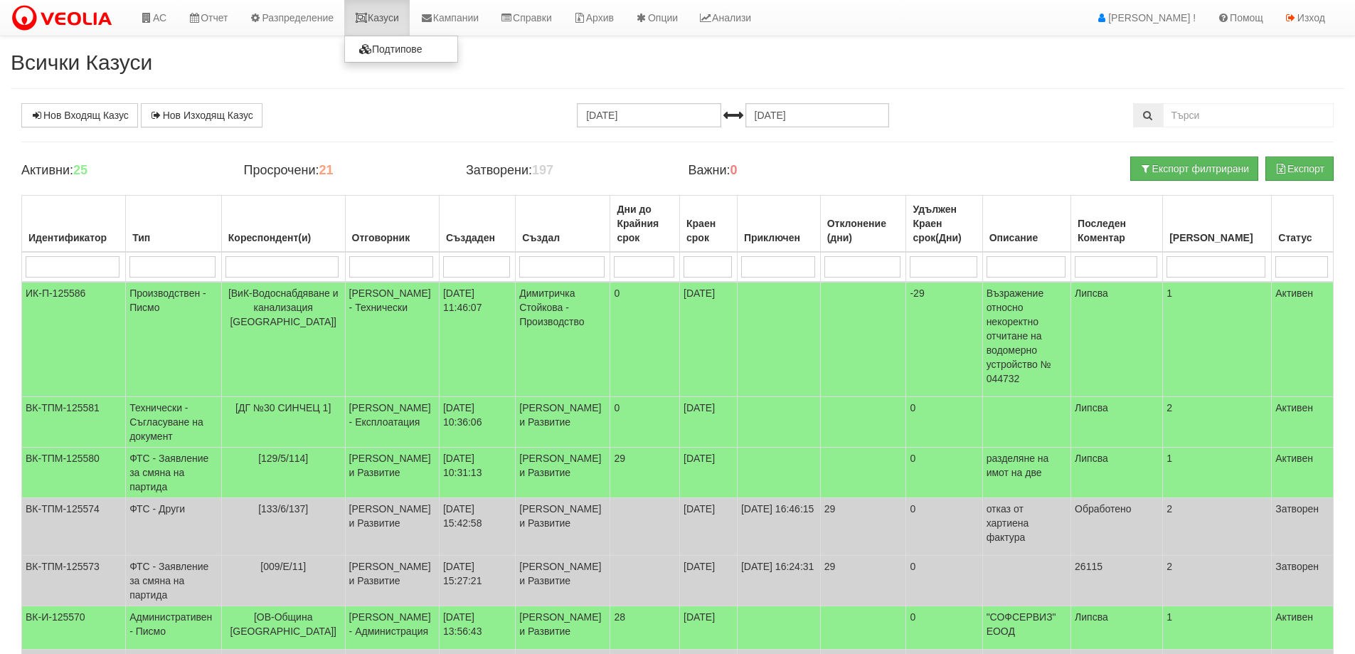
click at [398, 11] on link "Казуси" at bounding box center [376, 18] width 65 height 36
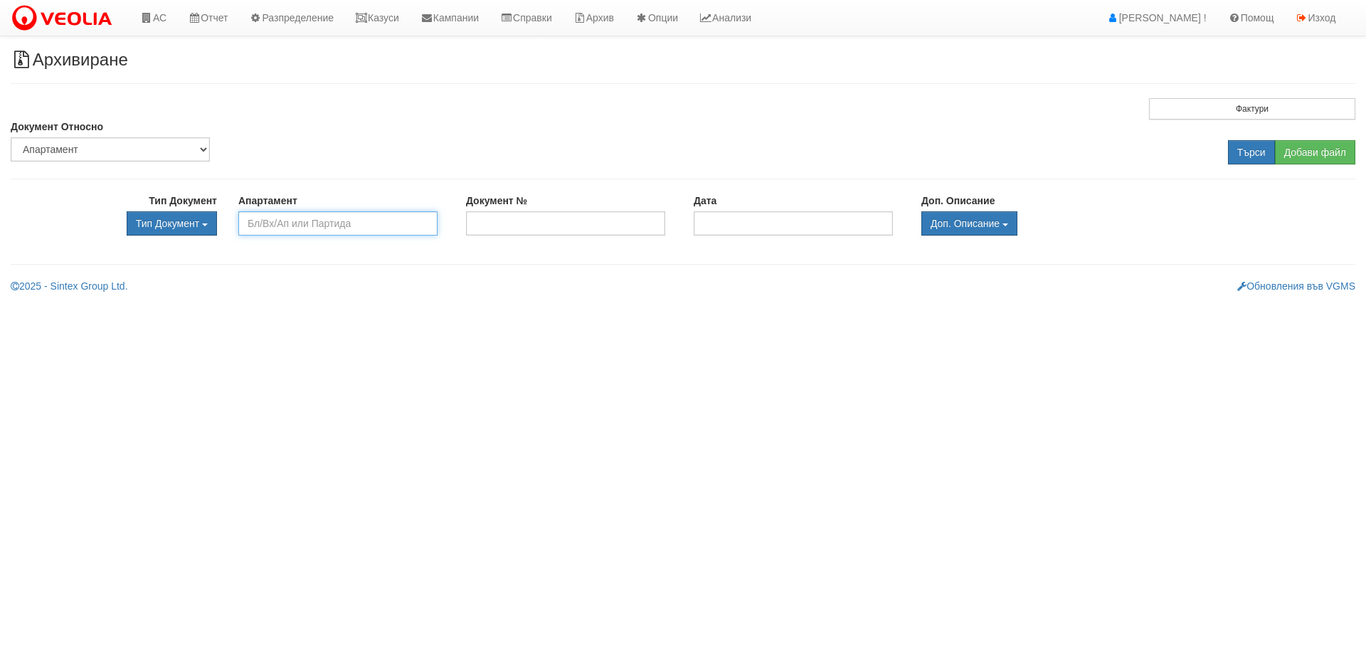
click at [304, 223] on input "text" at bounding box center [337, 223] width 199 height 24
type input "129/5/14"
click at [1240, 152] on input "Търси" at bounding box center [1251, 152] width 47 height 24
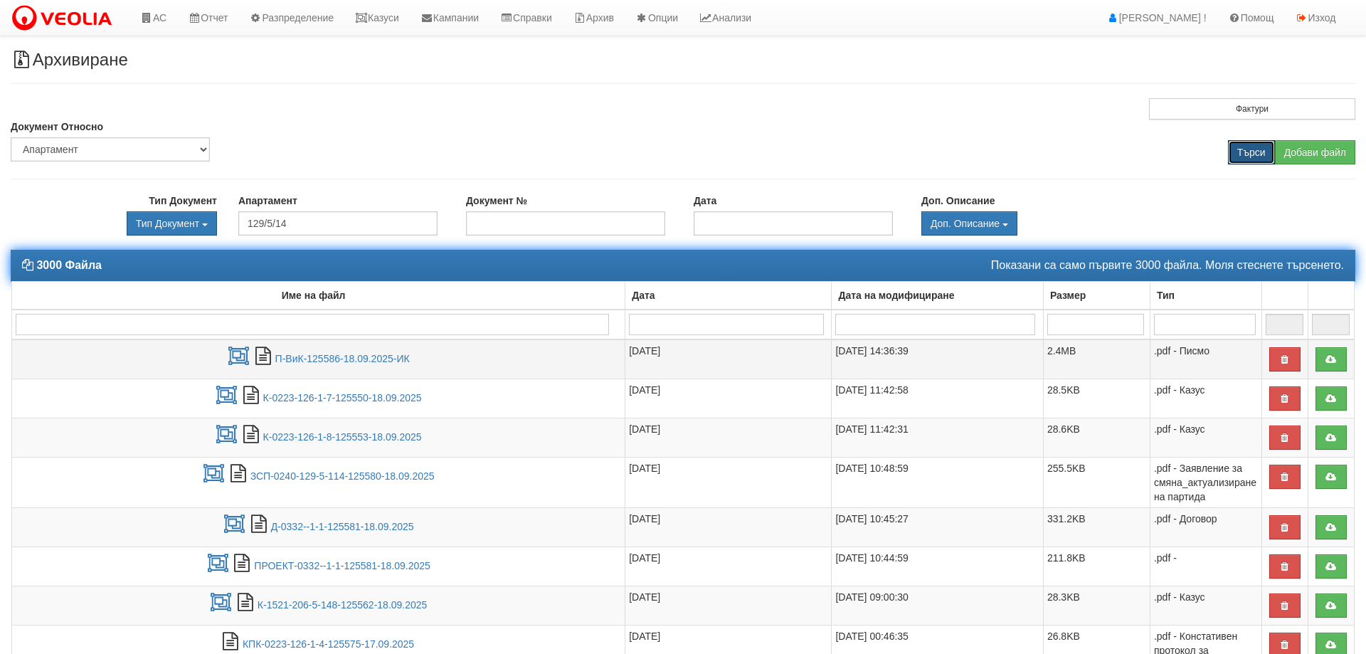
select select "1"
click at [718, 296] on div "Дата" at bounding box center [721, 295] width 197 height 20
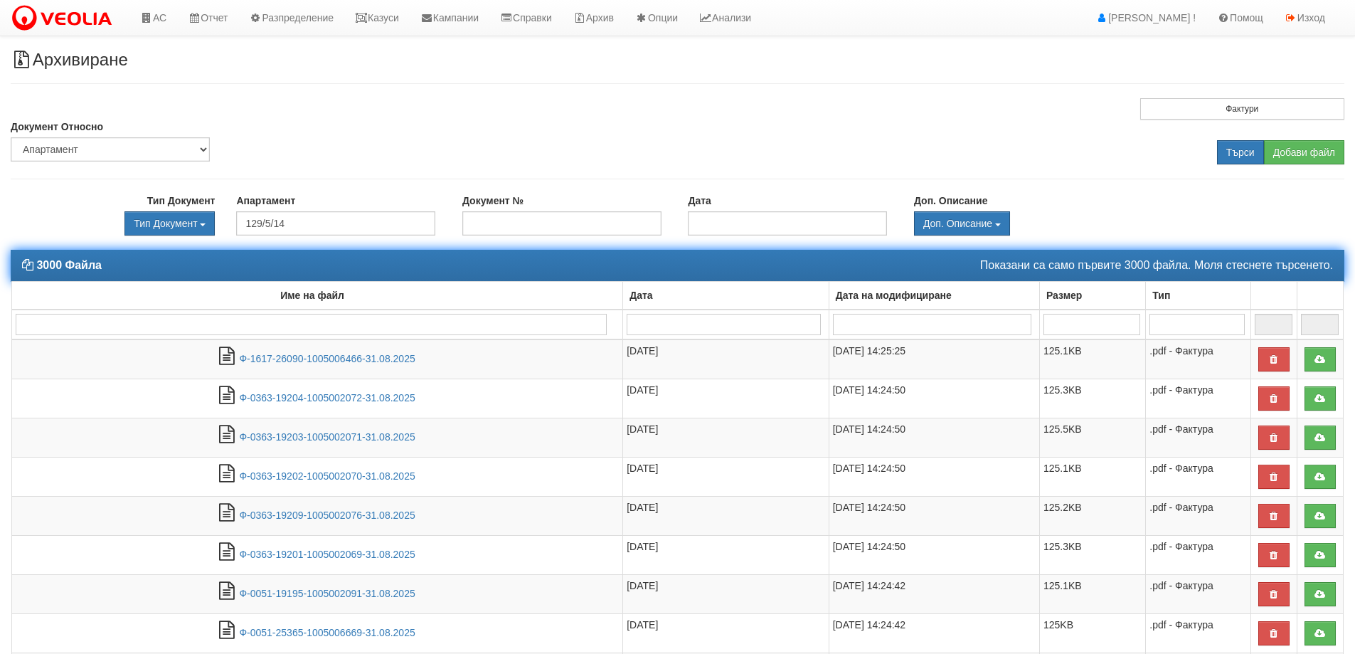
click at [718, 296] on div "Дата" at bounding box center [726, 295] width 198 height 20
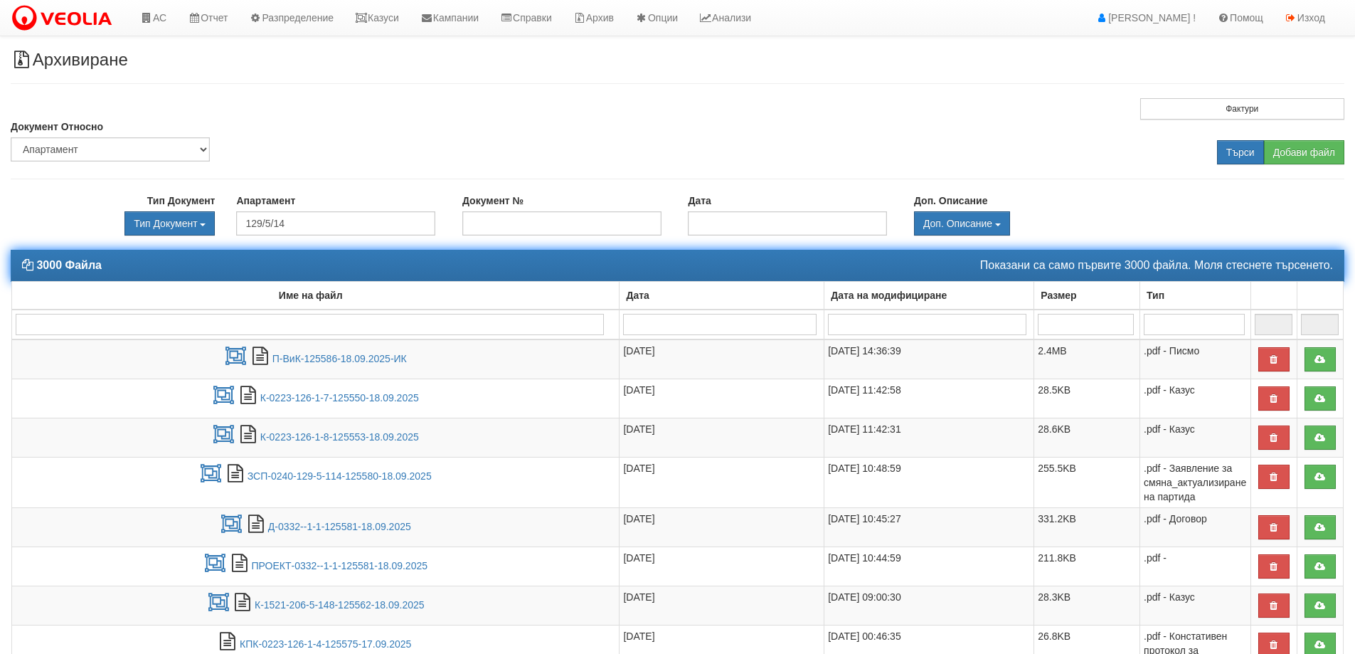
scroll to position [221, 0]
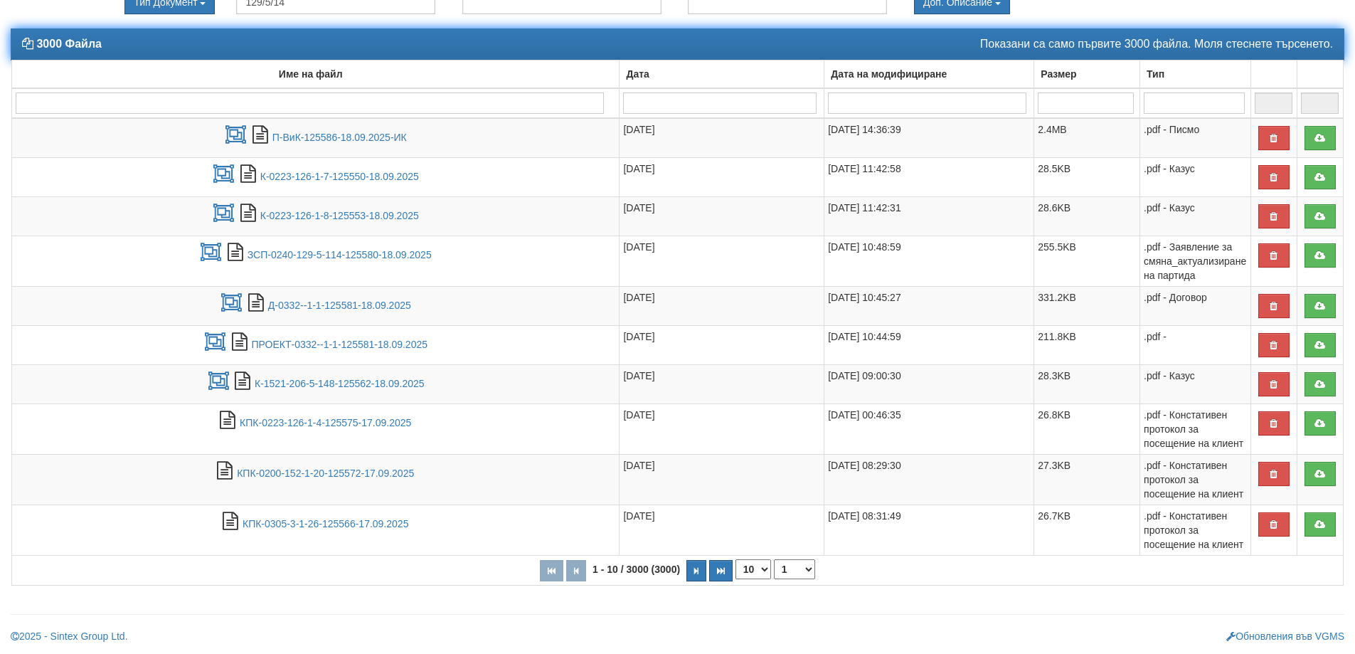
click at [431, 109] on input "search" at bounding box center [310, 102] width 588 height 21
click at [522, 97] on input "search" at bounding box center [310, 102] width 588 height 21
type input "12"
type input "129"
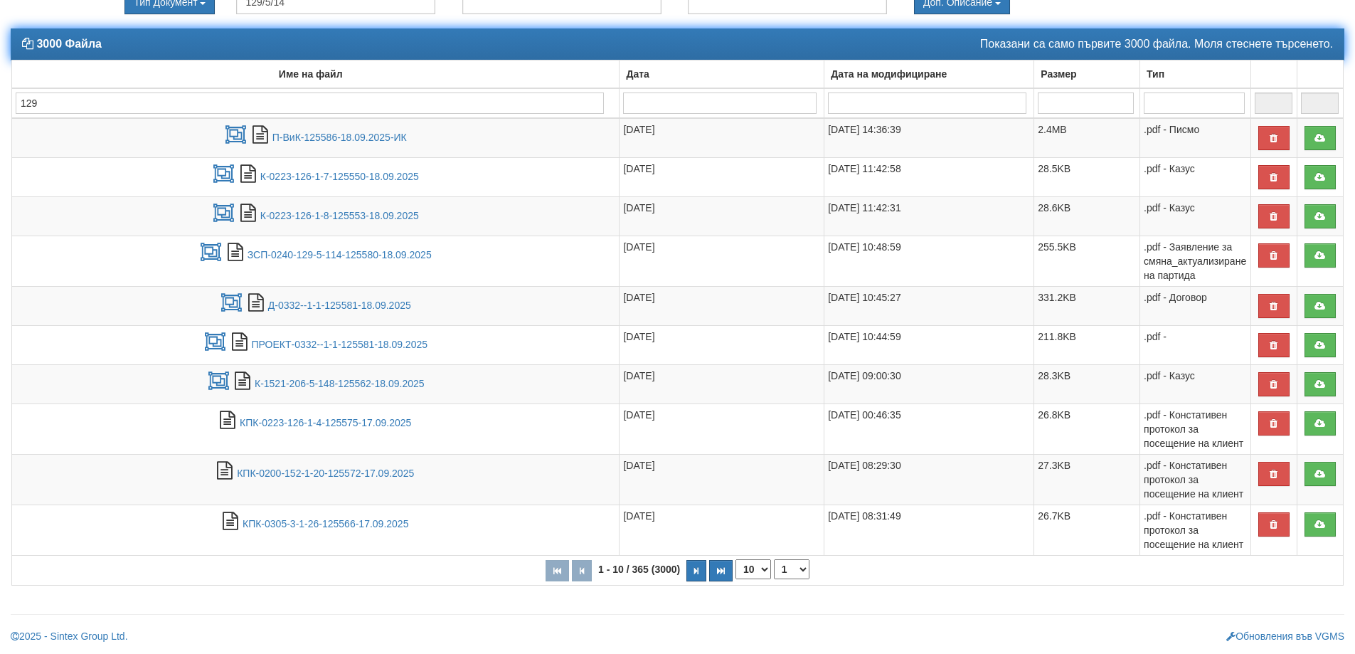
type input "129"
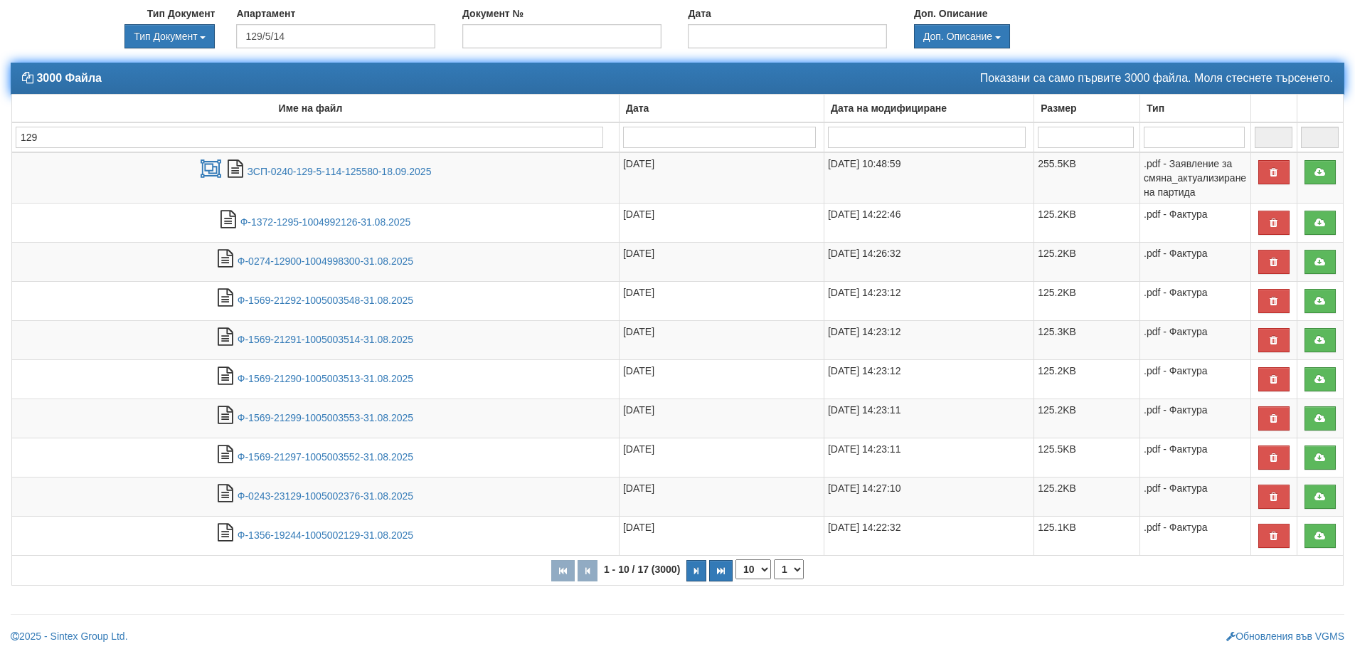
scroll to position [187, 0]
type input "129-"
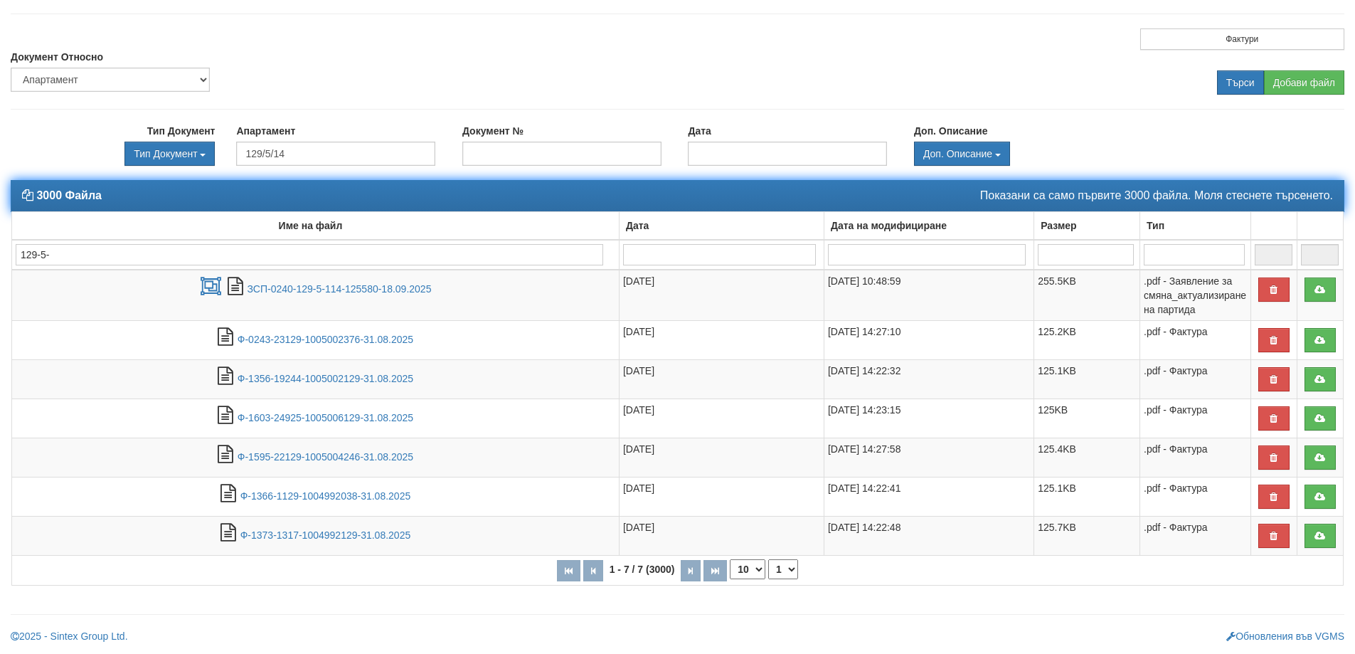
type input "129-5-1"
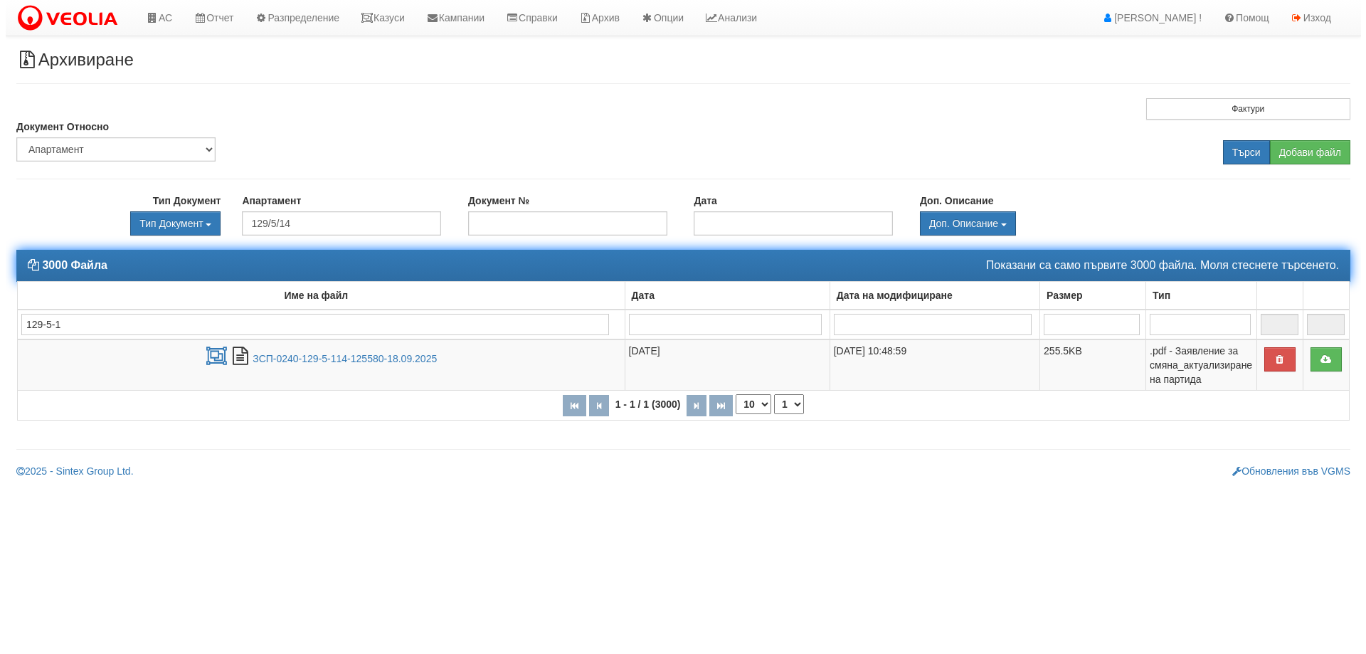
scroll to position [0, 0]
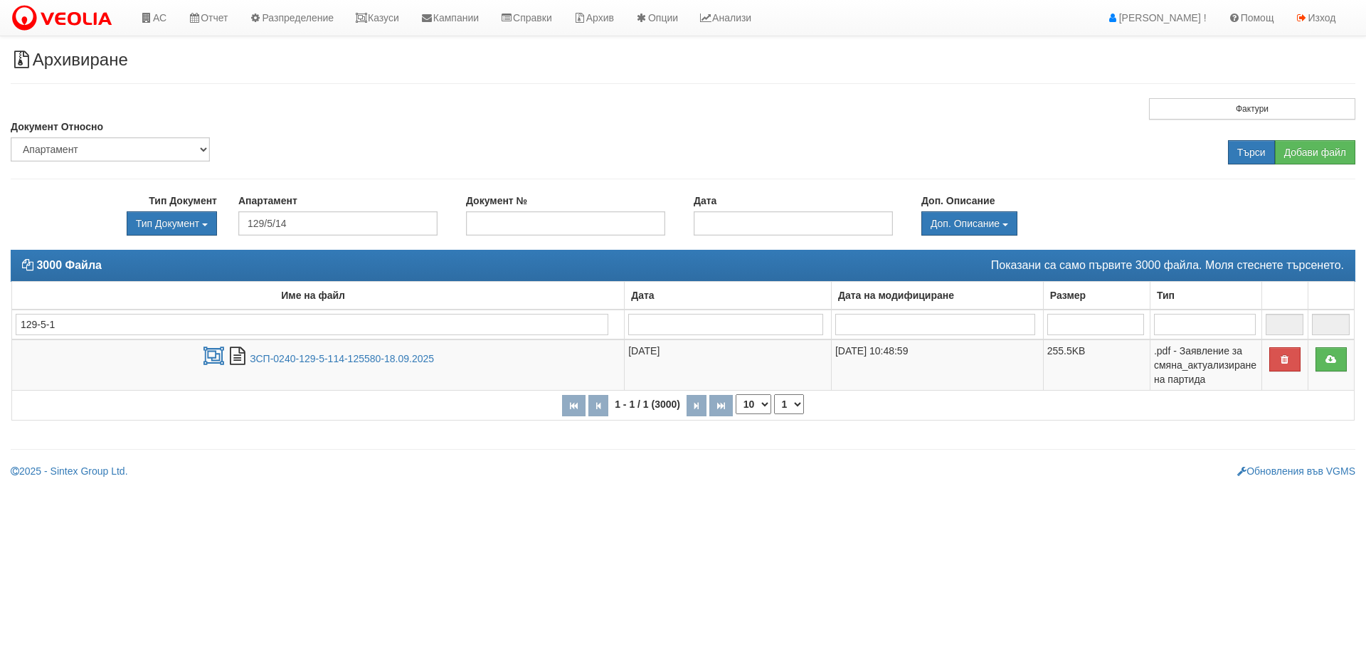
type input "129-5-1"
click at [275, 220] on input "129/5/14" at bounding box center [337, 223] width 199 height 24
click at [353, 253] on div "129/5/114" at bounding box center [338, 246] width 196 height 18
type input "129/5/114"
click at [1236, 145] on input "Търси" at bounding box center [1251, 152] width 47 height 24
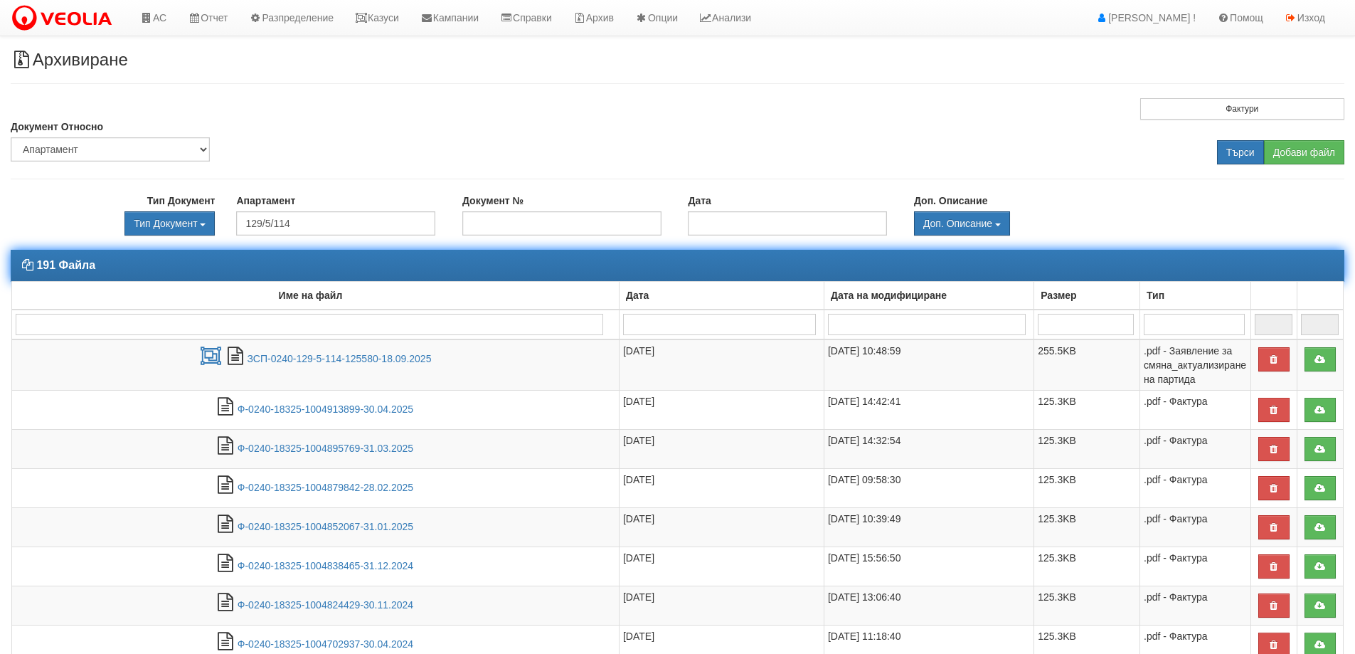
click at [656, 290] on div "Дата" at bounding box center [721, 295] width 197 height 20
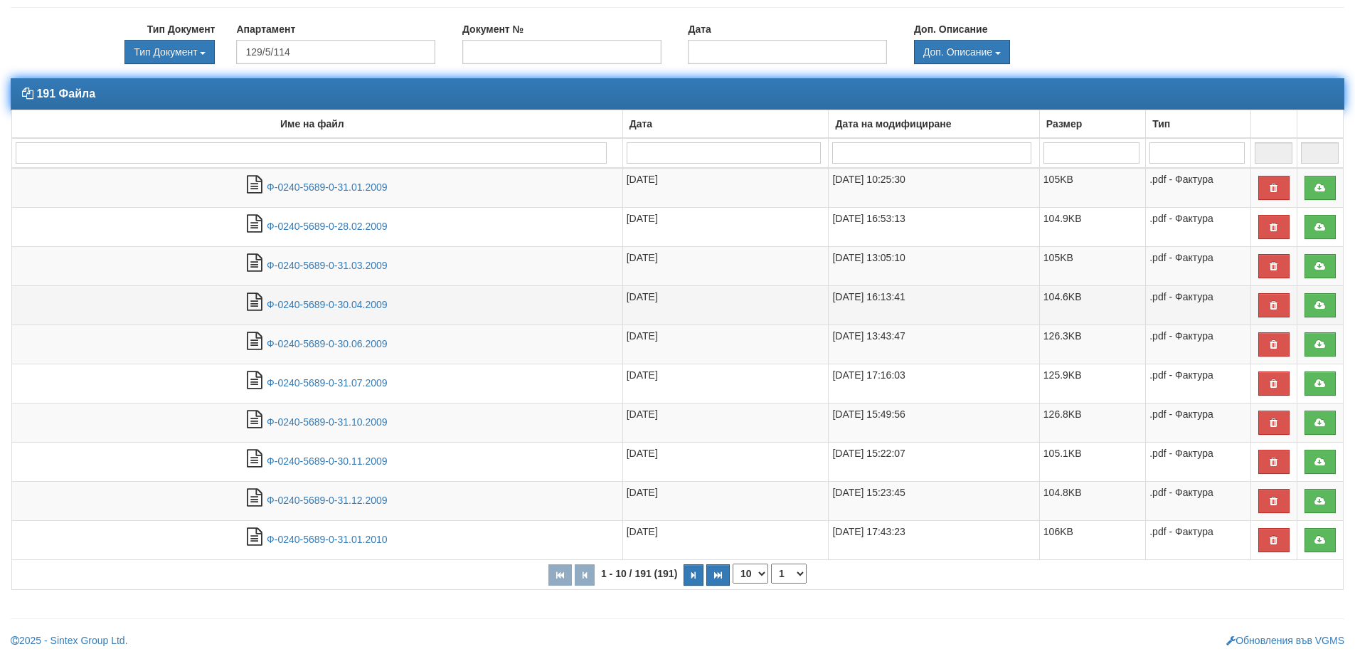
scroll to position [176, 0]
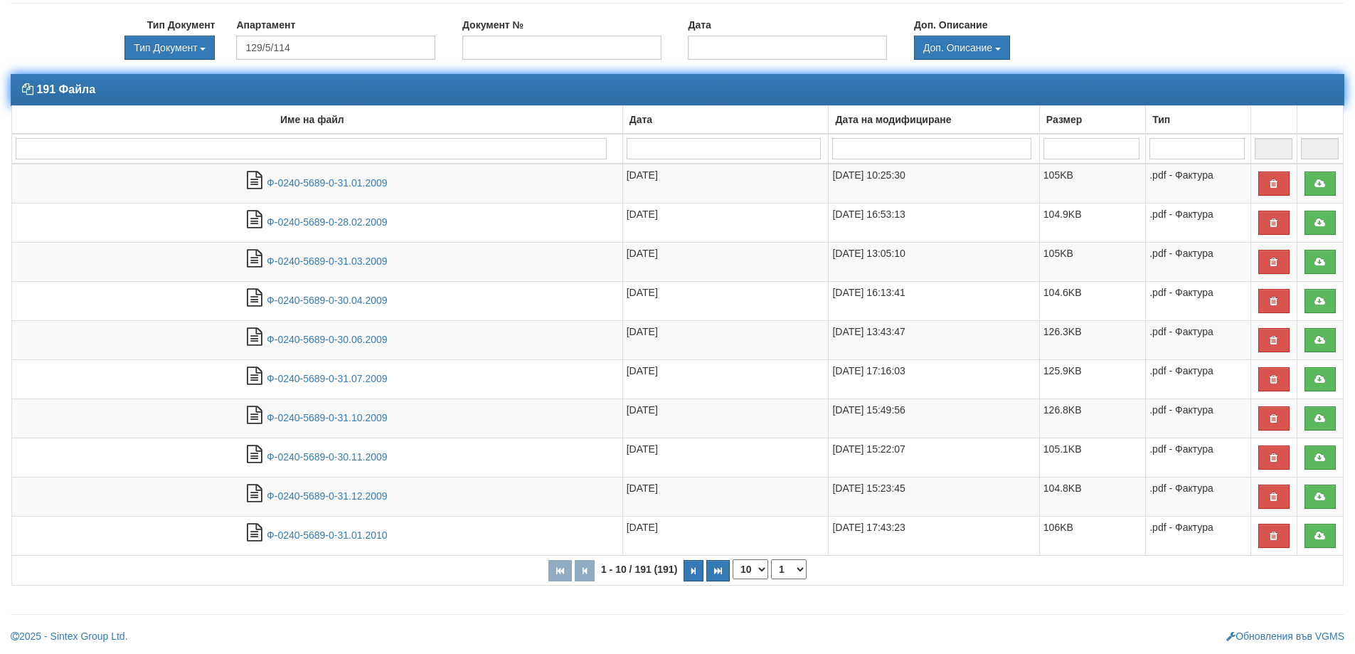
click at [749, 580] on th "1 - 10 / 191 (191) 10 20 30 40 1 2 3 4 5 6 7 8 9 10 11 12 13 14 15 16 17 18 19 …" at bounding box center [677, 570] width 1331 height 29
click at [750, 567] on select "10 20 30 40" at bounding box center [751, 569] width 36 height 20
select select "40"
click at [735, 579] on select "10 20 30 40" at bounding box center [751, 569] width 36 height 20
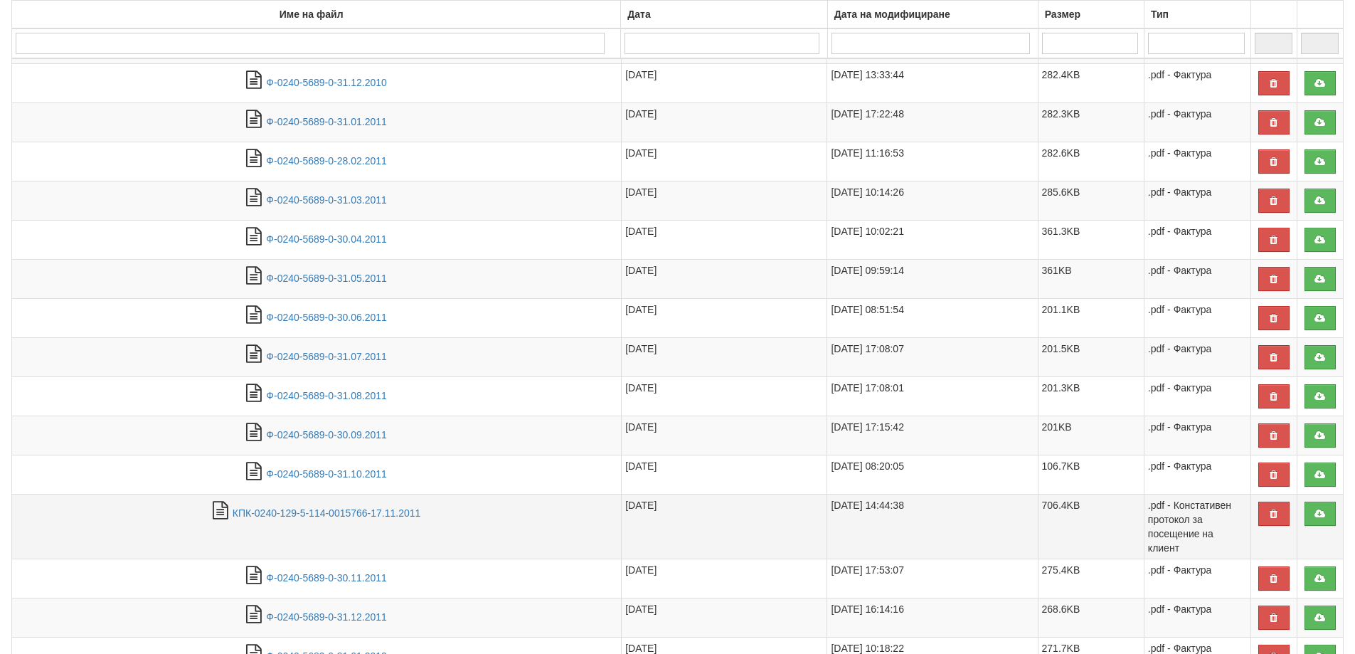
scroll to position [1375, 0]
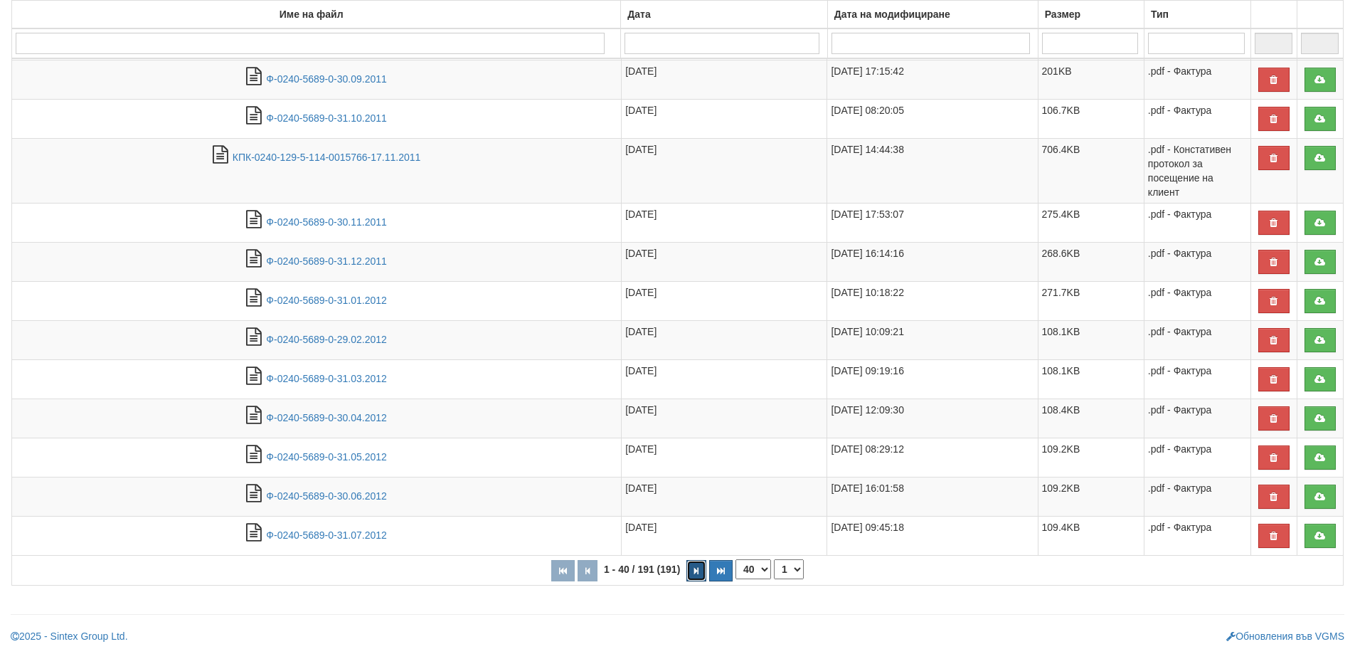
click at [701, 573] on button "button" at bounding box center [696, 570] width 20 height 21
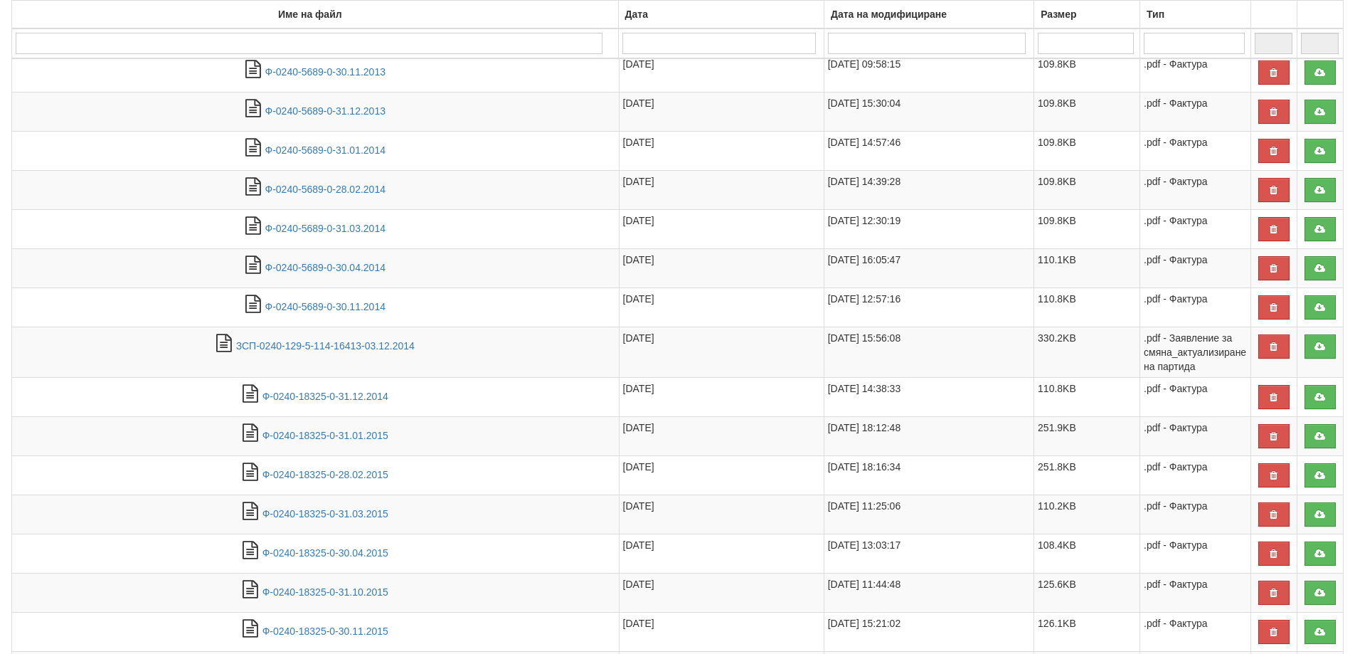
scroll to position [792, 0]
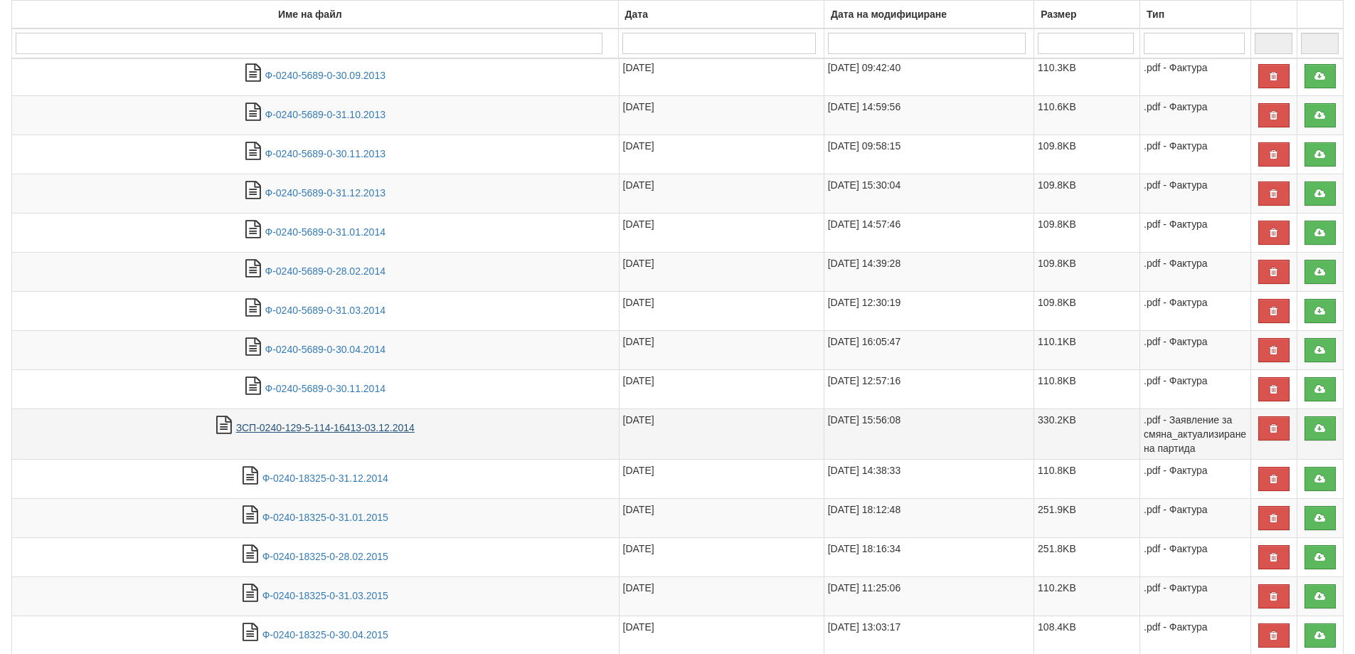
click at [334, 427] on link "ЗСП-0240-129-5-114-16413-03.12.2014" at bounding box center [325, 427] width 179 height 11
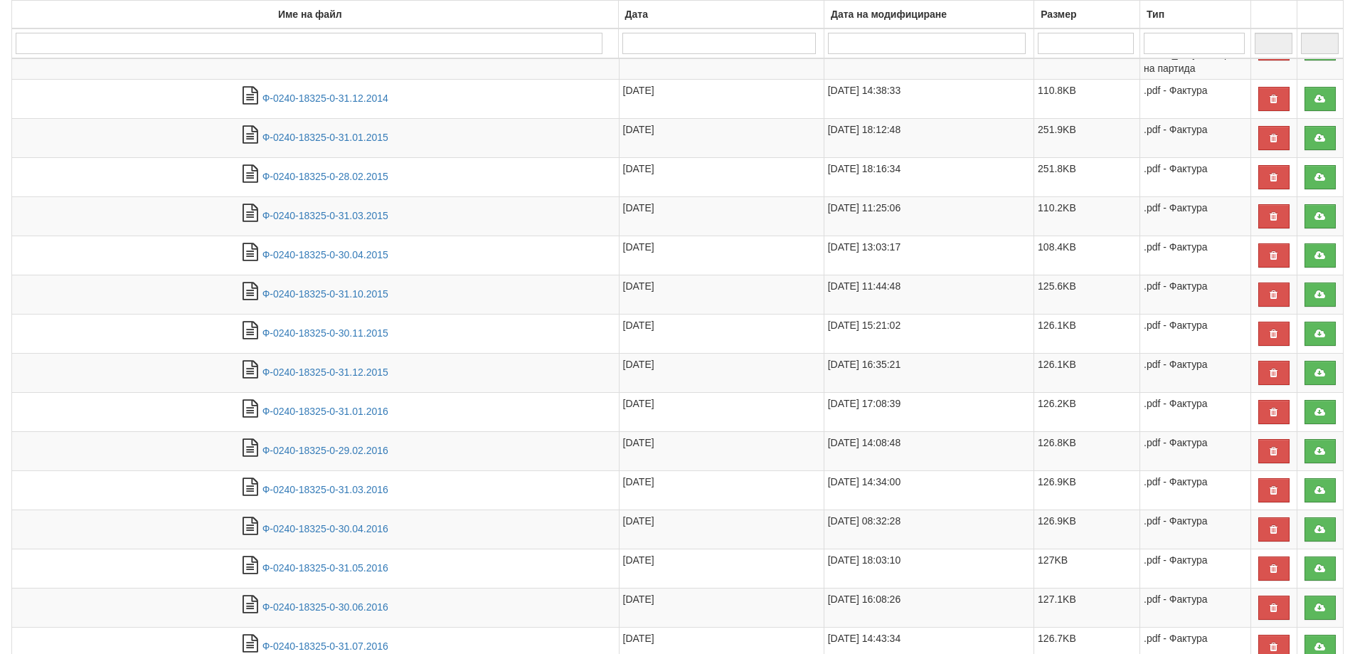
scroll to position [1361, 0]
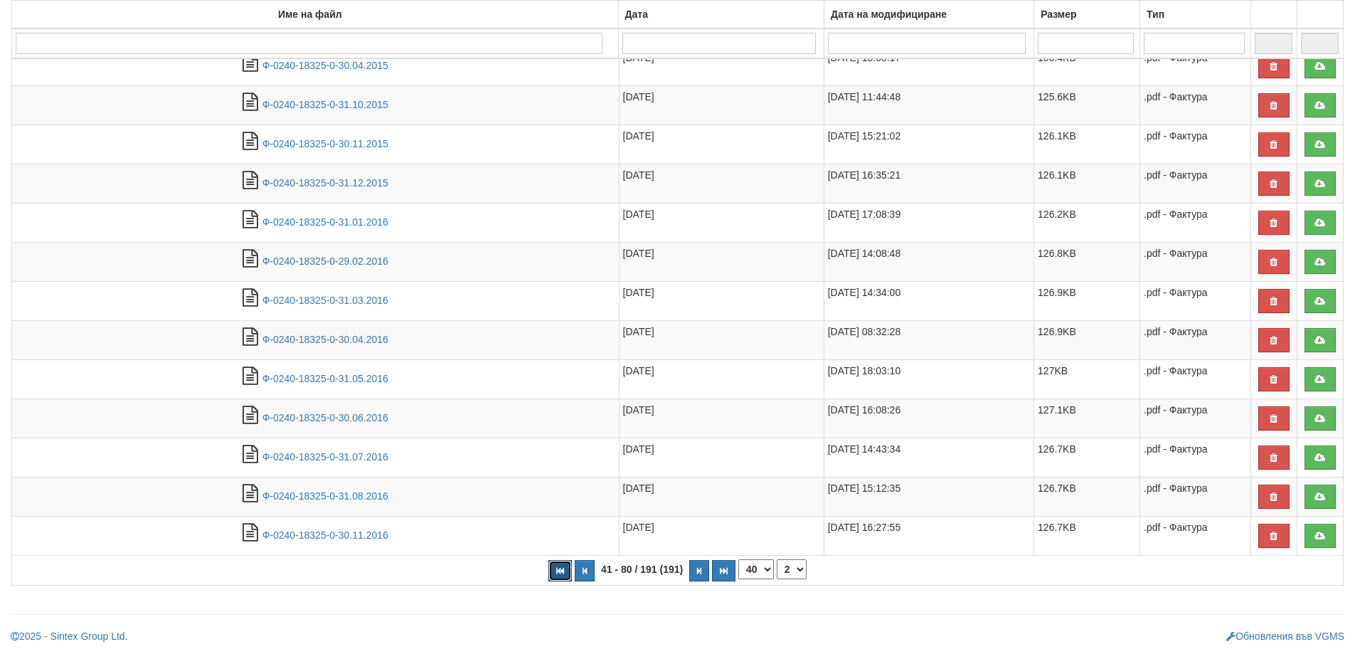
click at [561, 575] on button "button" at bounding box center [559, 570] width 23 height 21
select select "1"
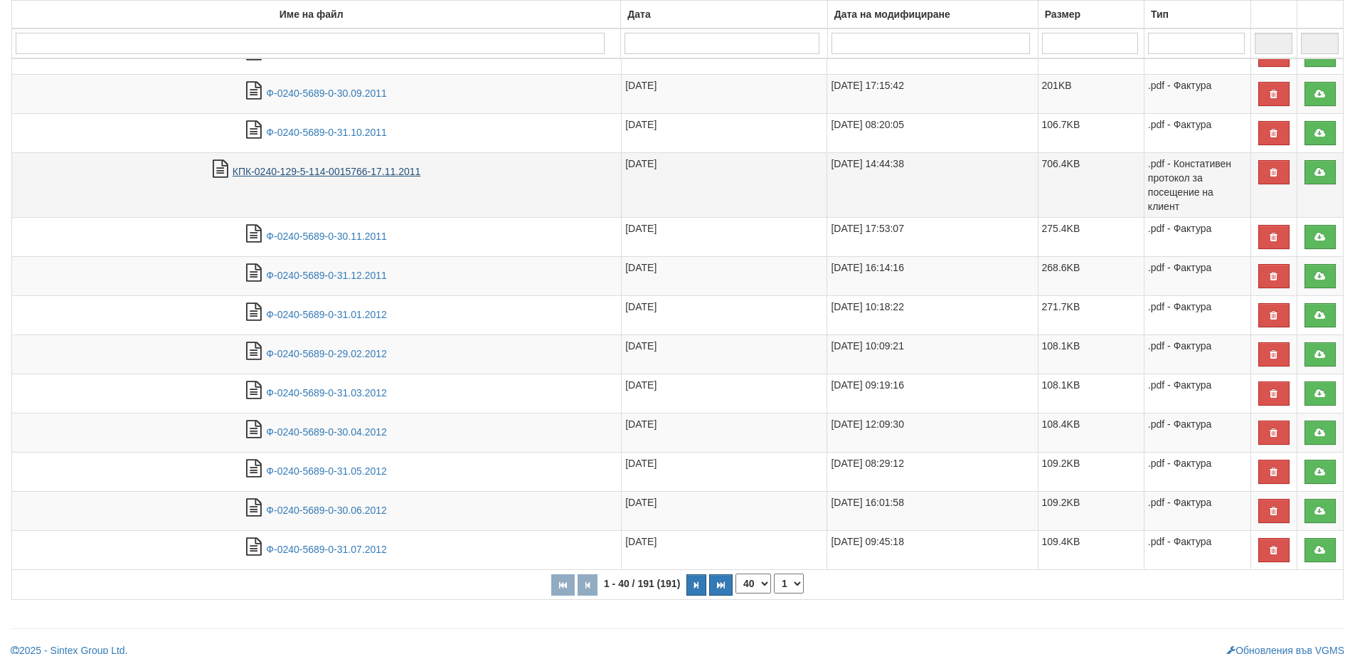
drag, startPoint x: 334, startPoint y: 172, endPoint x: 358, endPoint y: 179, distance: 24.3
click at [334, 173] on link "КПК-0240-129-5-114-0015766-17.11.2011" at bounding box center [327, 171] width 188 height 11
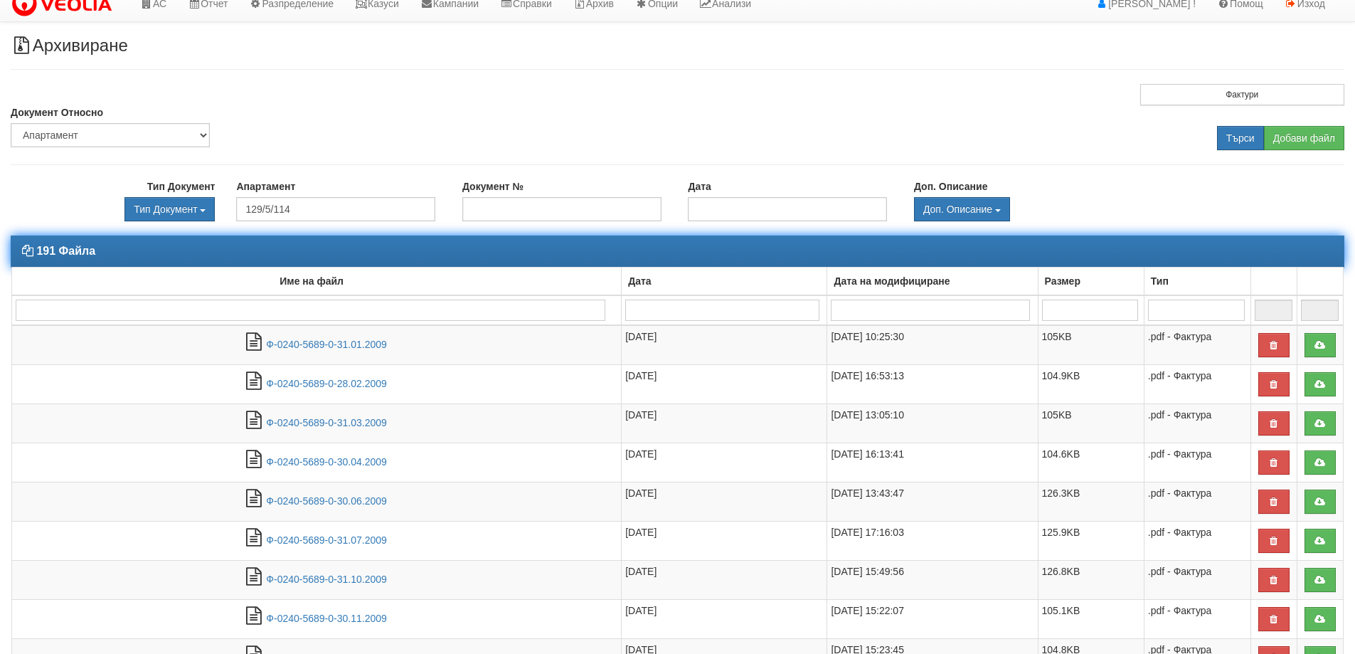
scroll to position [9, 0]
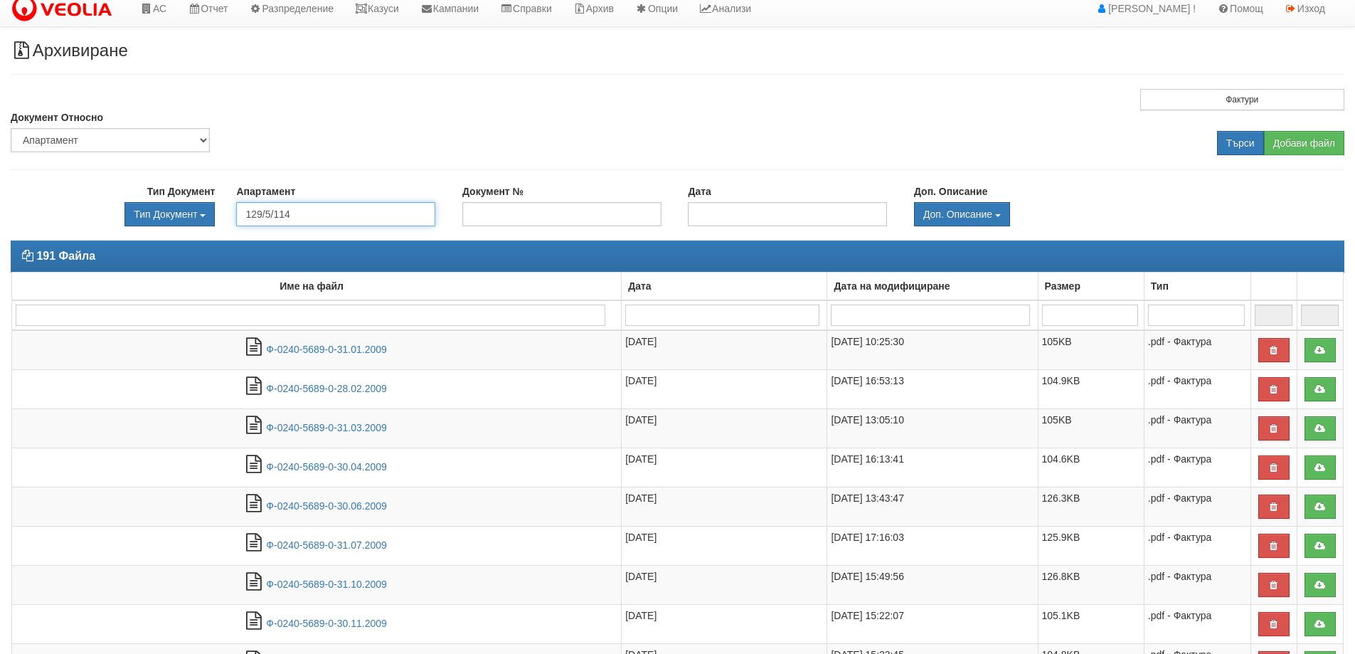
click at [361, 213] on input "129/5/114" at bounding box center [335, 214] width 199 height 24
click at [129, 138] on select "Партида Апартамент Сграда Институция Партньор" at bounding box center [110, 140] width 199 height 24
select select "2"
click at [11, 128] on select "Партида Апартамент Сграда Институция Партньор" at bounding box center [110, 140] width 199 height 24
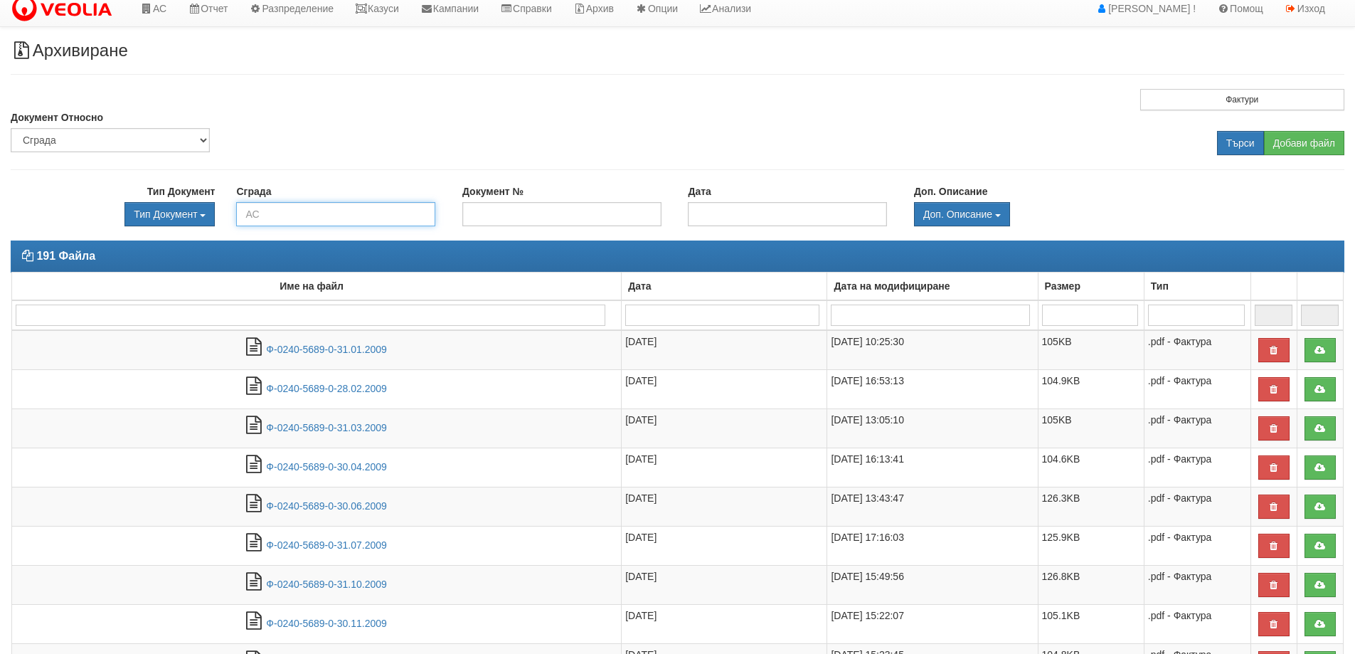
click at [375, 214] on input "text" at bounding box center [335, 214] width 199 height 24
click at [363, 235] on div "129/5 - Младост - "ВЕОЛИЯ"" at bounding box center [336, 237] width 196 height 18
type input "129/5 - Младост - "ВЕОЛИЯ""
click at [1243, 134] on input "Търси" at bounding box center [1240, 143] width 47 height 24
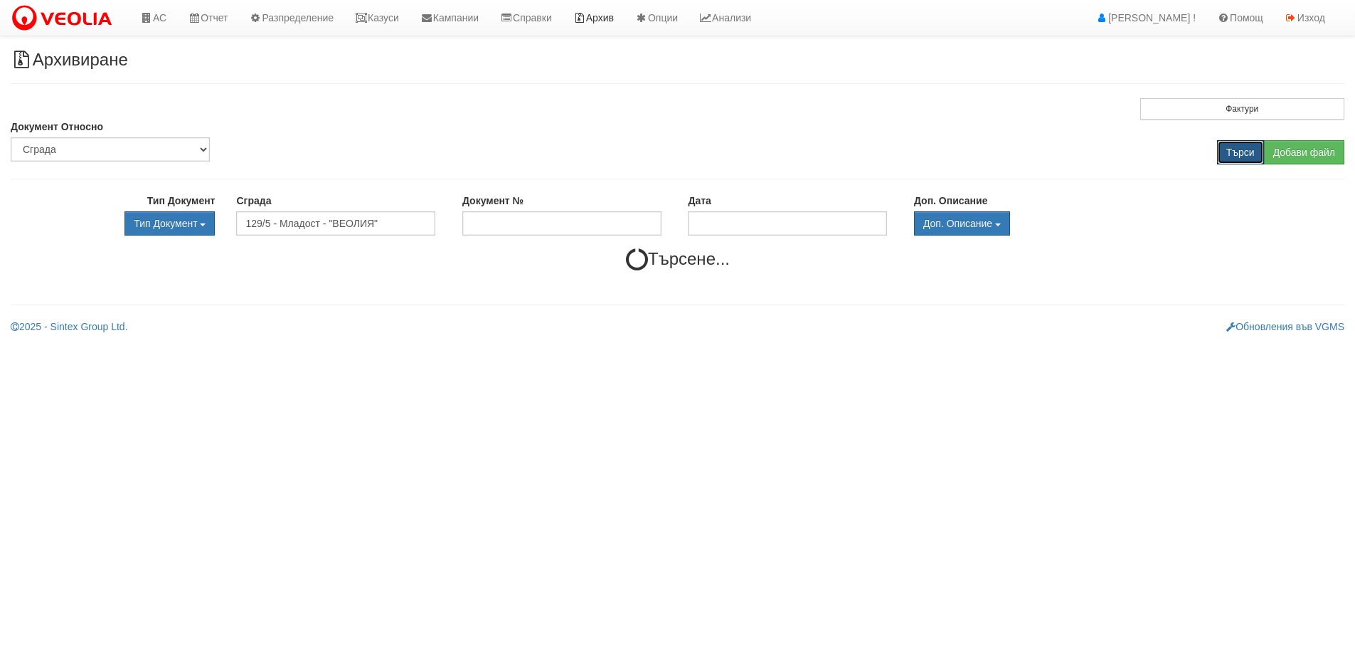
scroll to position [0, 0]
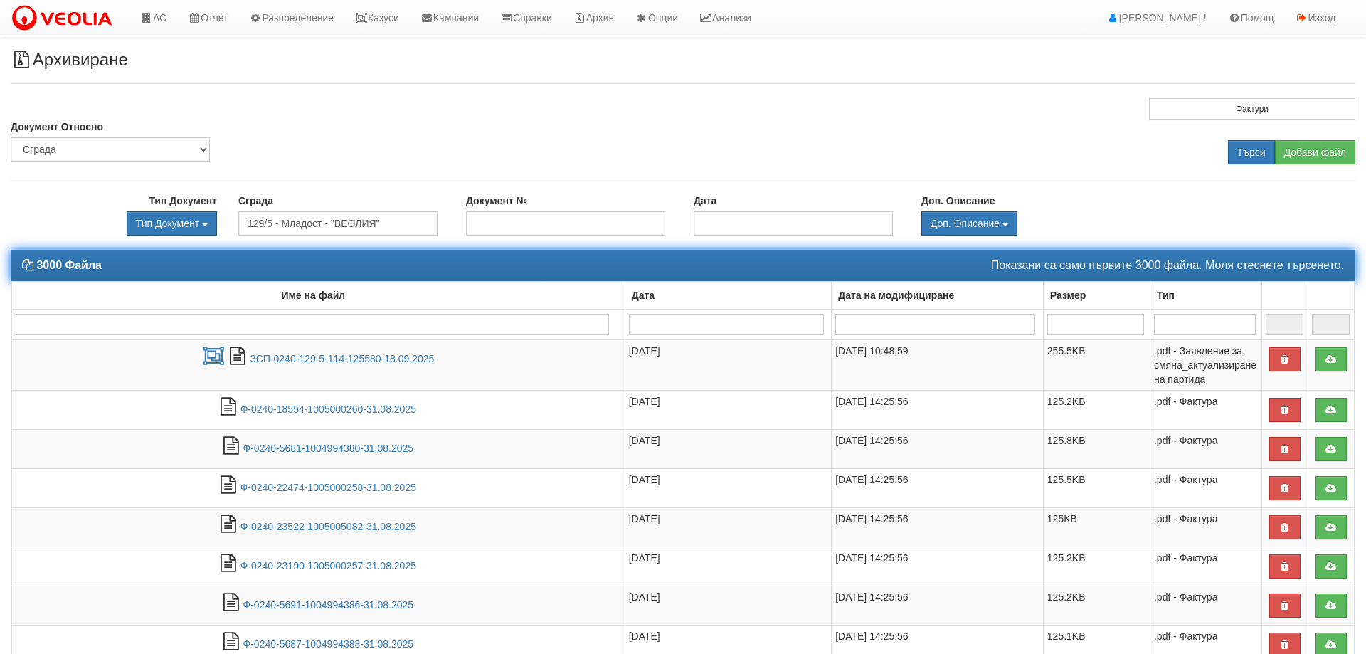
click at [651, 294] on div "Дата" at bounding box center [728, 295] width 199 height 20
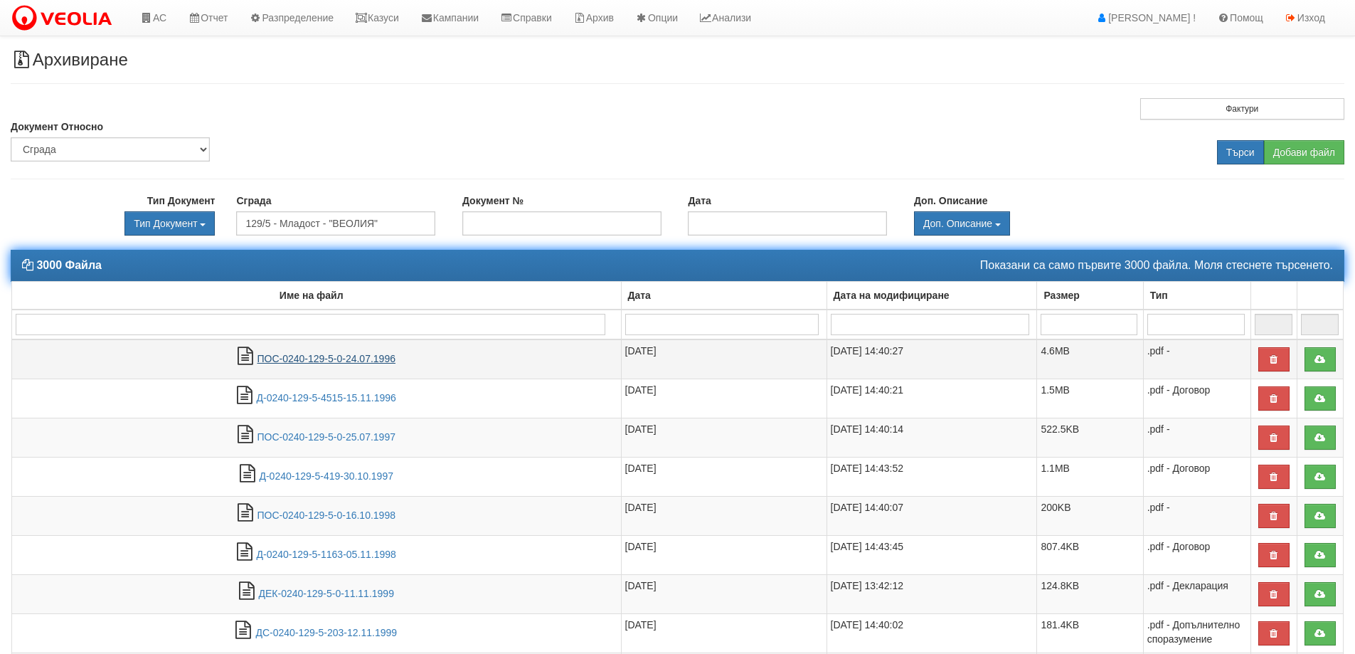
click at [307, 362] on link "ПОС-0240-129-5-0-24.07.1996" at bounding box center [326, 358] width 139 height 11
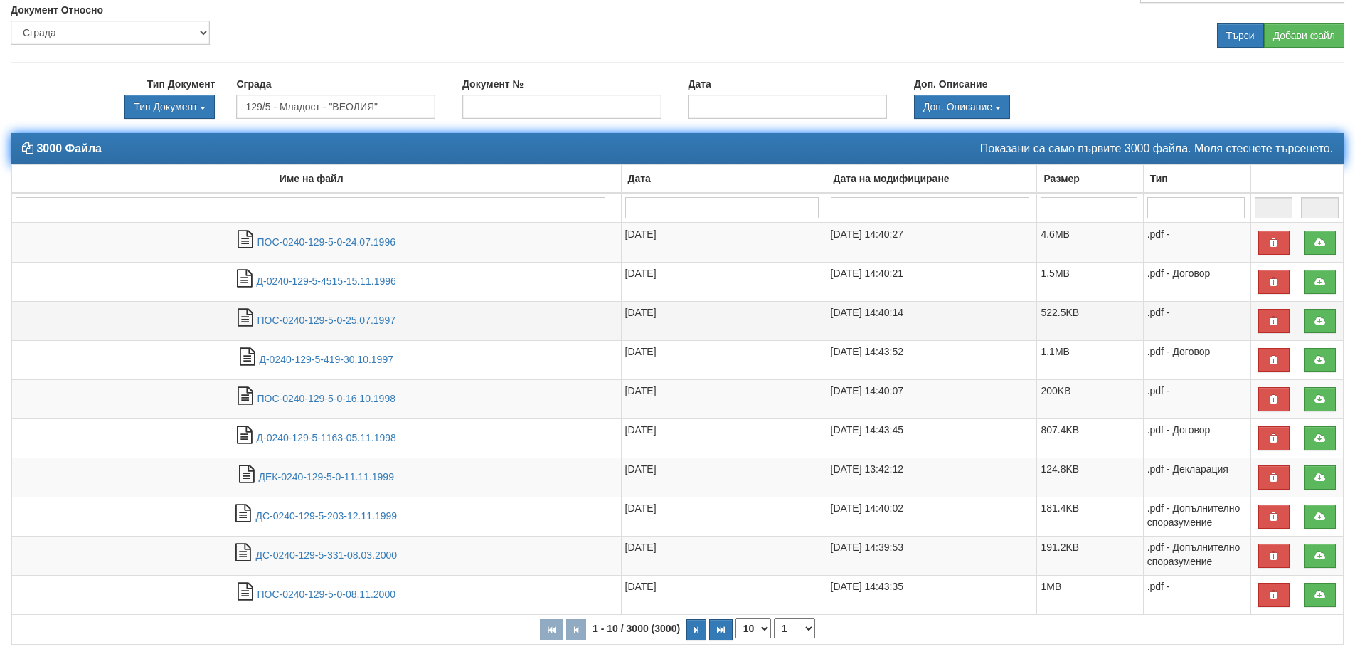
scroll to position [176, 0]
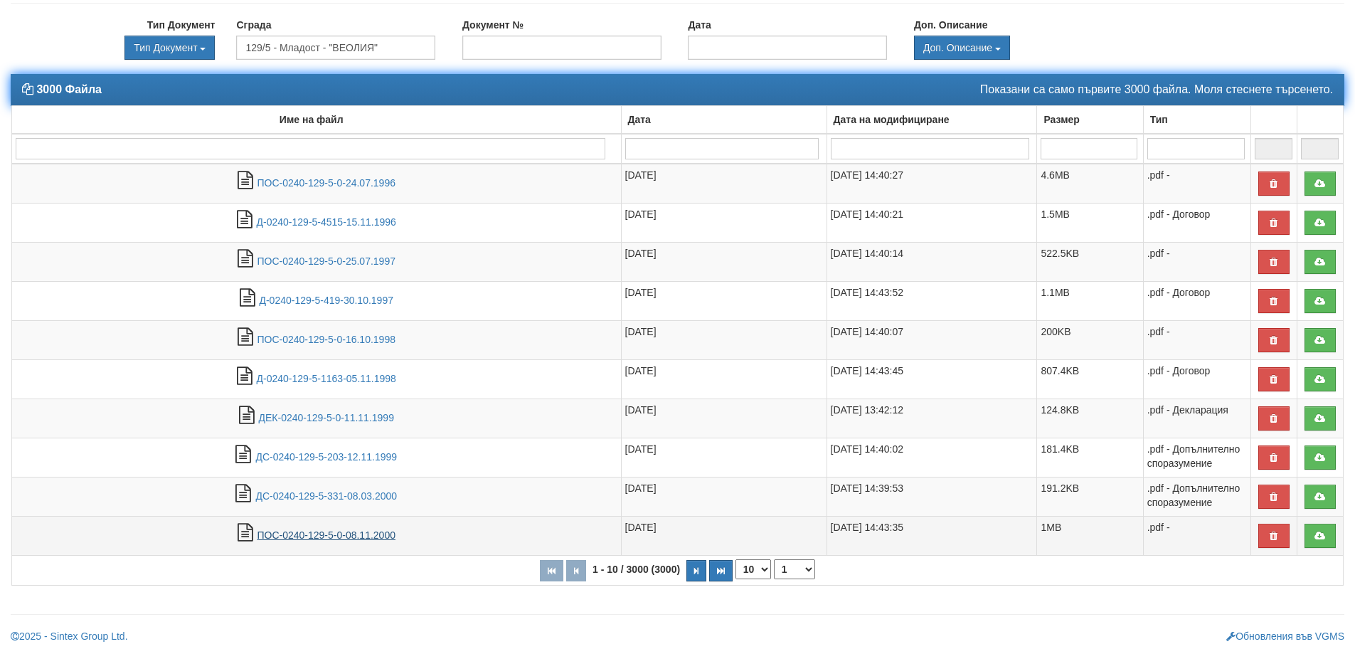
click at [324, 535] on link "ПОС-0240-129-5-0-08.11.2000" at bounding box center [326, 534] width 139 height 11
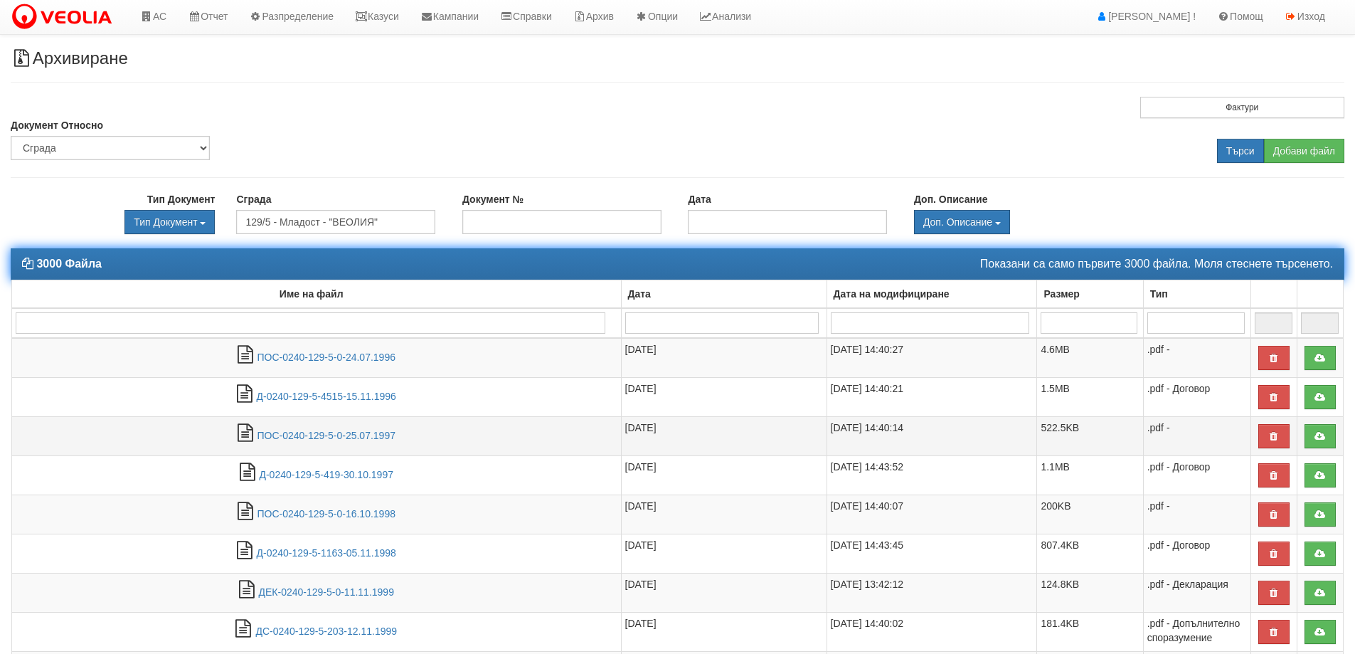
scroll to position [0, 0]
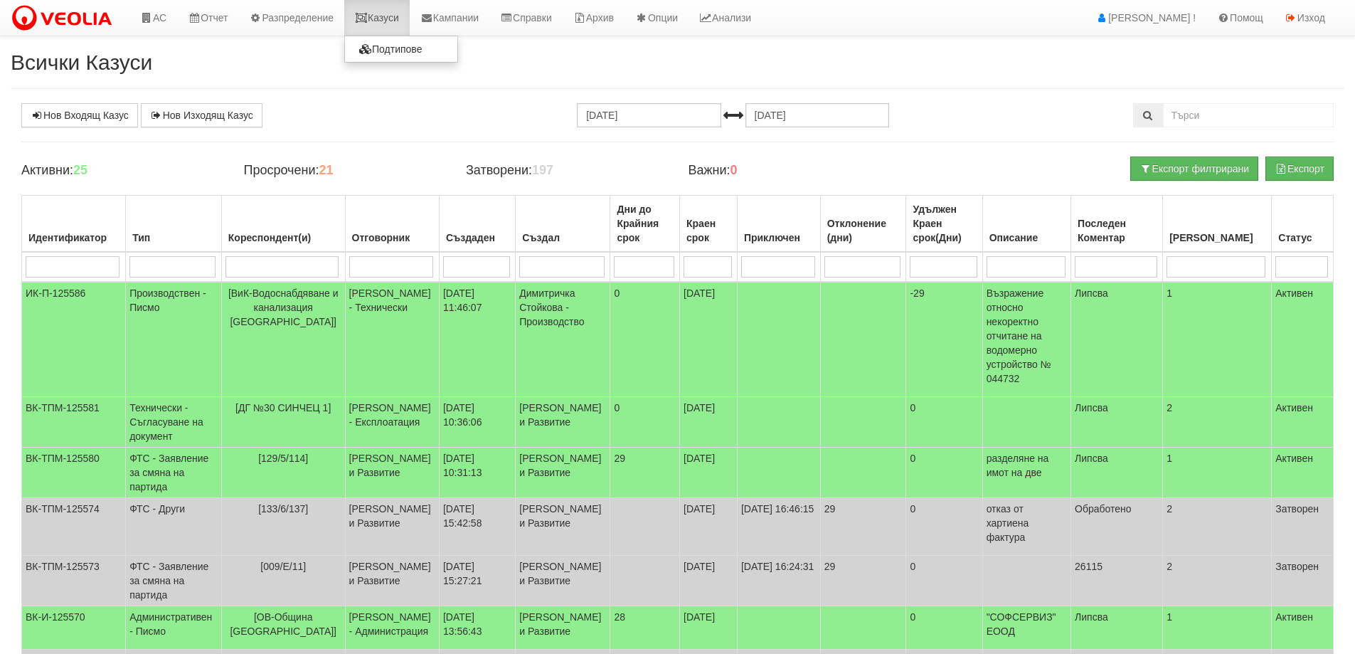
click at [401, 28] on link "Казуси" at bounding box center [376, 18] width 65 height 36
click at [373, 10] on link "Казуси" at bounding box center [376, 18] width 65 height 36
